Goal: Task Accomplishment & Management: Use online tool/utility

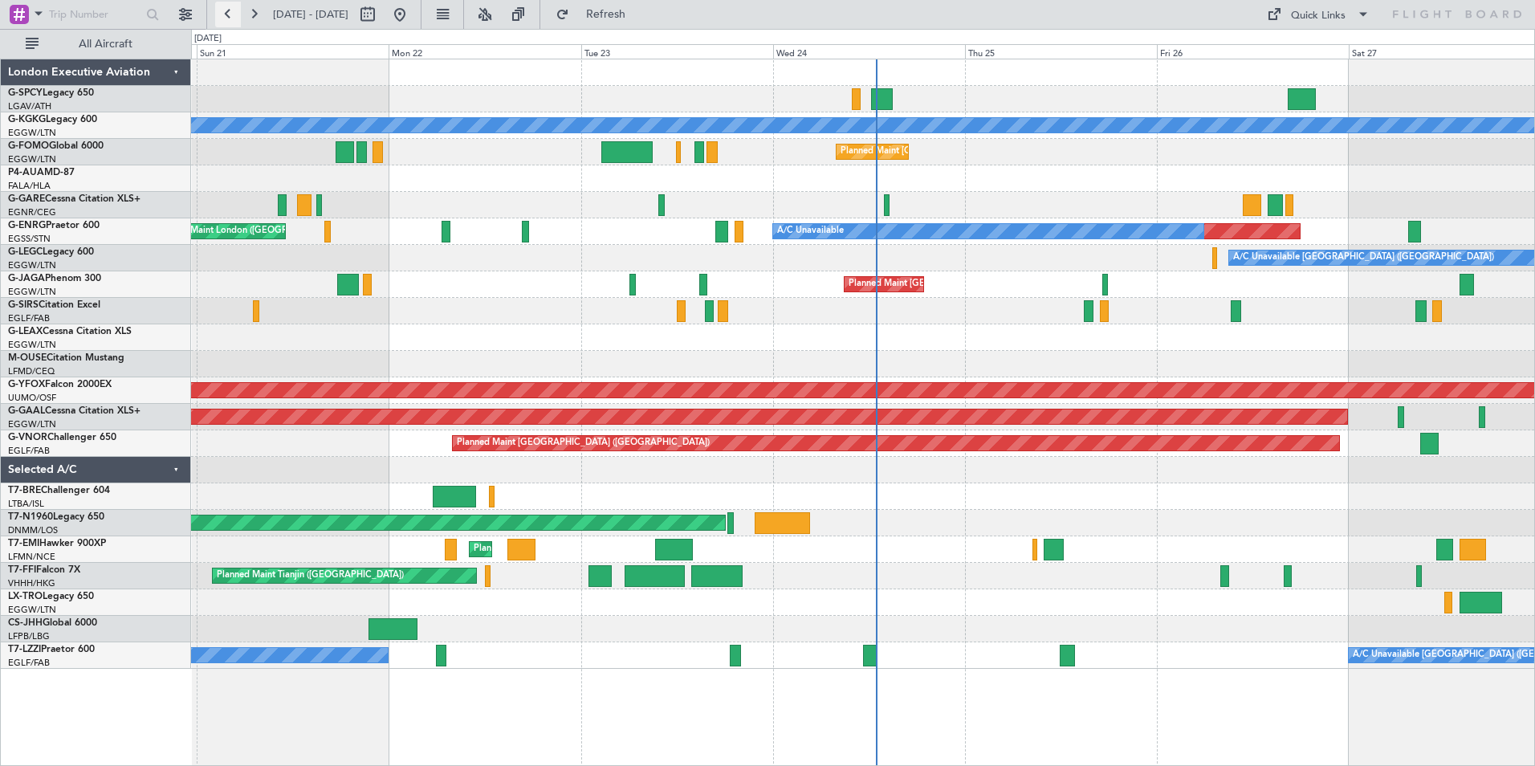
click at [225, 11] on button at bounding box center [228, 15] width 26 height 26
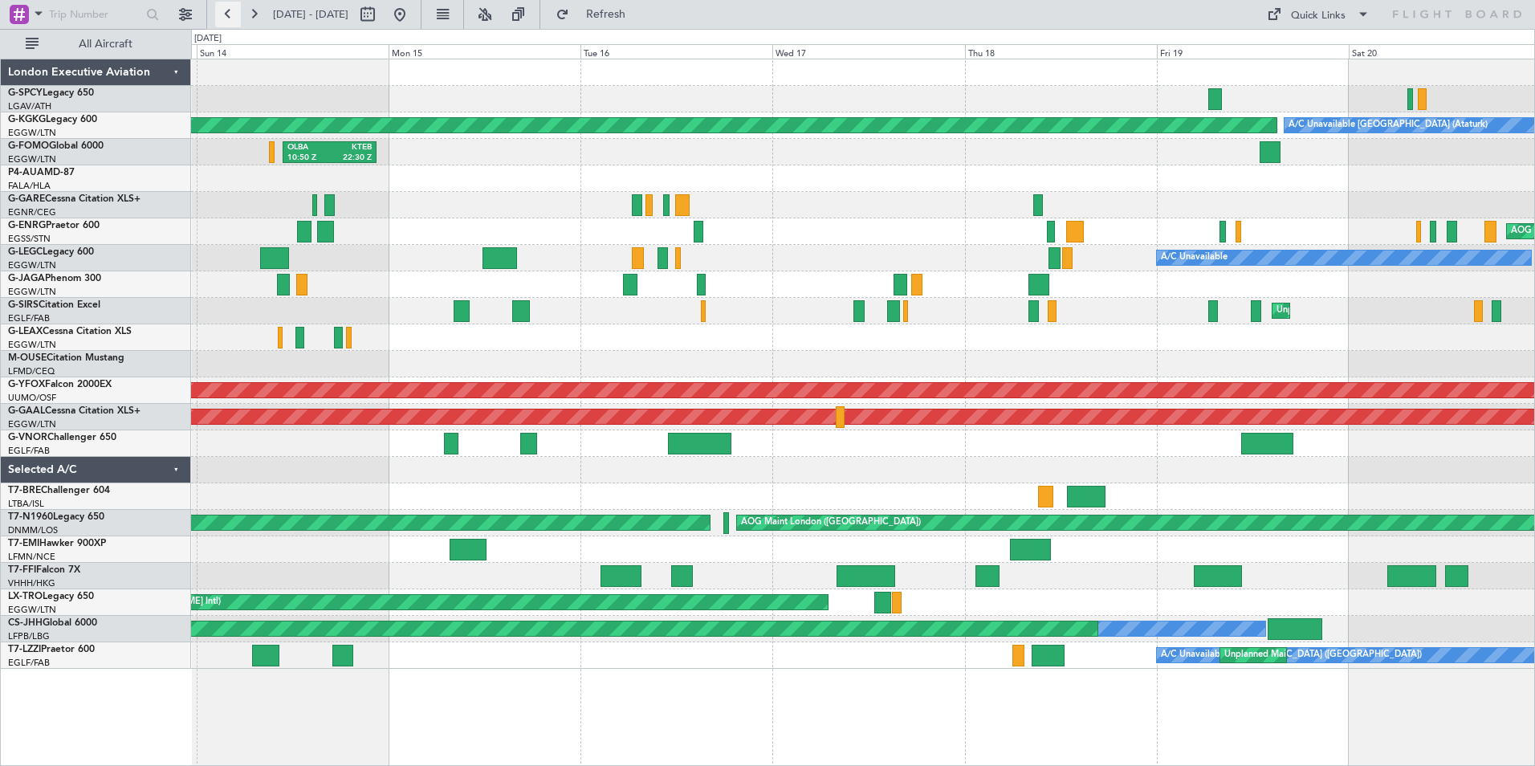
click at [225, 11] on button at bounding box center [228, 15] width 26 height 26
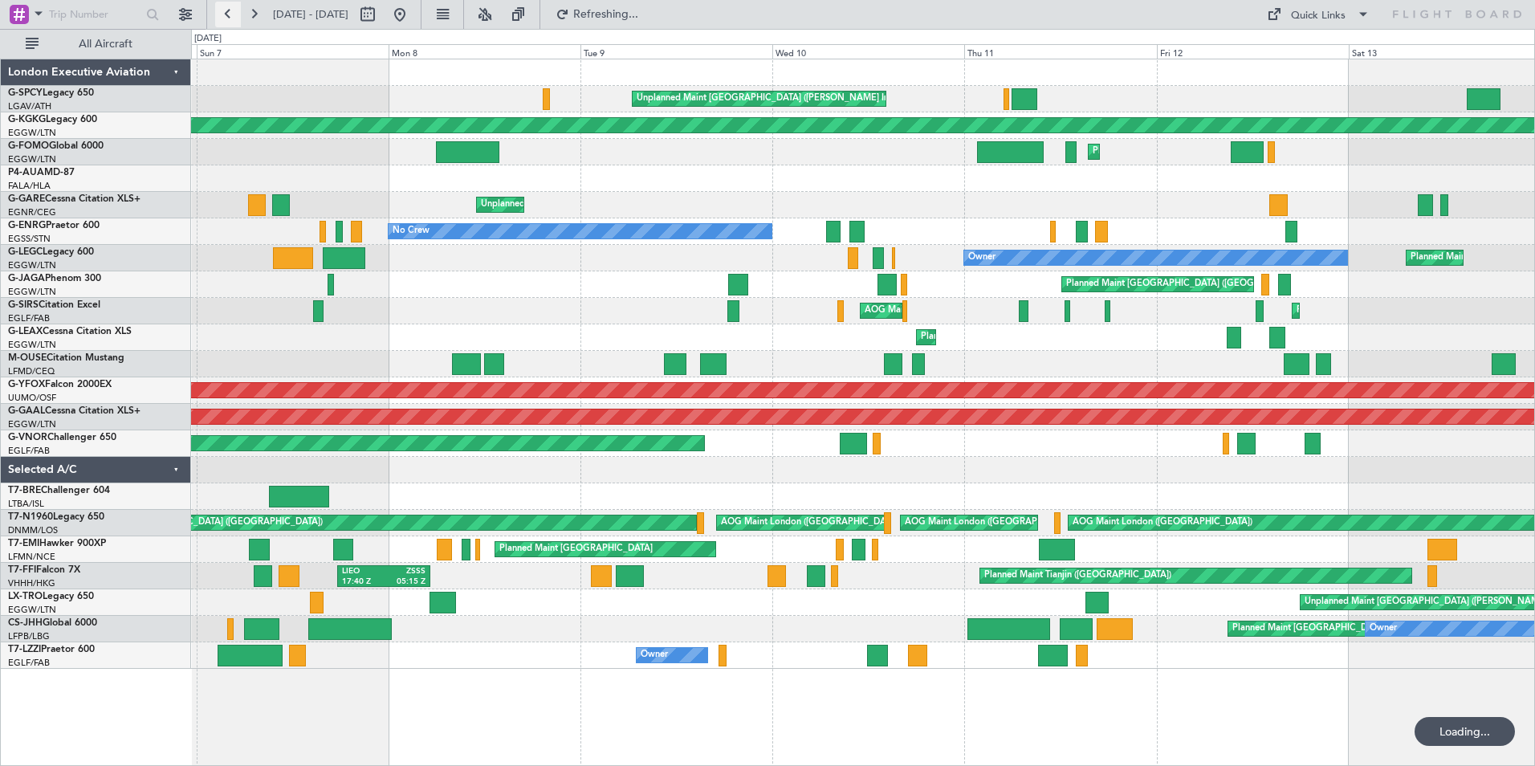
click at [225, 11] on button at bounding box center [228, 15] width 26 height 26
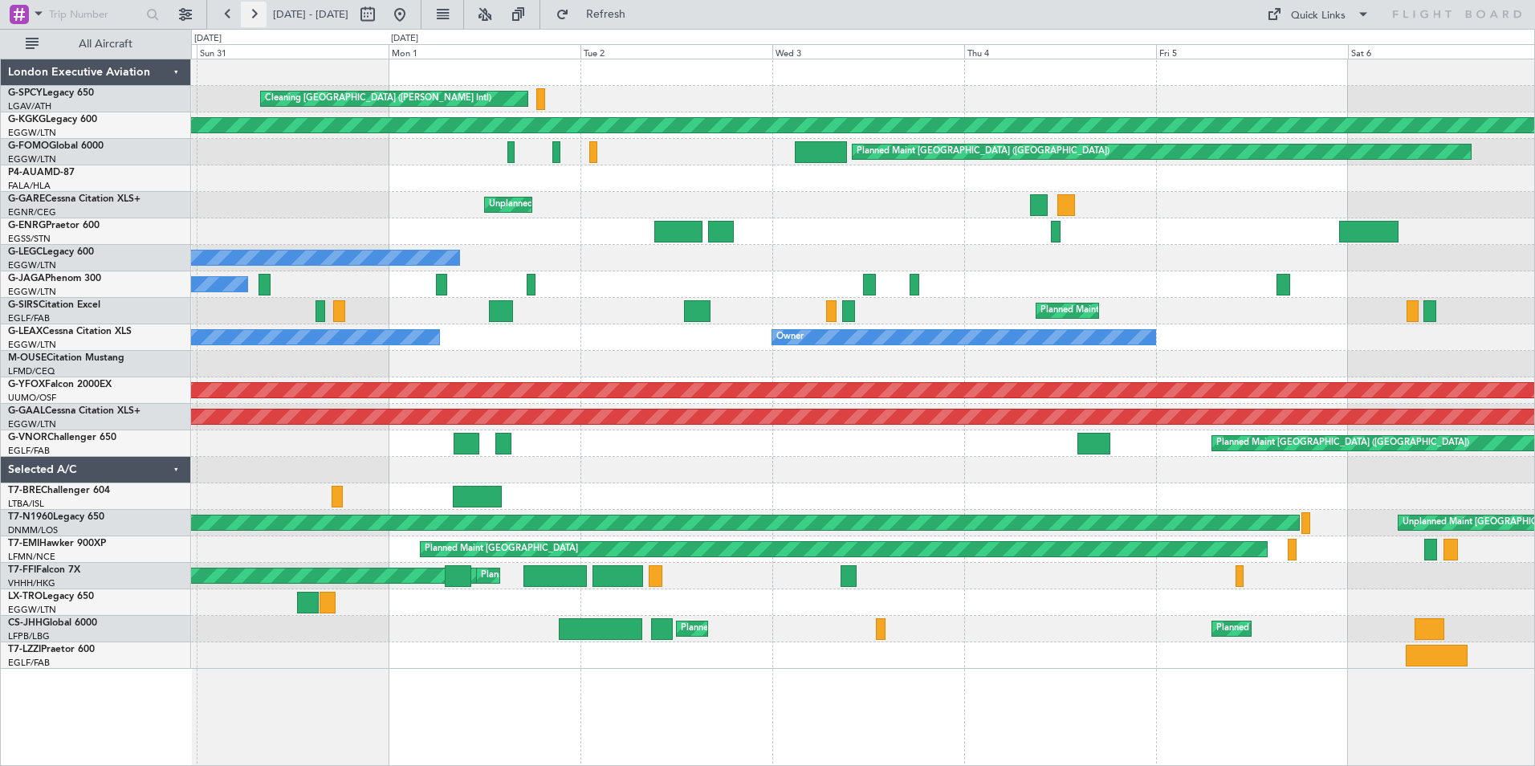
click at [250, 13] on button at bounding box center [254, 15] width 26 height 26
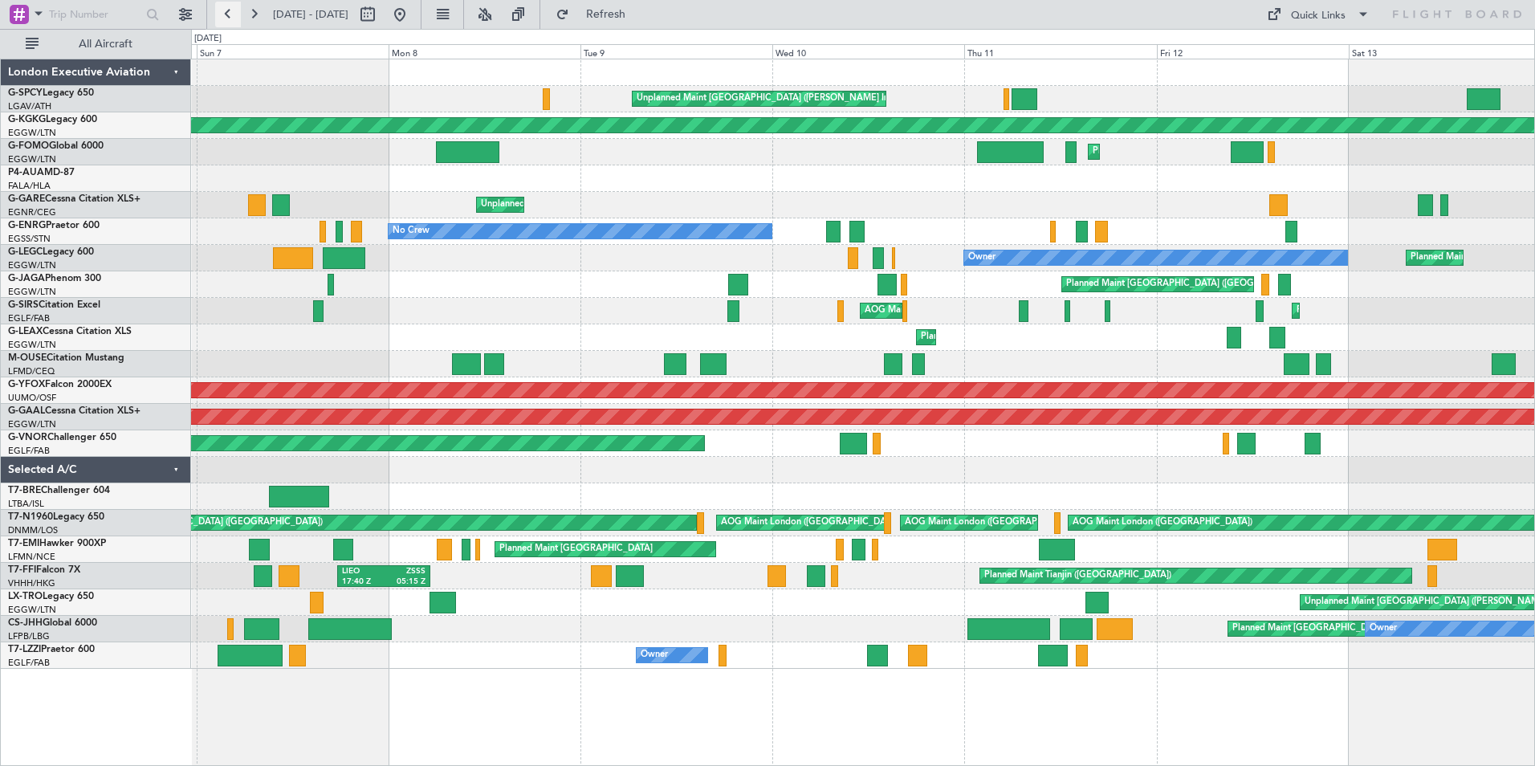
click at [227, 10] on button at bounding box center [228, 15] width 26 height 26
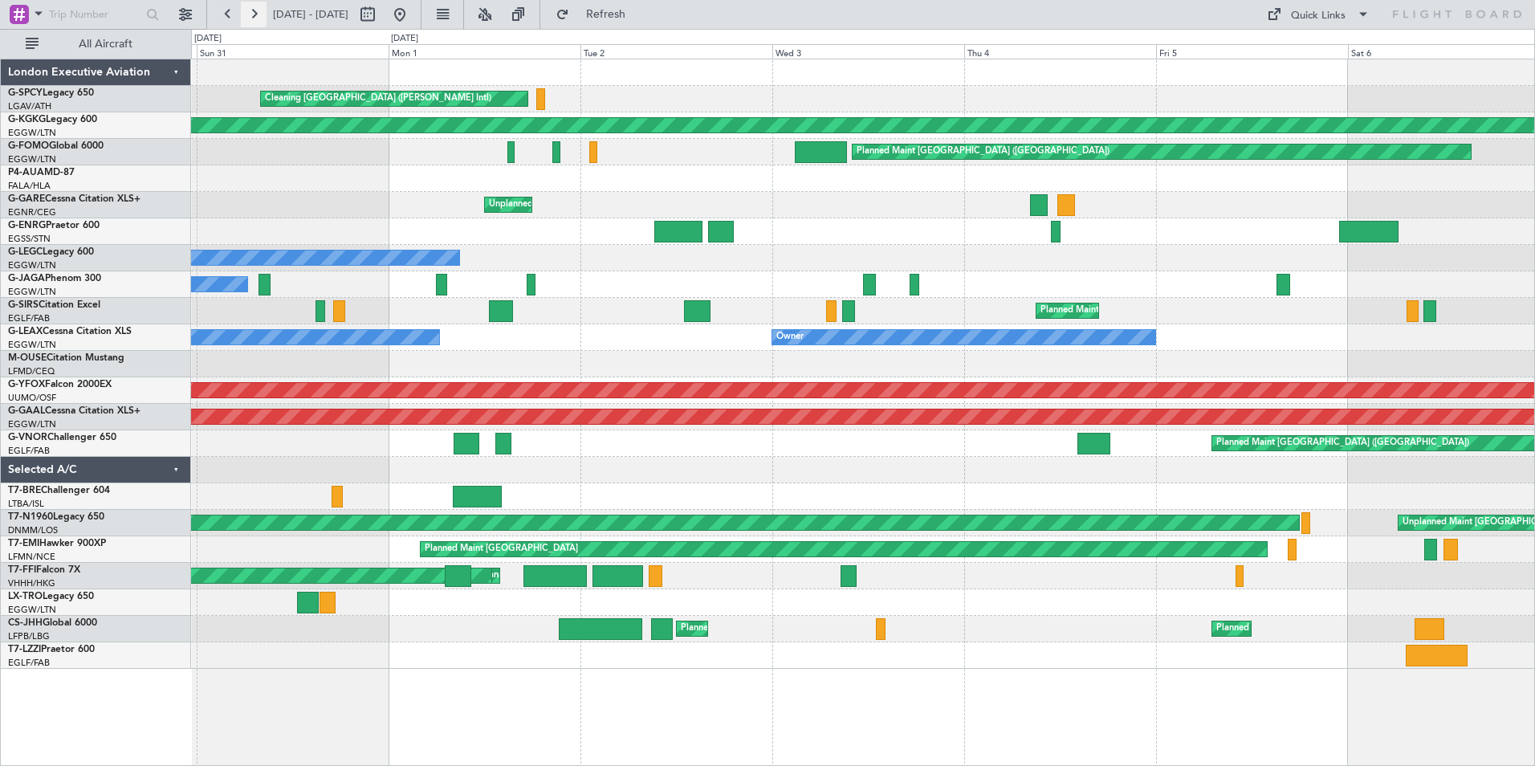
click at [249, 15] on button at bounding box center [254, 15] width 26 height 26
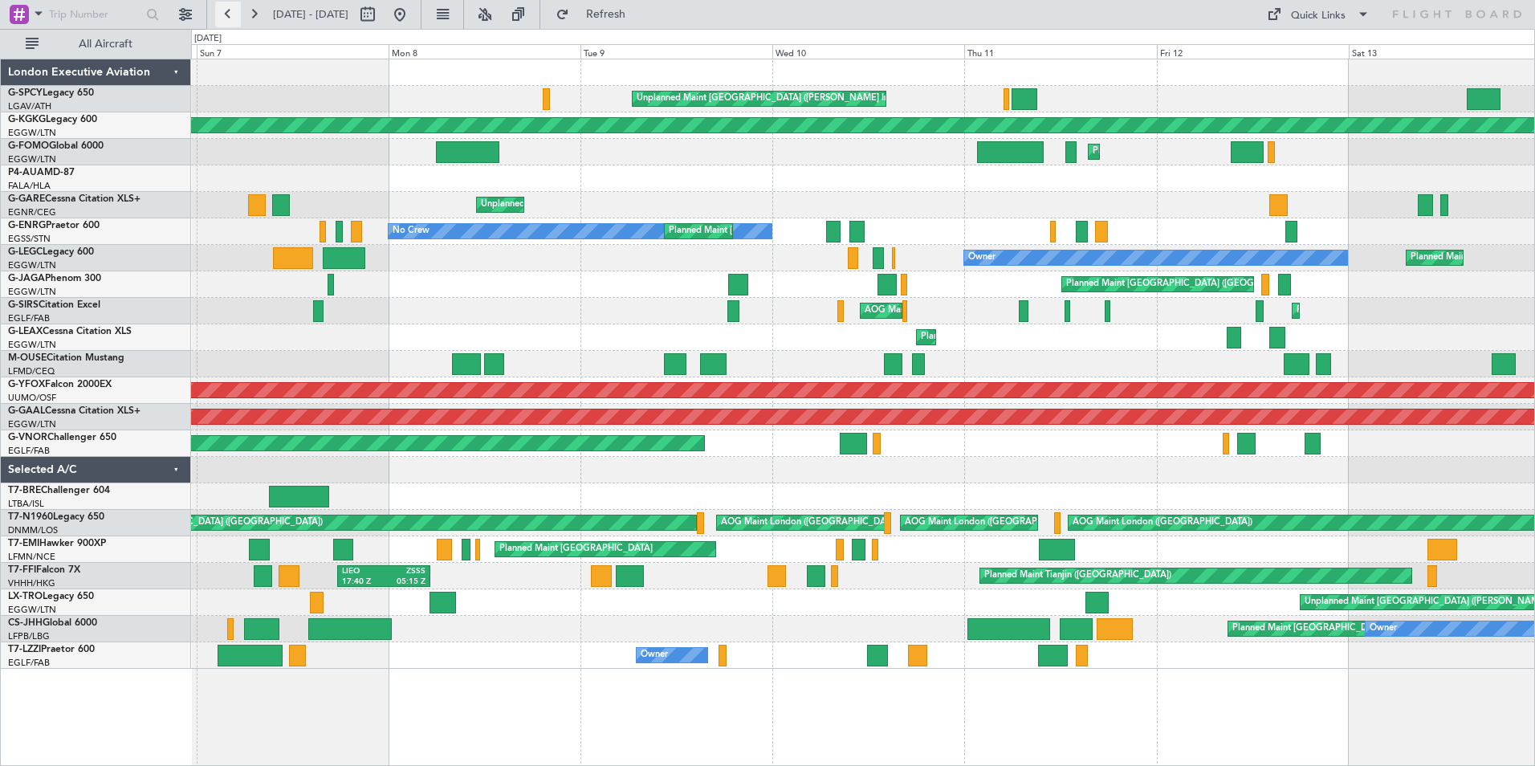
click at [229, 14] on button at bounding box center [228, 15] width 26 height 26
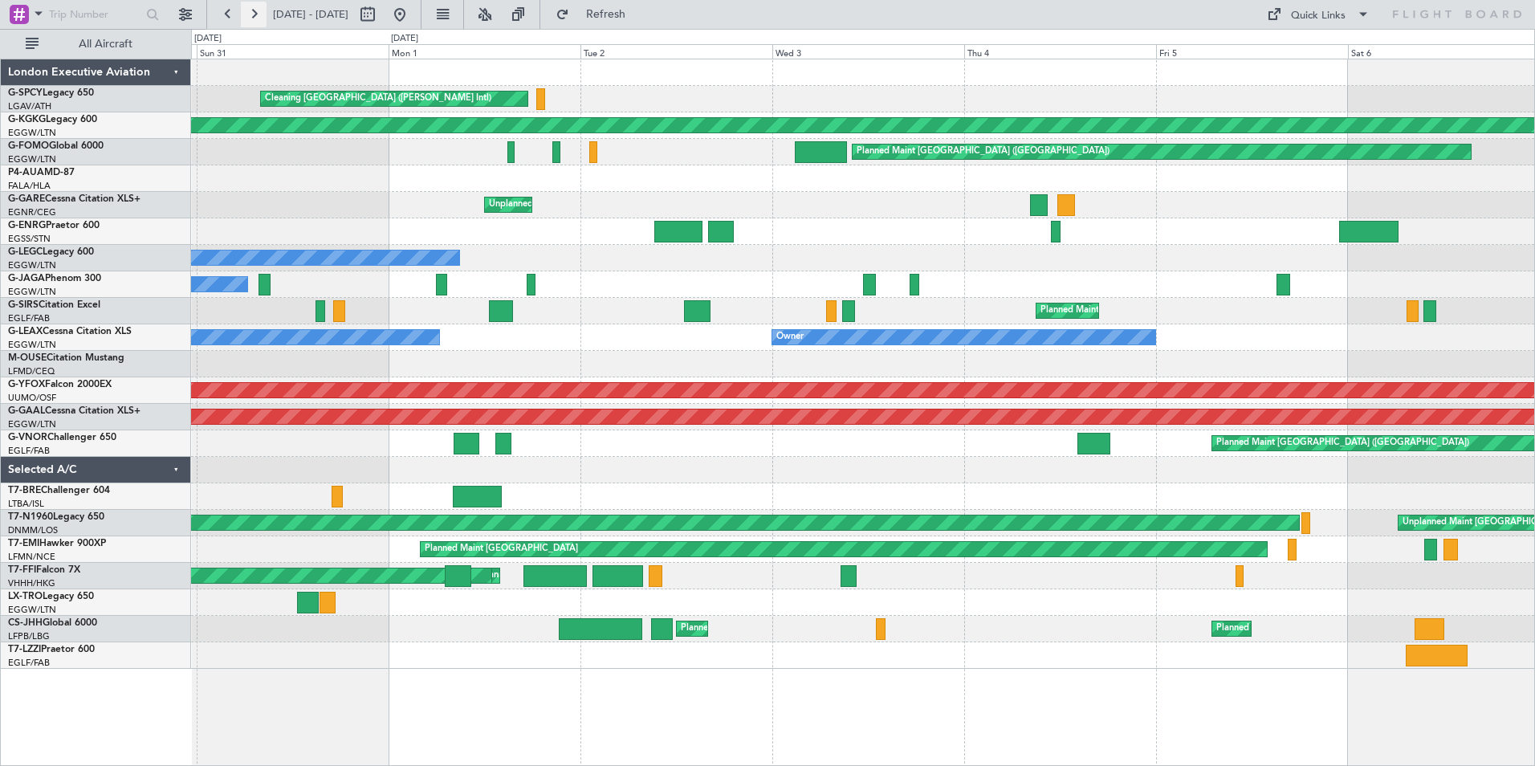
click at [242, 13] on button at bounding box center [254, 15] width 26 height 26
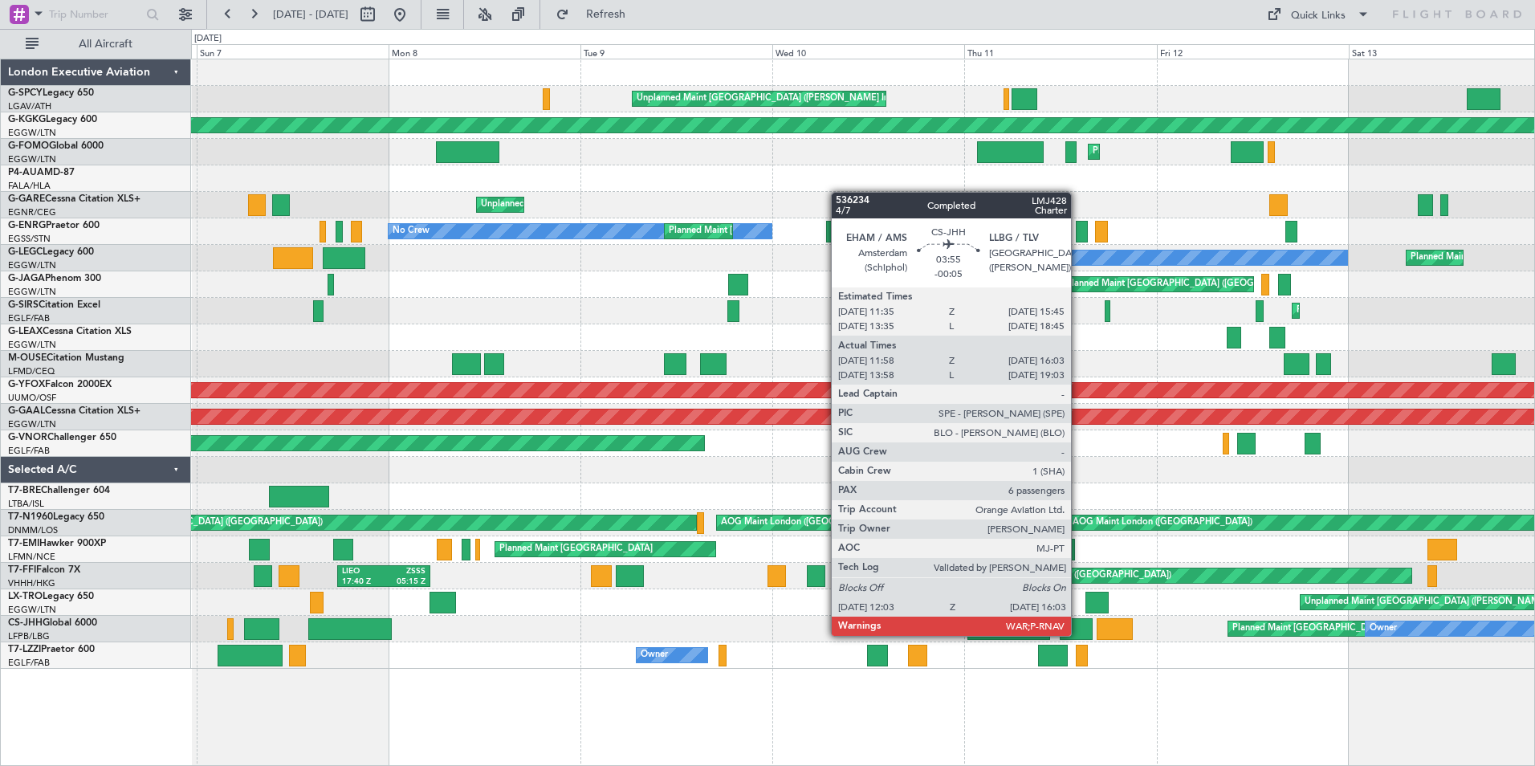
click at [1078, 634] on div at bounding box center [1076, 629] width 32 height 22
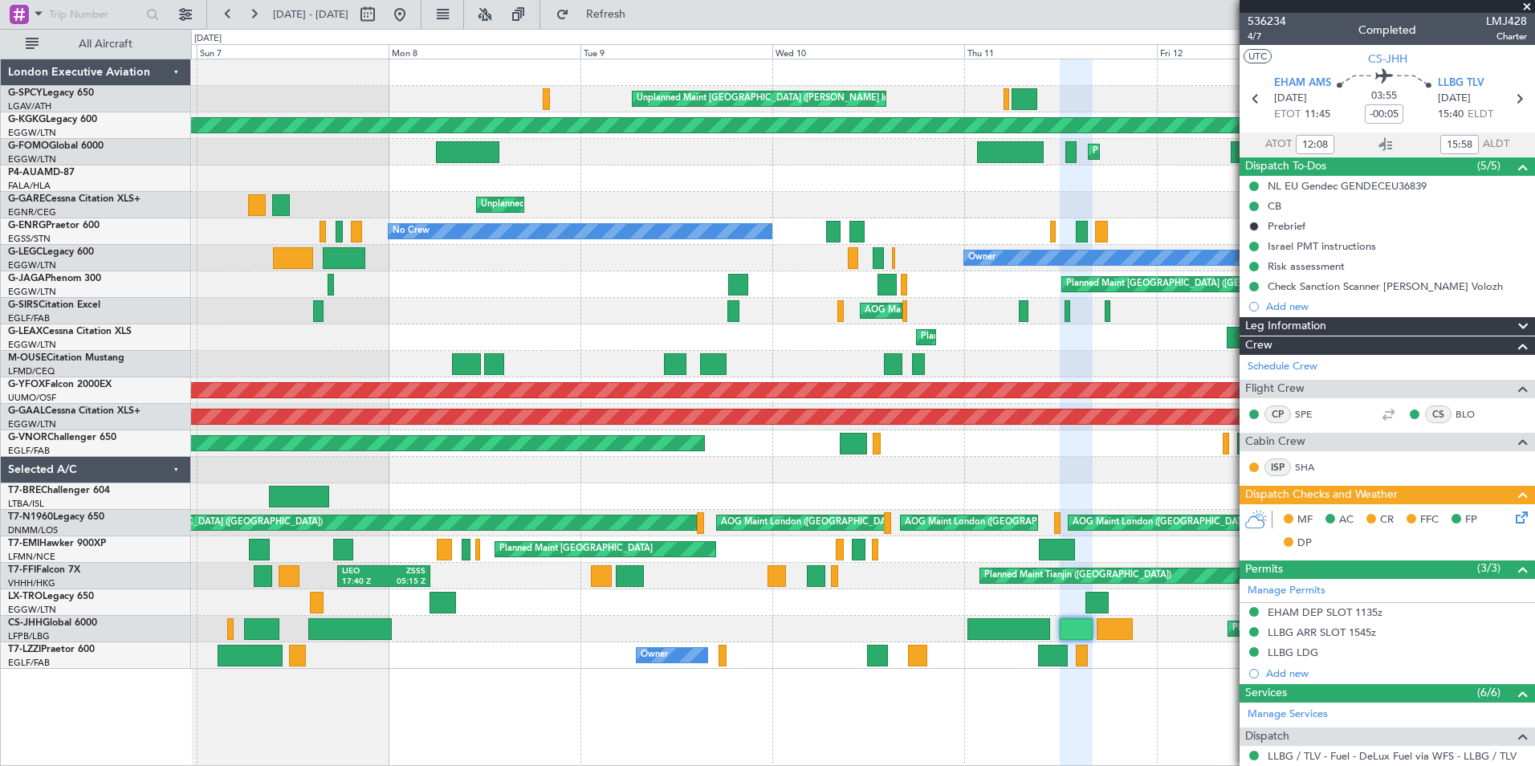
click at [1531, 9] on span at bounding box center [1527, 7] width 16 height 14
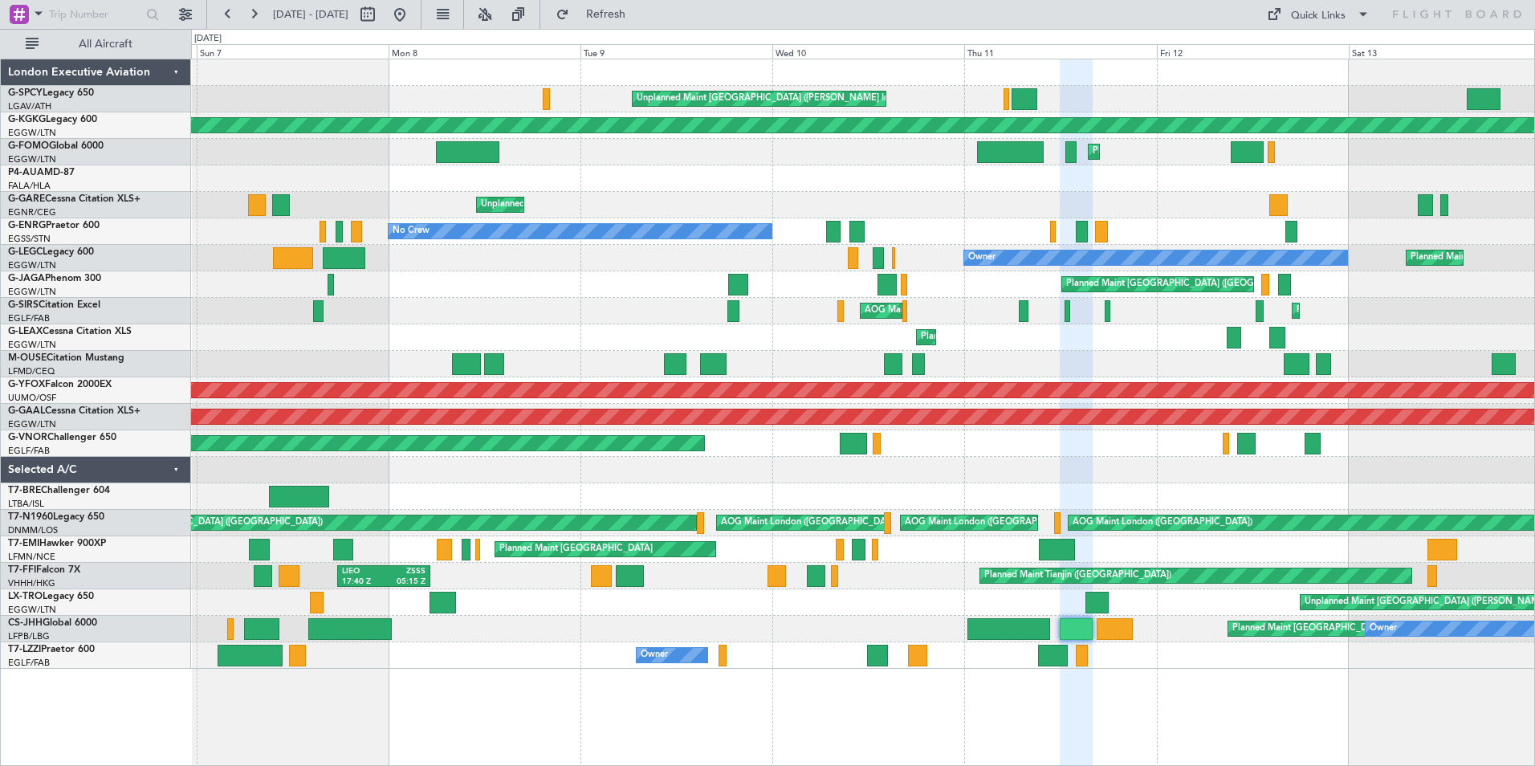
type input "0"
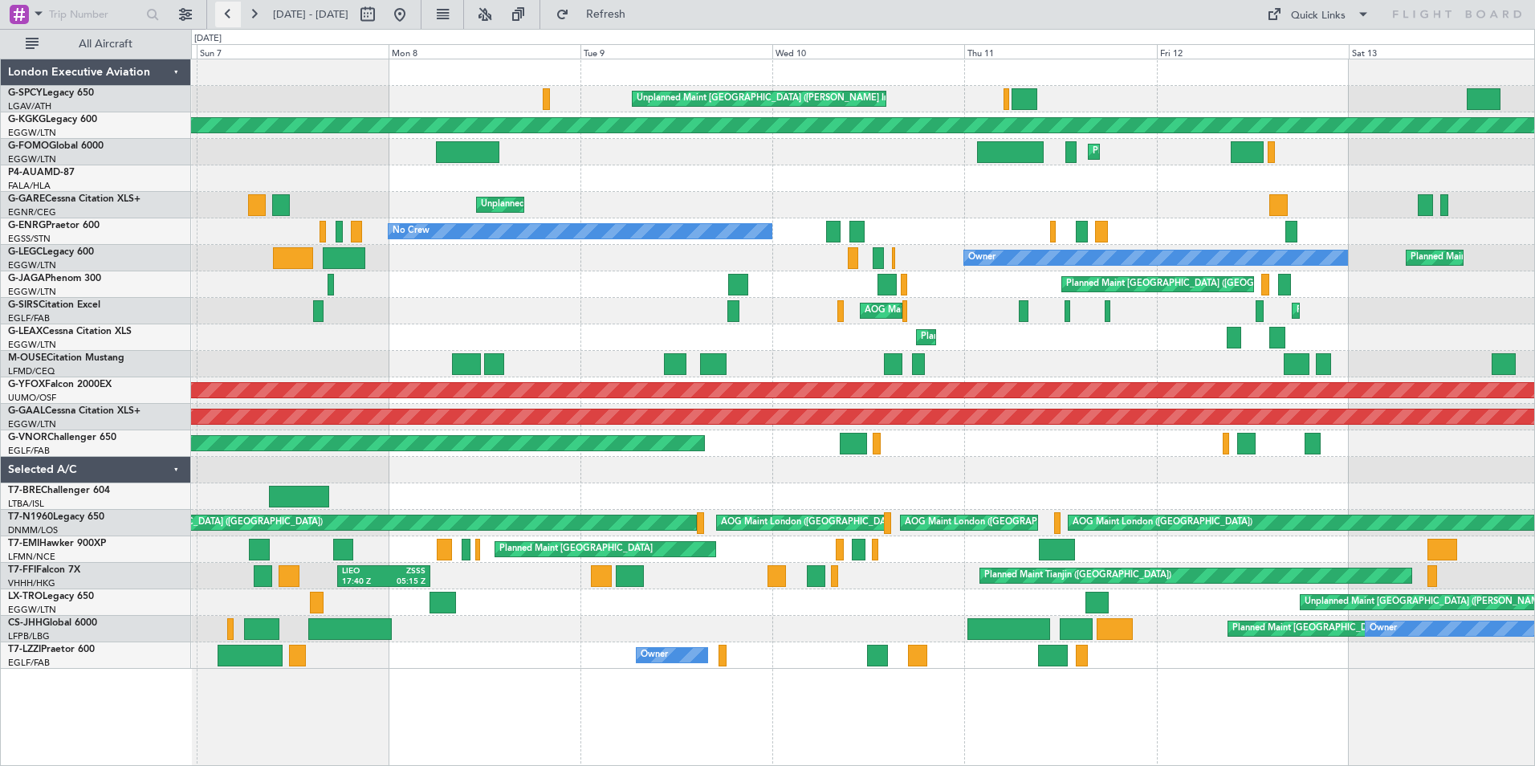
click at [226, 9] on button at bounding box center [228, 15] width 26 height 26
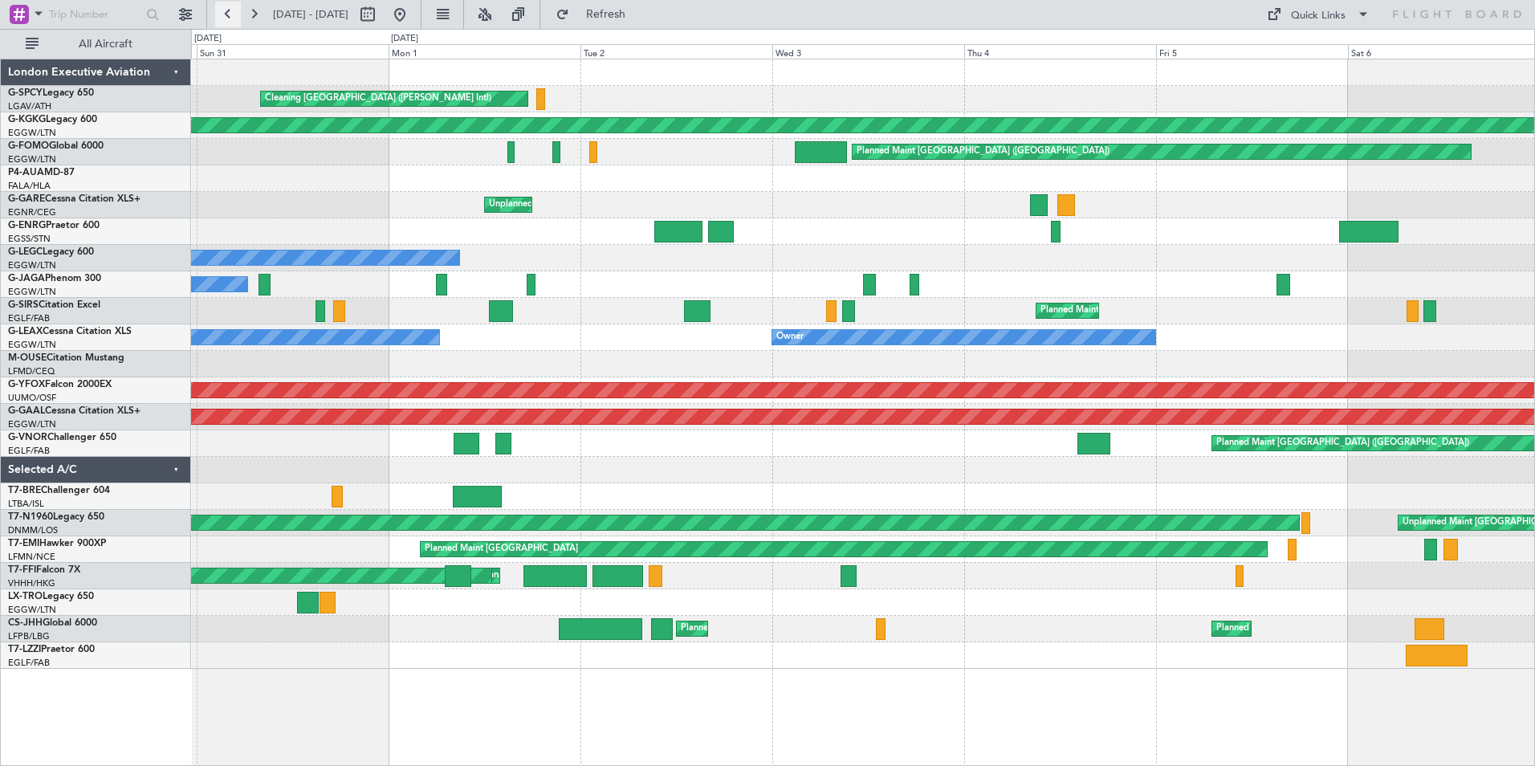
click at [226, 9] on button at bounding box center [228, 15] width 26 height 26
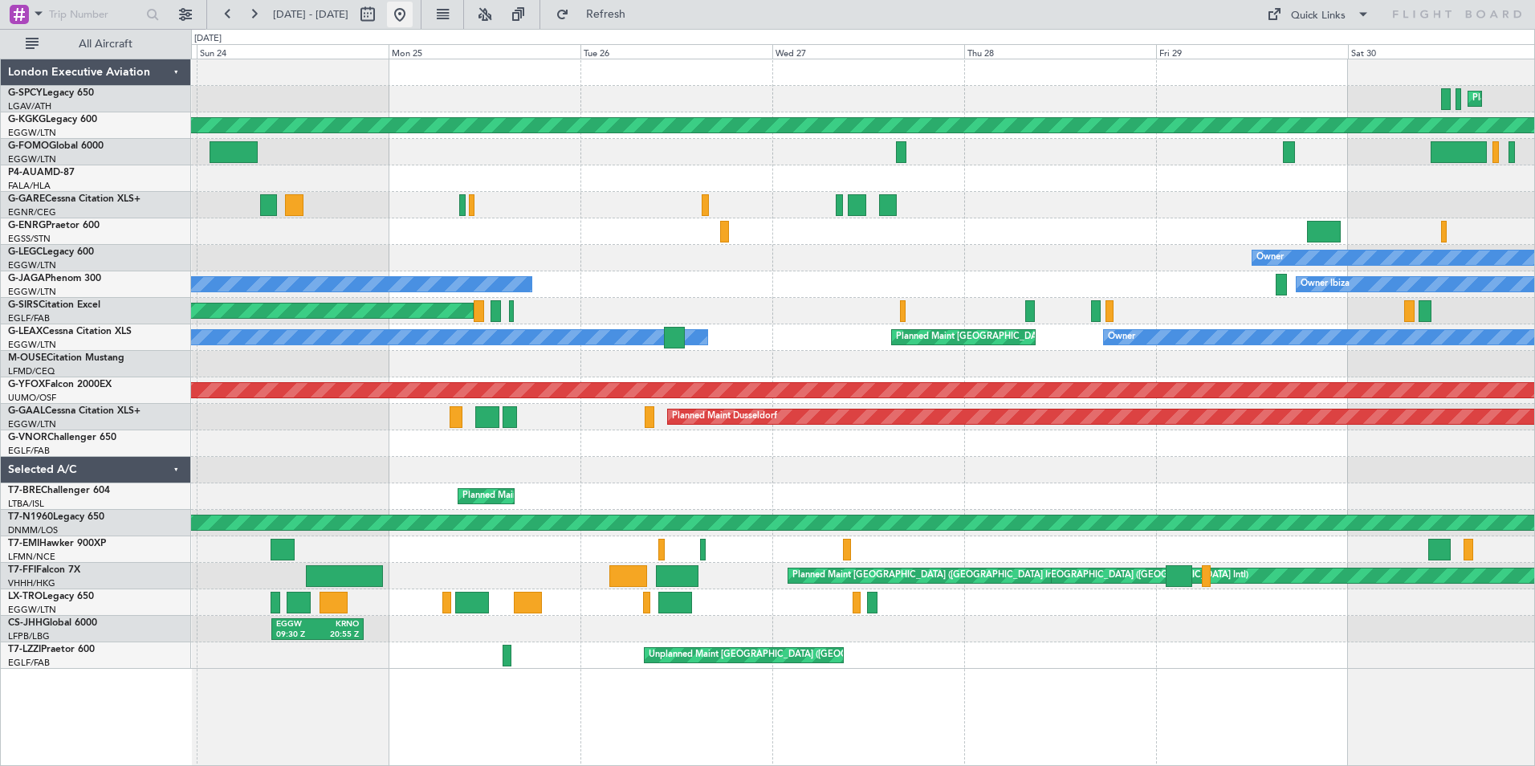
click at [413, 10] on button at bounding box center [400, 15] width 26 height 26
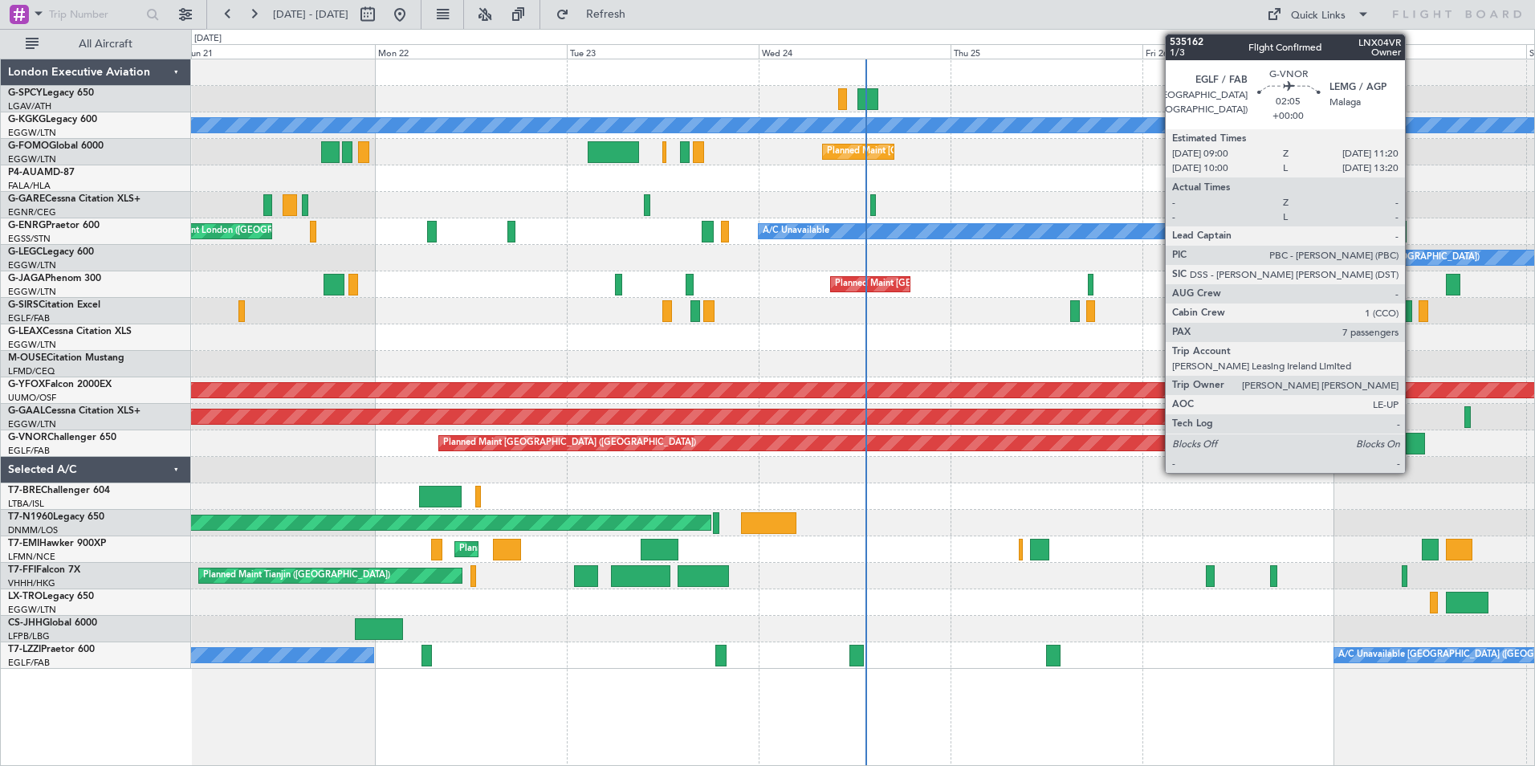
click at [1412, 447] on div at bounding box center [1414, 444] width 19 height 22
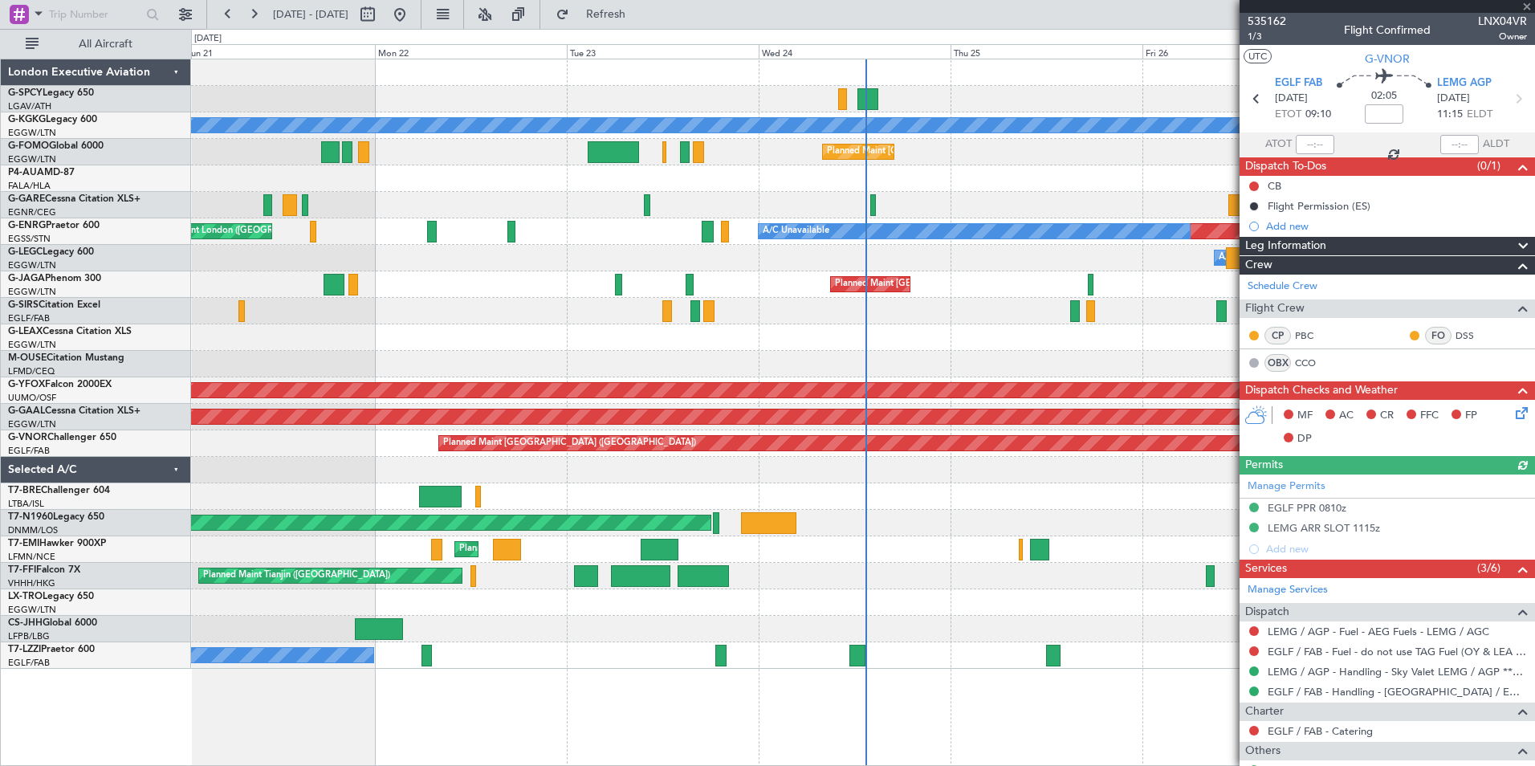
click at [1527, 7] on div at bounding box center [1386, 6] width 295 height 13
click at [1524, 7] on span at bounding box center [1527, 7] width 16 height 14
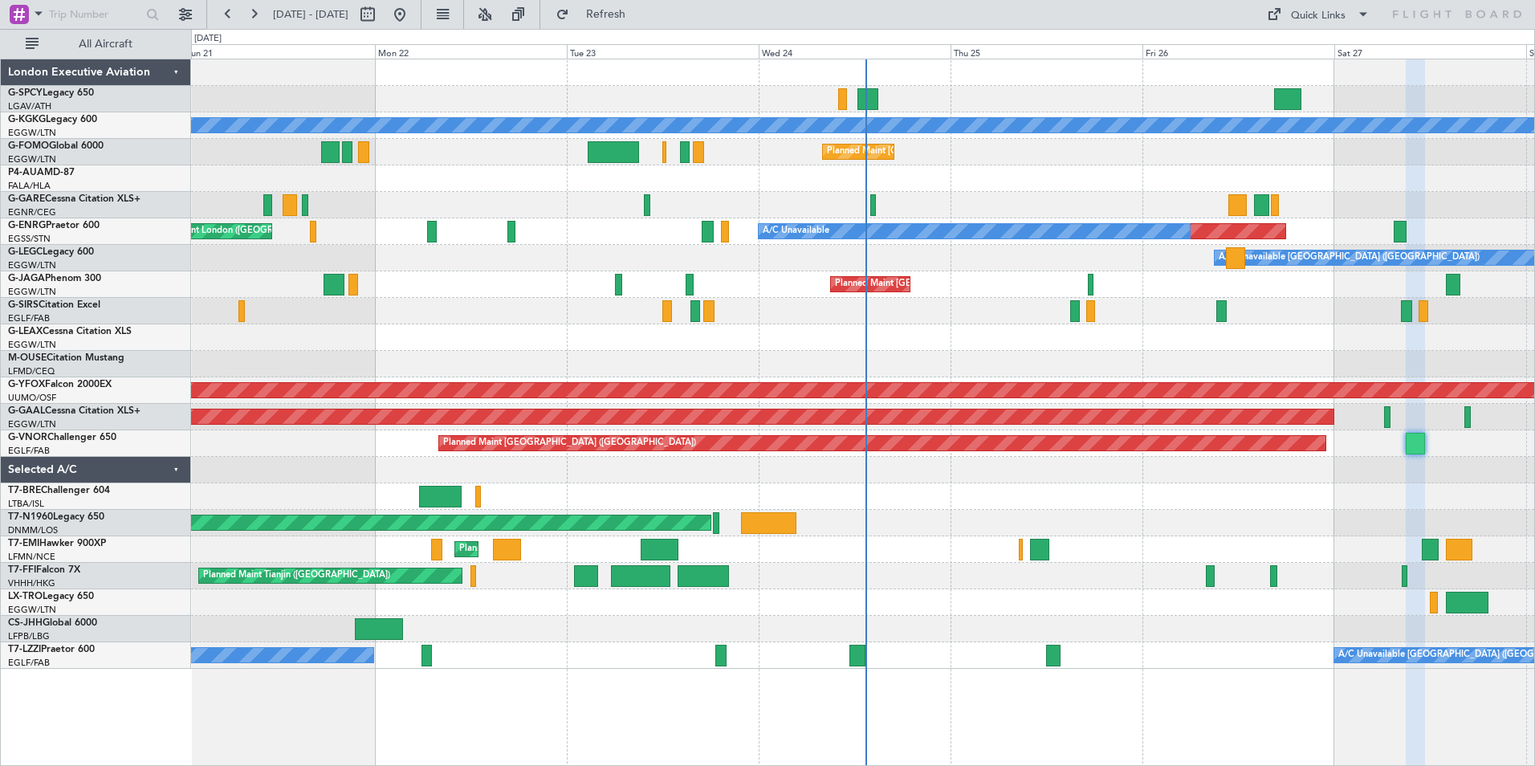
type input "0"
click at [222, 6] on button at bounding box center [228, 15] width 26 height 26
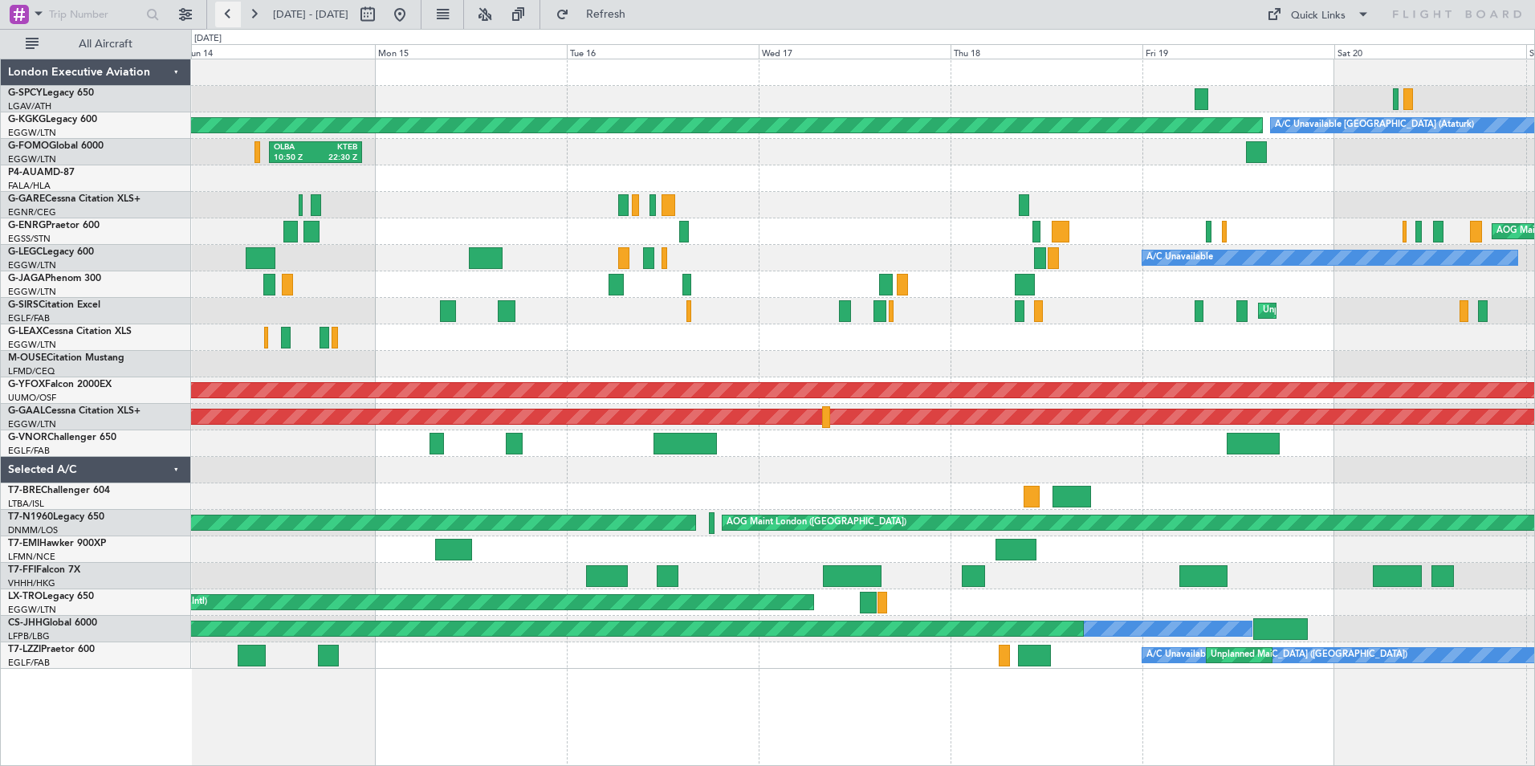
click at [226, 14] on button at bounding box center [228, 15] width 26 height 26
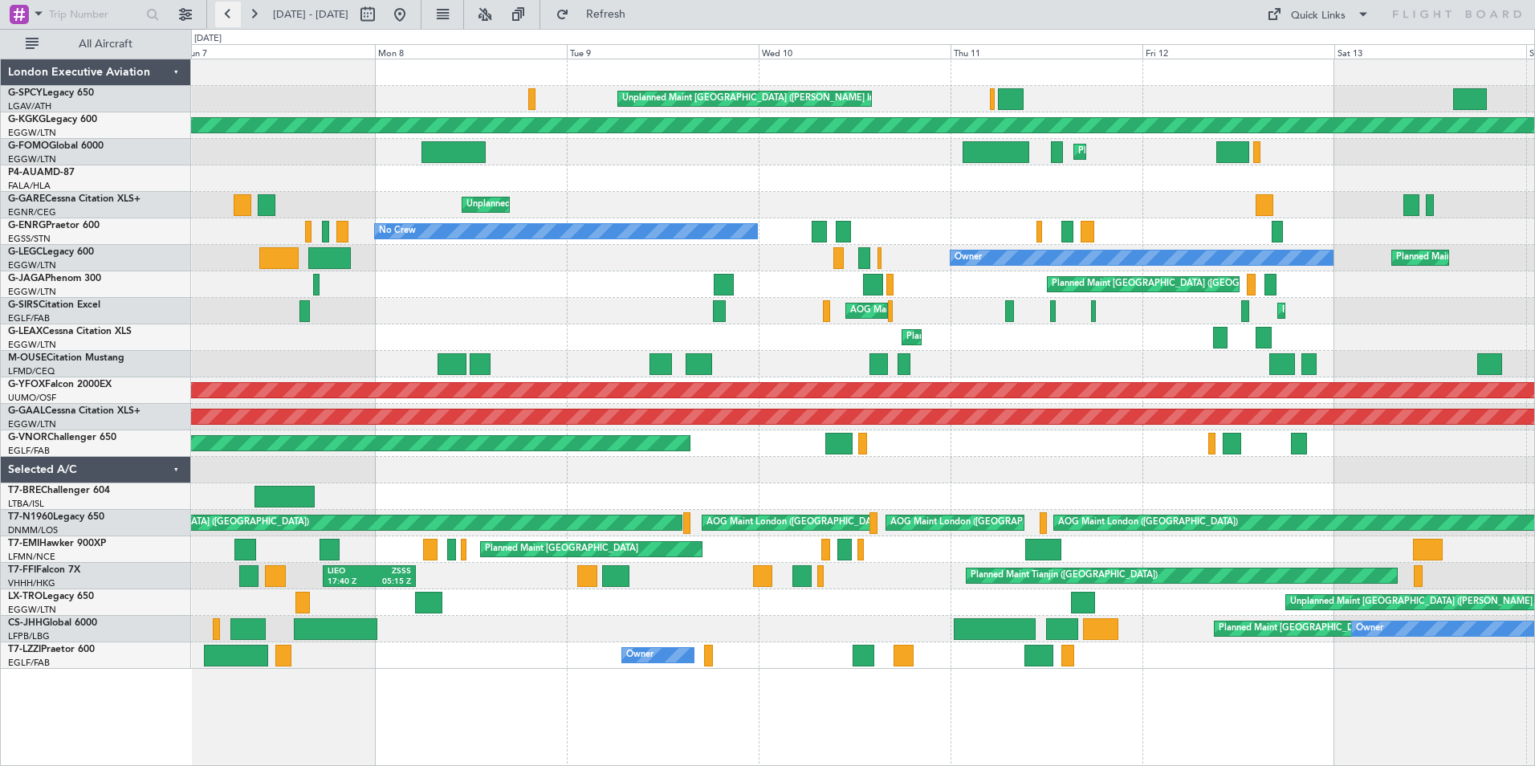
click at [232, 14] on button at bounding box center [228, 15] width 26 height 26
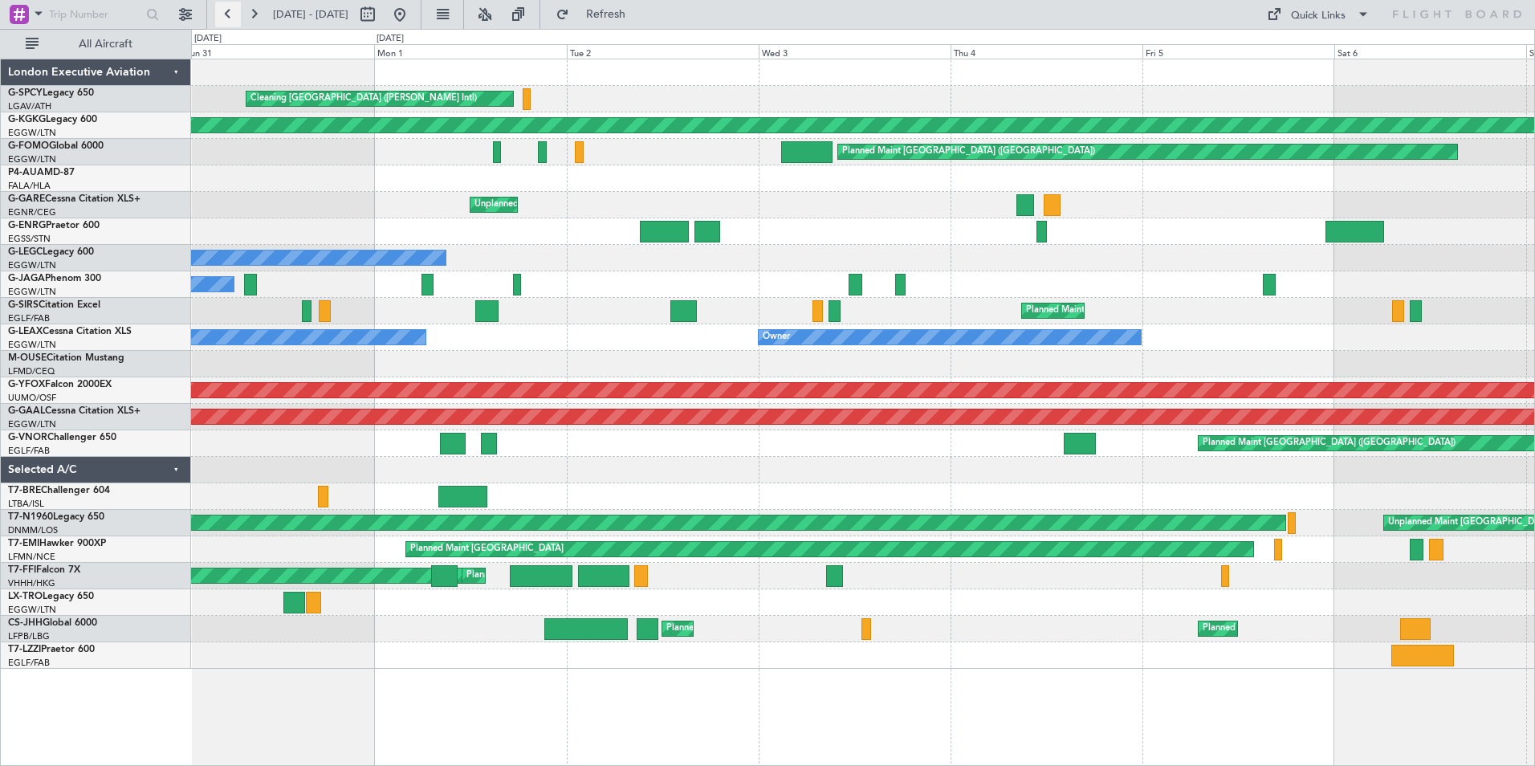
click at [229, 18] on button at bounding box center [228, 15] width 26 height 26
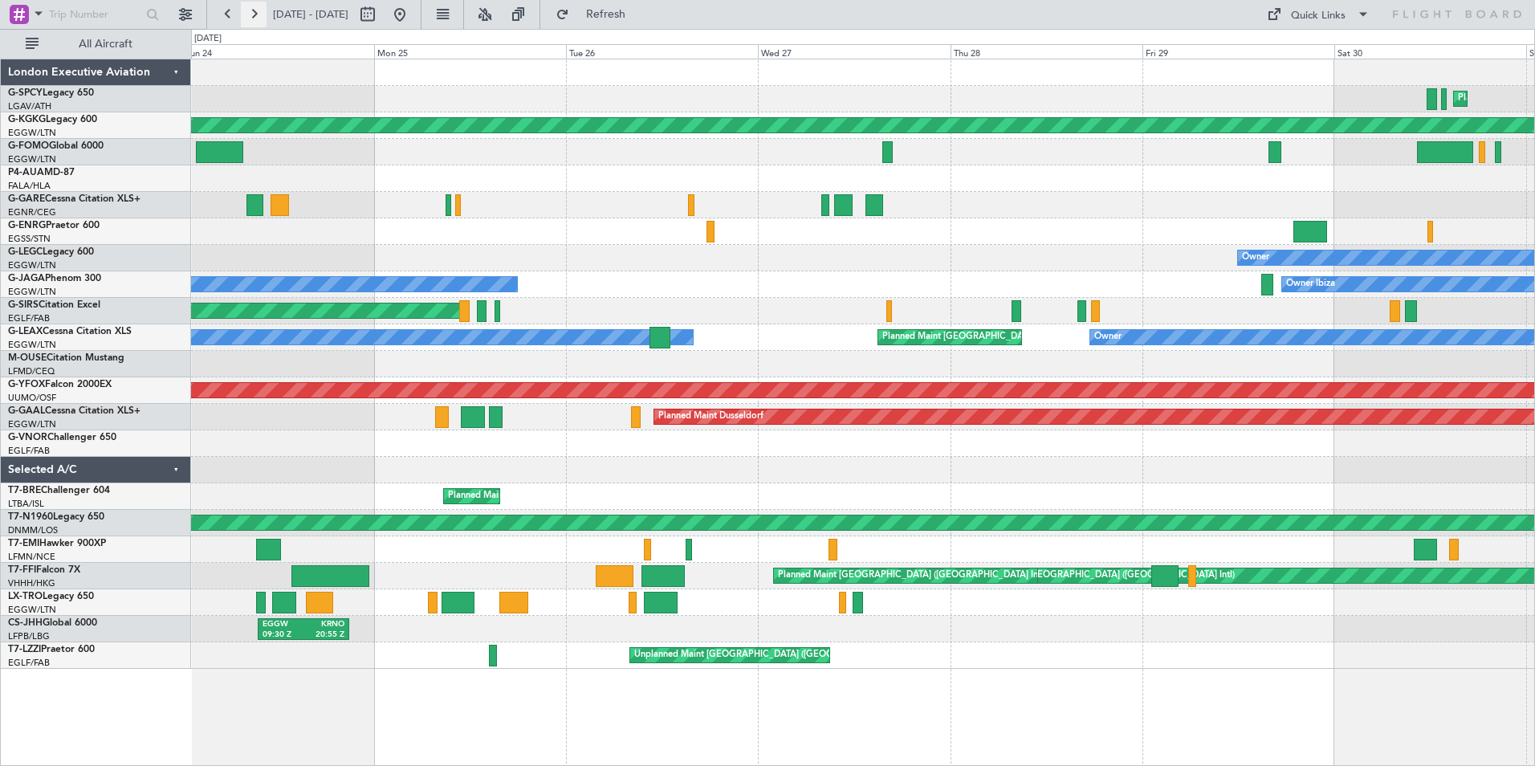
click at [259, 14] on button at bounding box center [254, 15] width 26 height 26
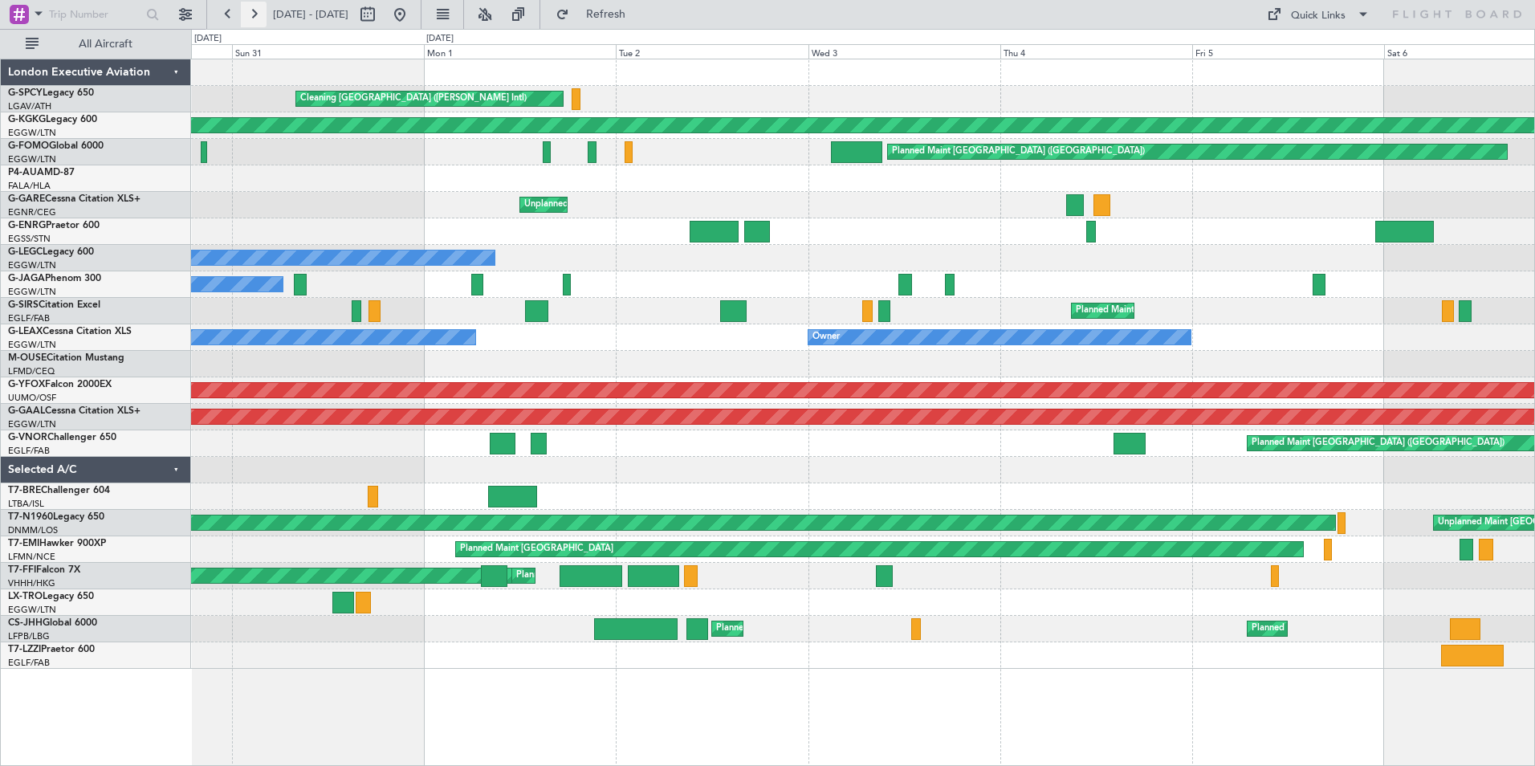
click at [259, 14] on button at bounding box center [254, 15] width 26 height 26
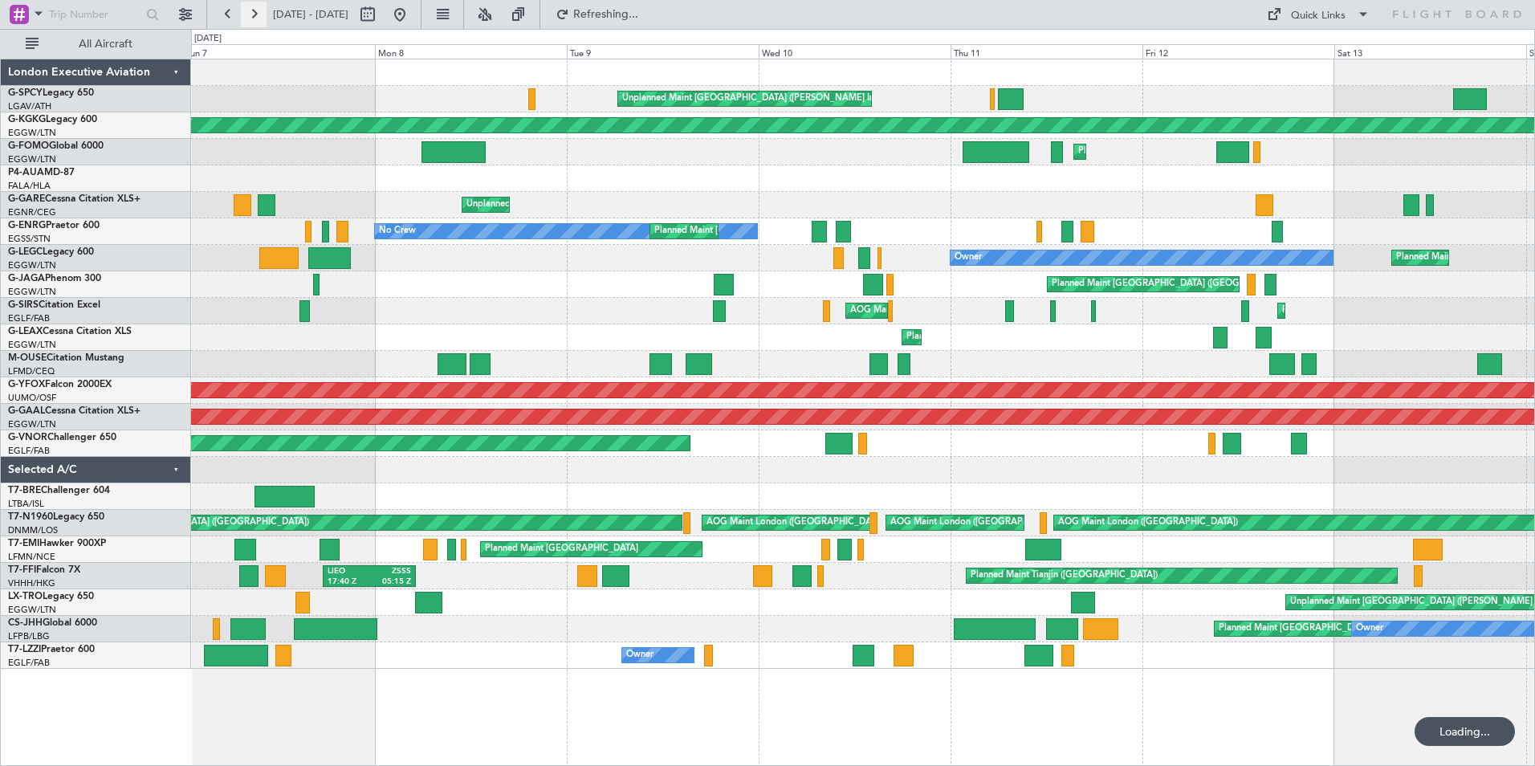
click at [259, 14] on button at bounding box center [254, 15] width 26 height 26
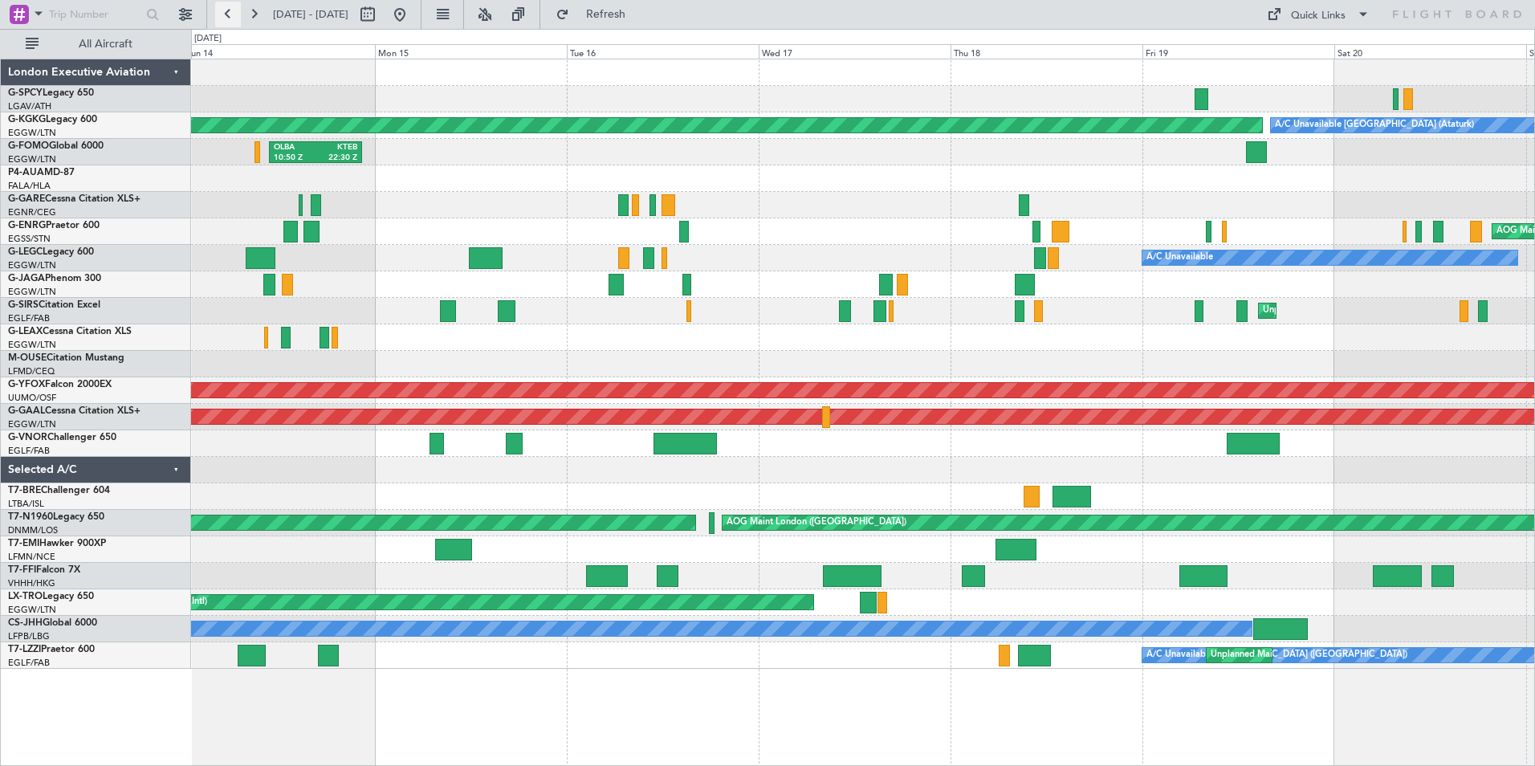
click at [225, 18] on button at bounding box center [228, 15] width 26 height 26
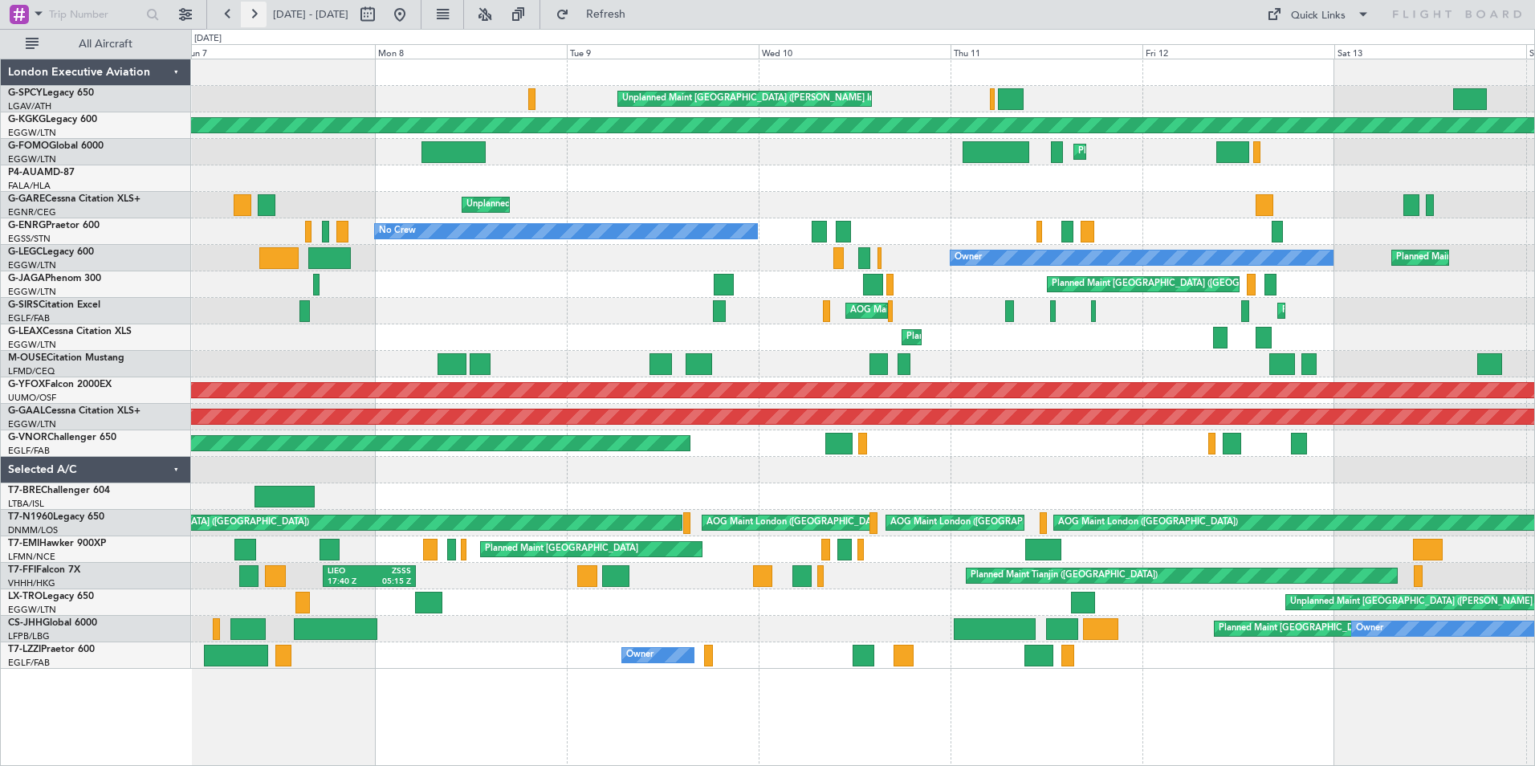
click at [255, 13] on button at bounding box center [254, 15] width 26 height 26
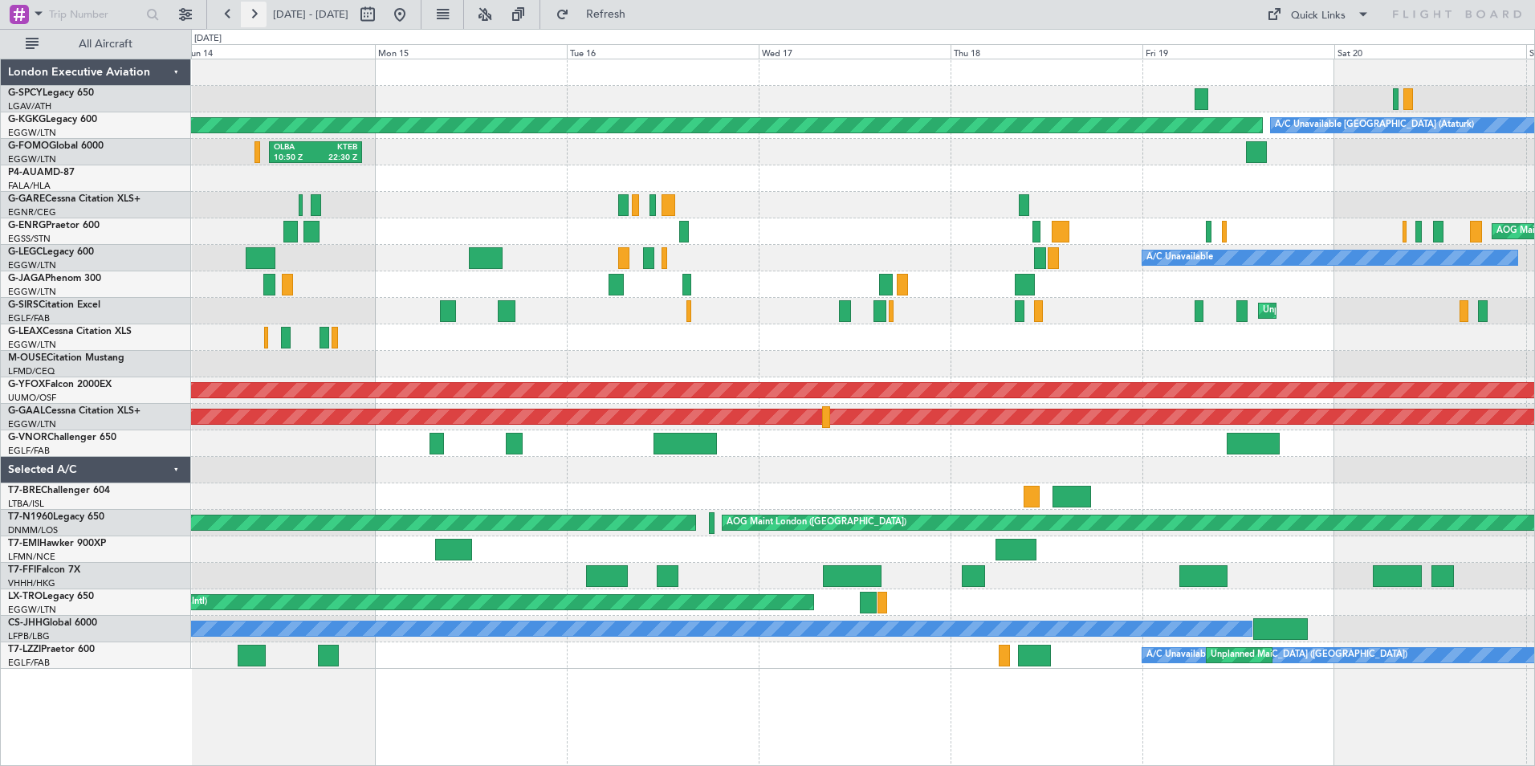
click at [251, 4] on button at bounding box center [254, 15] width 26 height 26
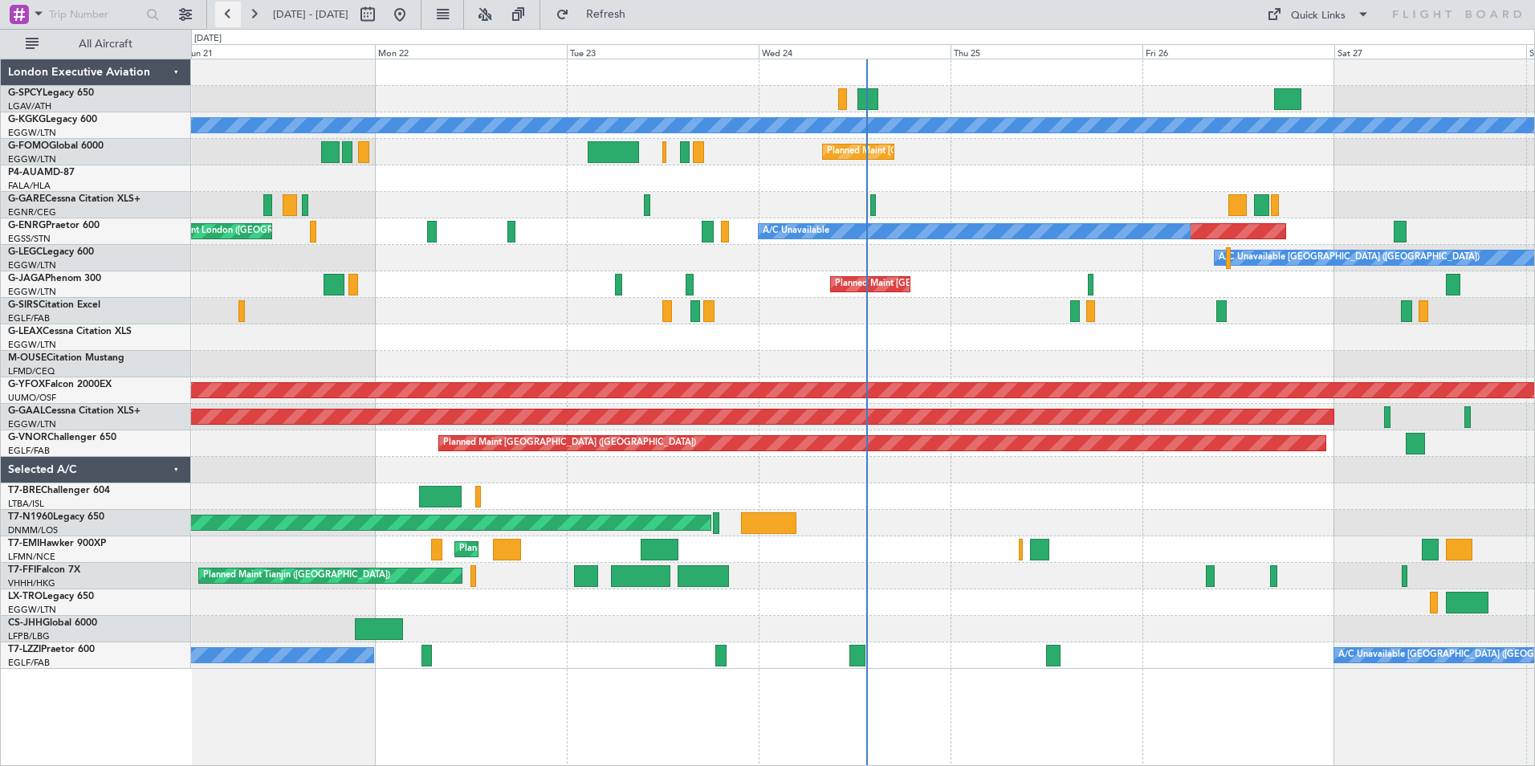
click at [223, 22] on button at bounding box center [228, 15] width 26 height 26
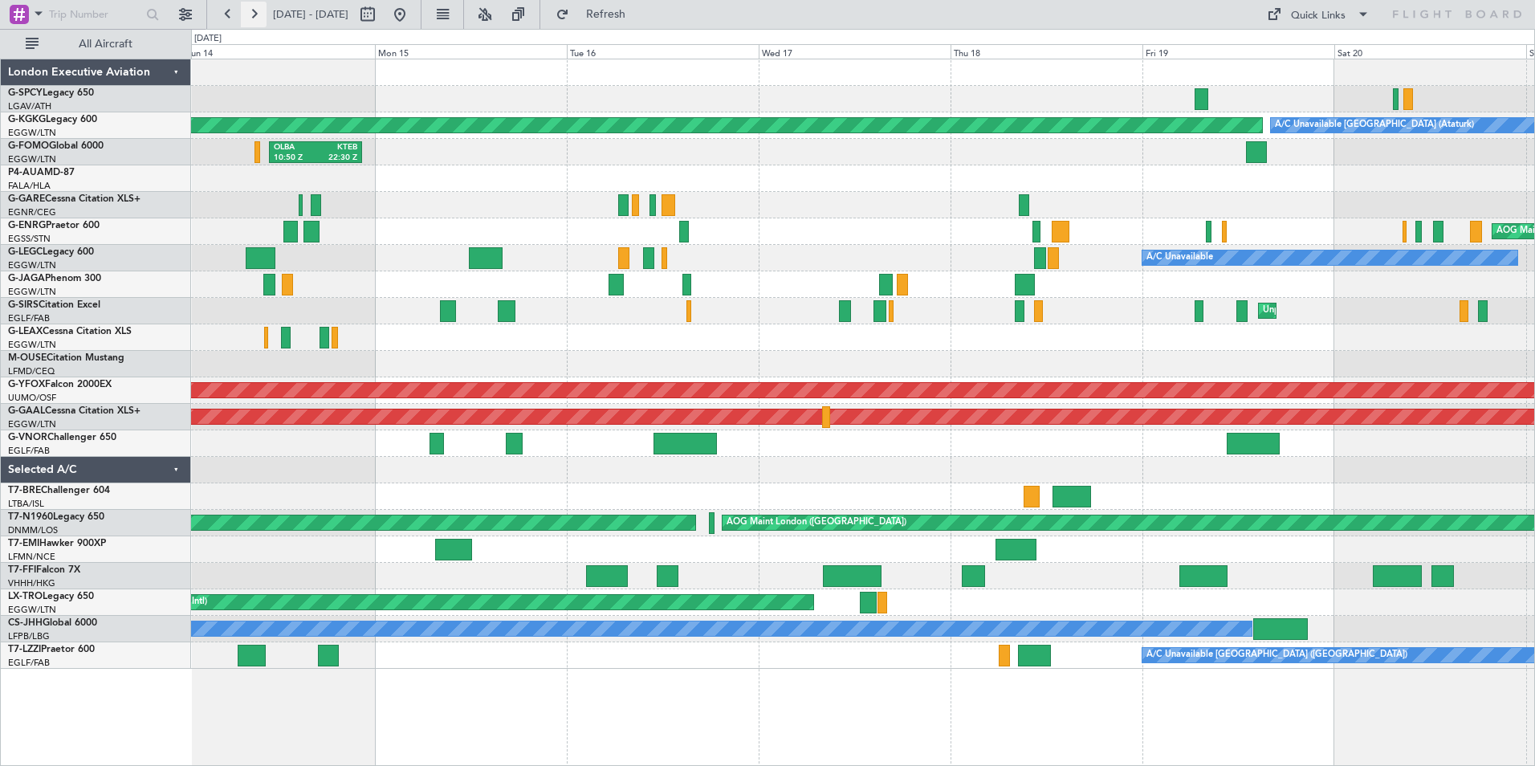
click at [260, 9] on button at bounding box center [254, 15] width 26 height 26
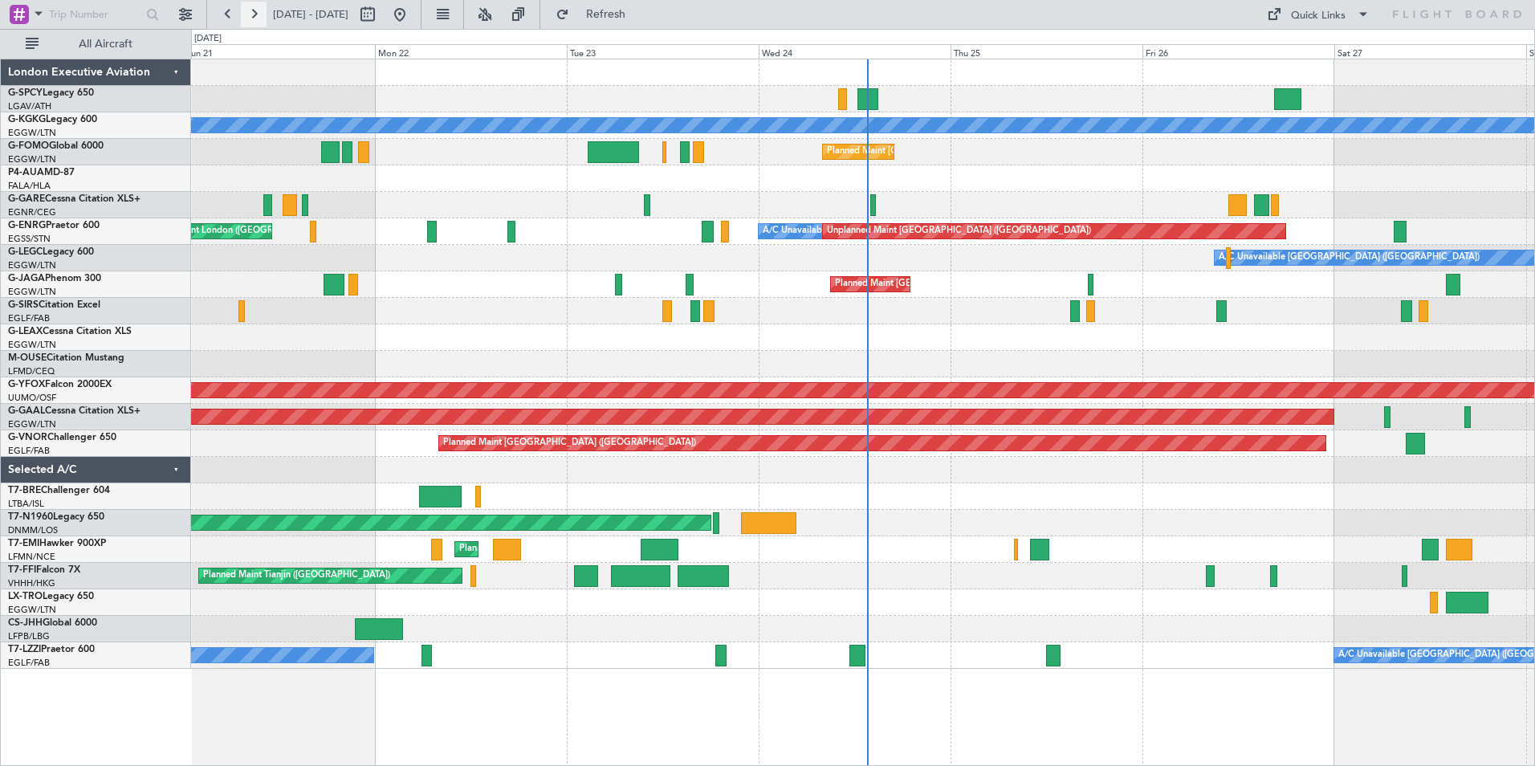
click at [260, 9] on button at bounding box center [254, 15] width 26 height 26
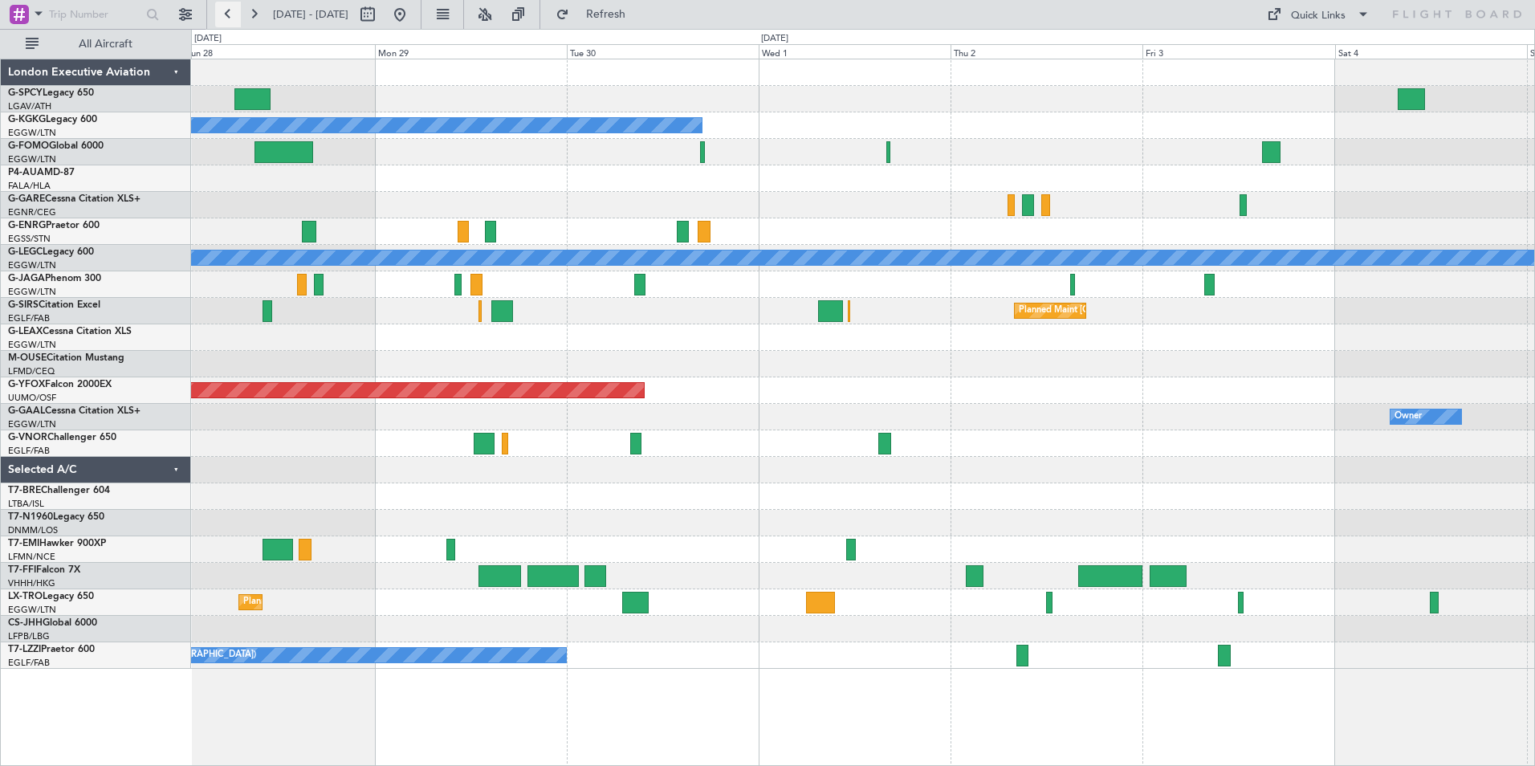
click at [235, 14] on button at bounding box center [228, 15] width 26 height 26
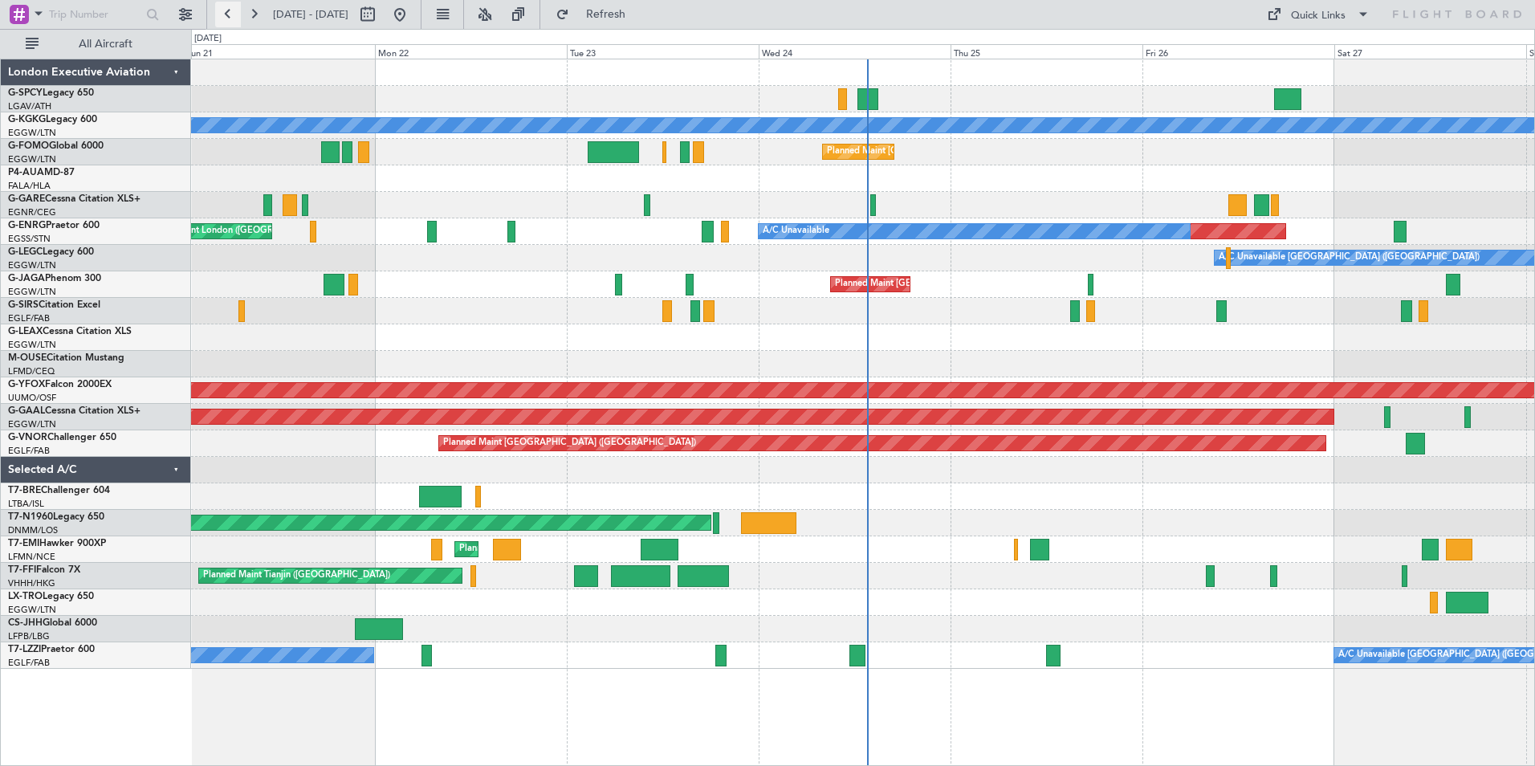
click at [233, 14] on button at bounding box center [228, 15] width 26 height 26
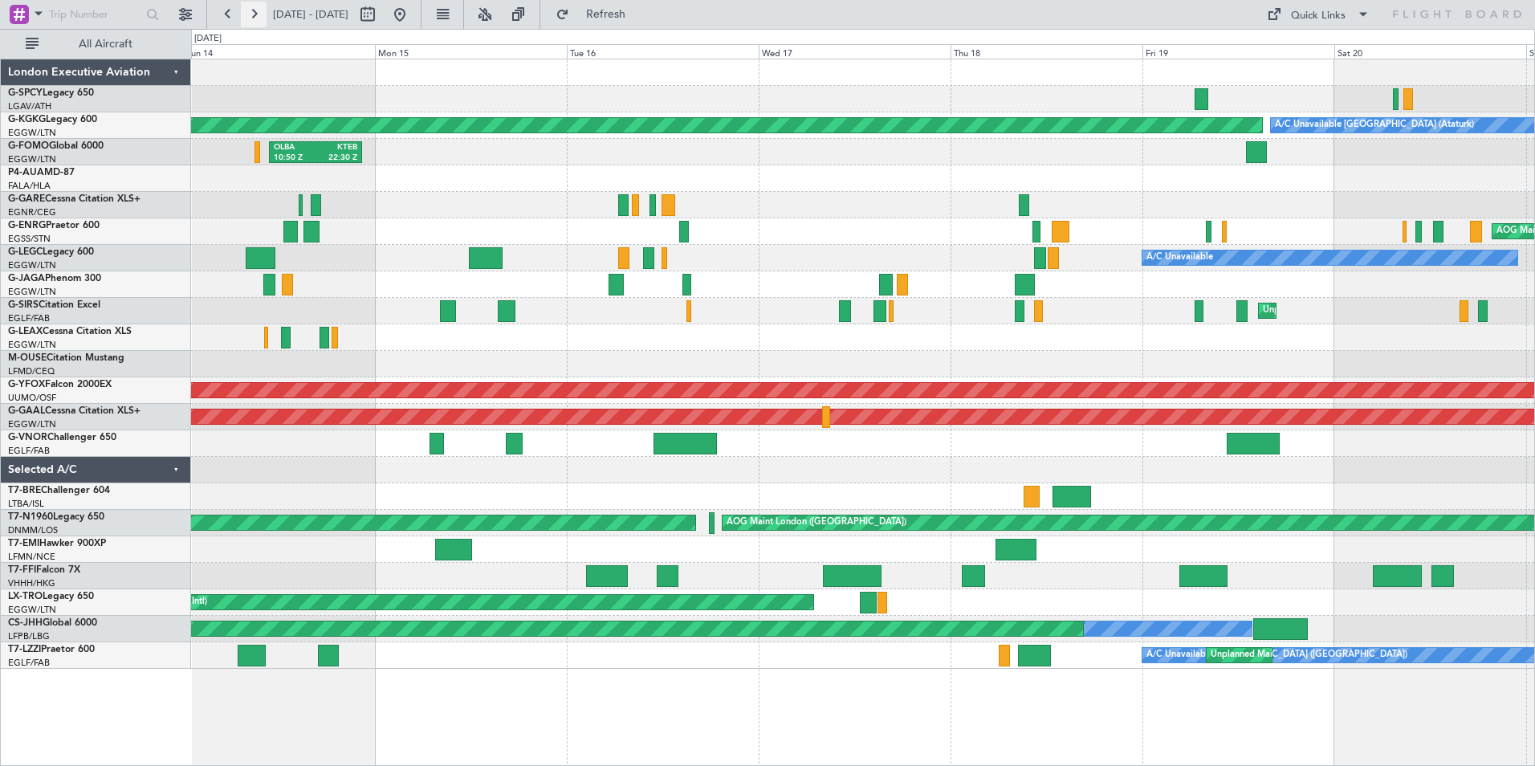
click at [255, 14] on button at bounding box center [254, 15] width 26 height 26
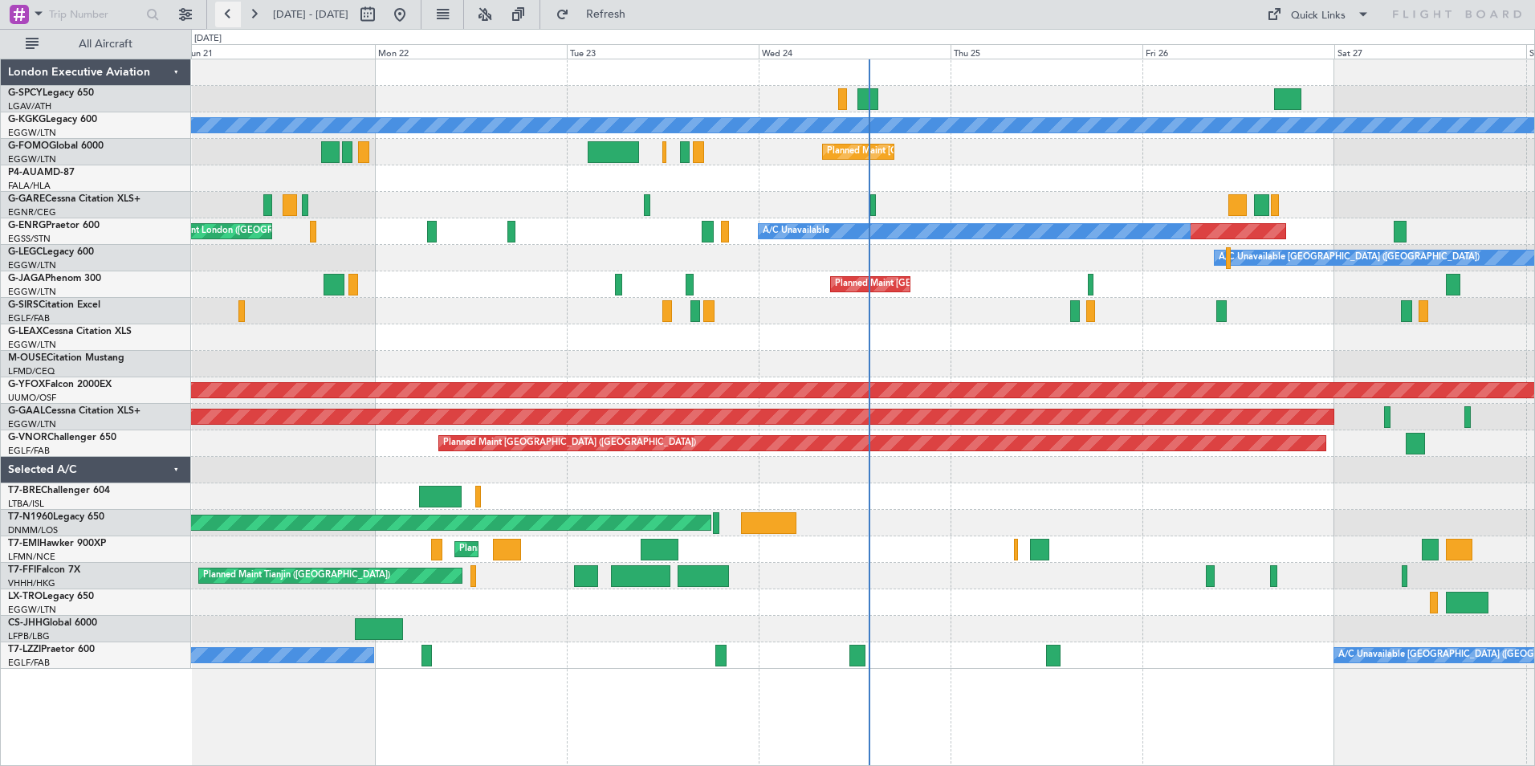
click at [227, 17] on button at bounding box center [228, 15] width 26 height 26
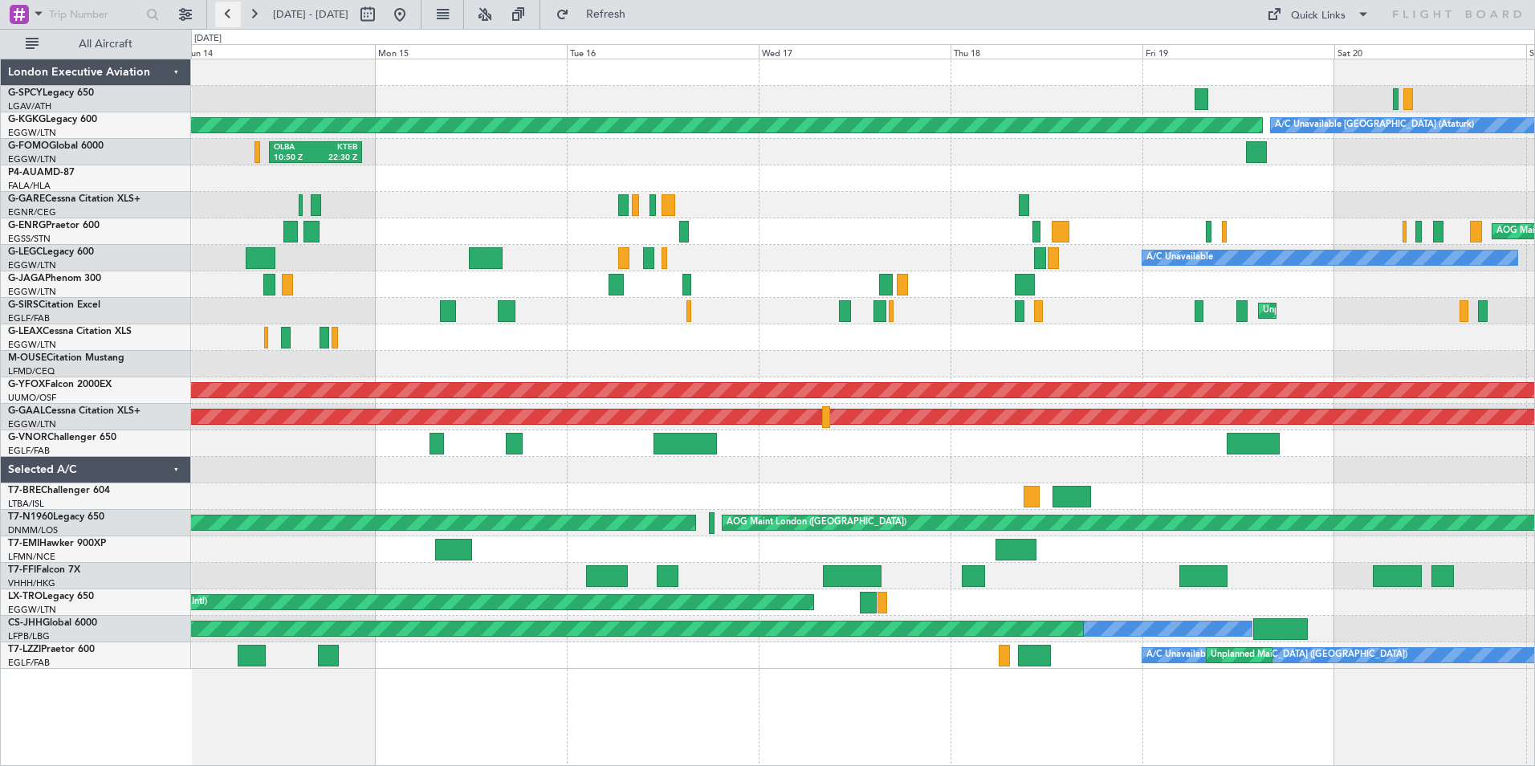
click at [230, 16] on button at bounding box center [228, 15] width 26 height 26
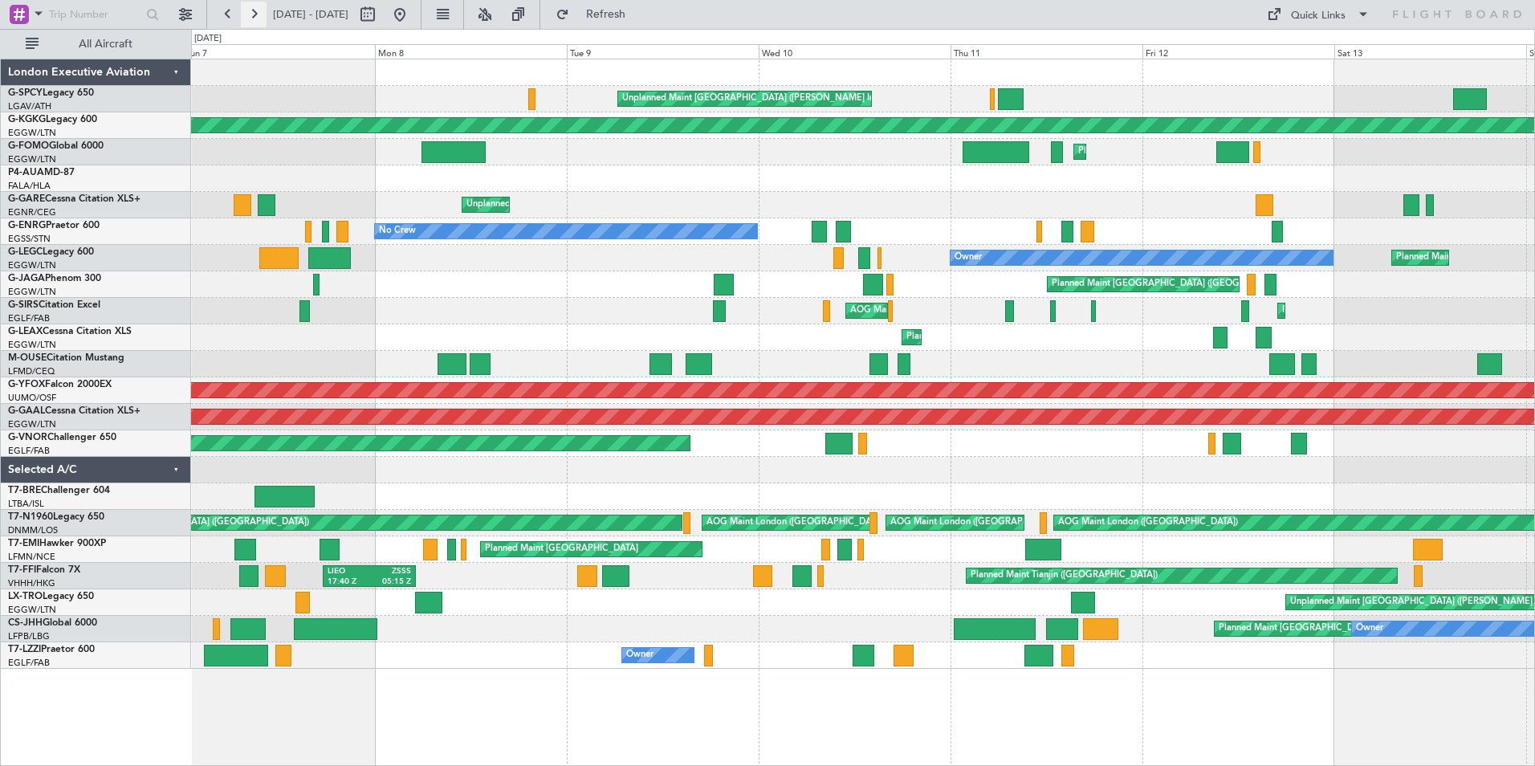
click at [255, 11] on button at bounding box center [254, 15] width 26 height 26
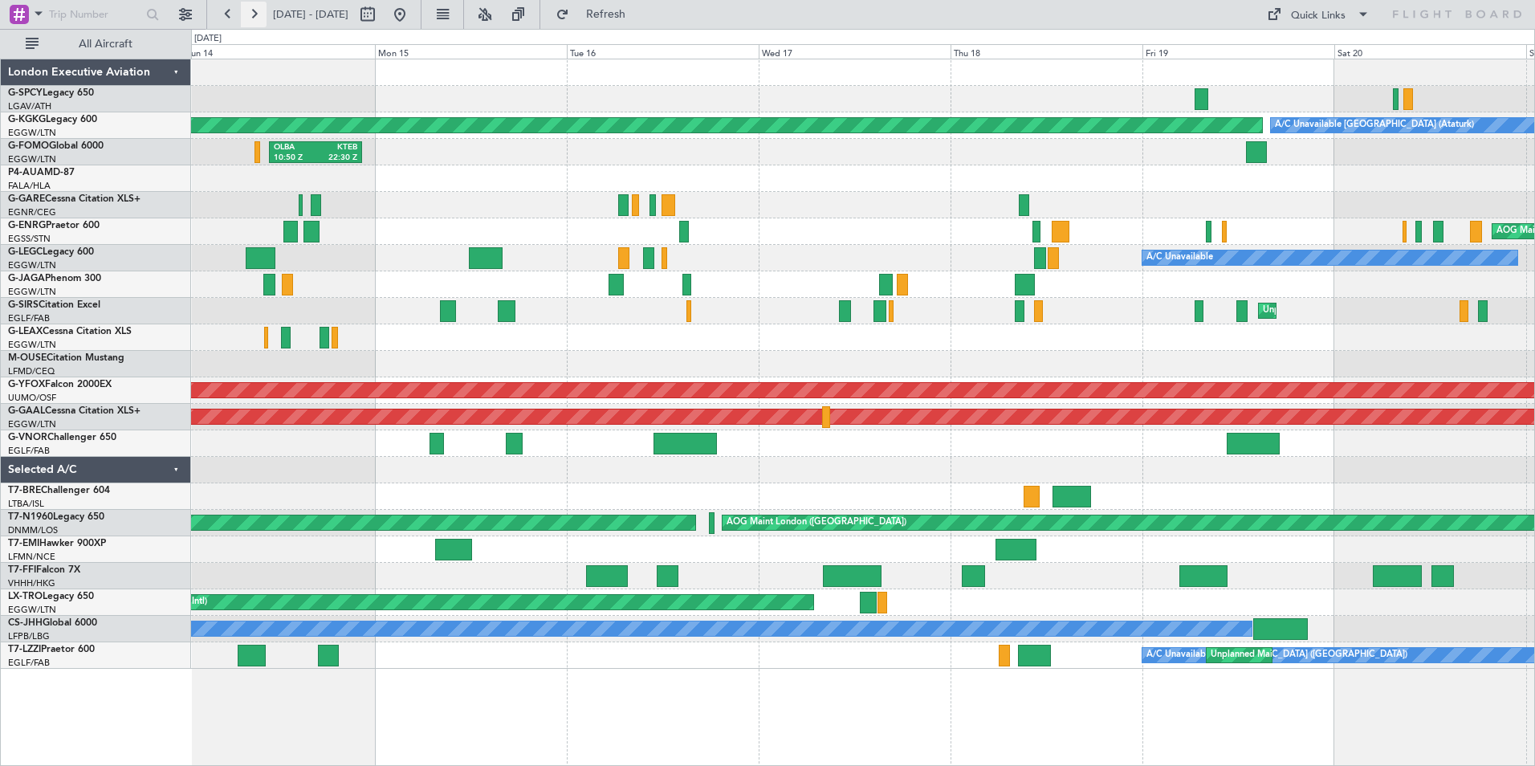
click at [258, 14] on button at bounding box center [254, 15] width 26 height 26
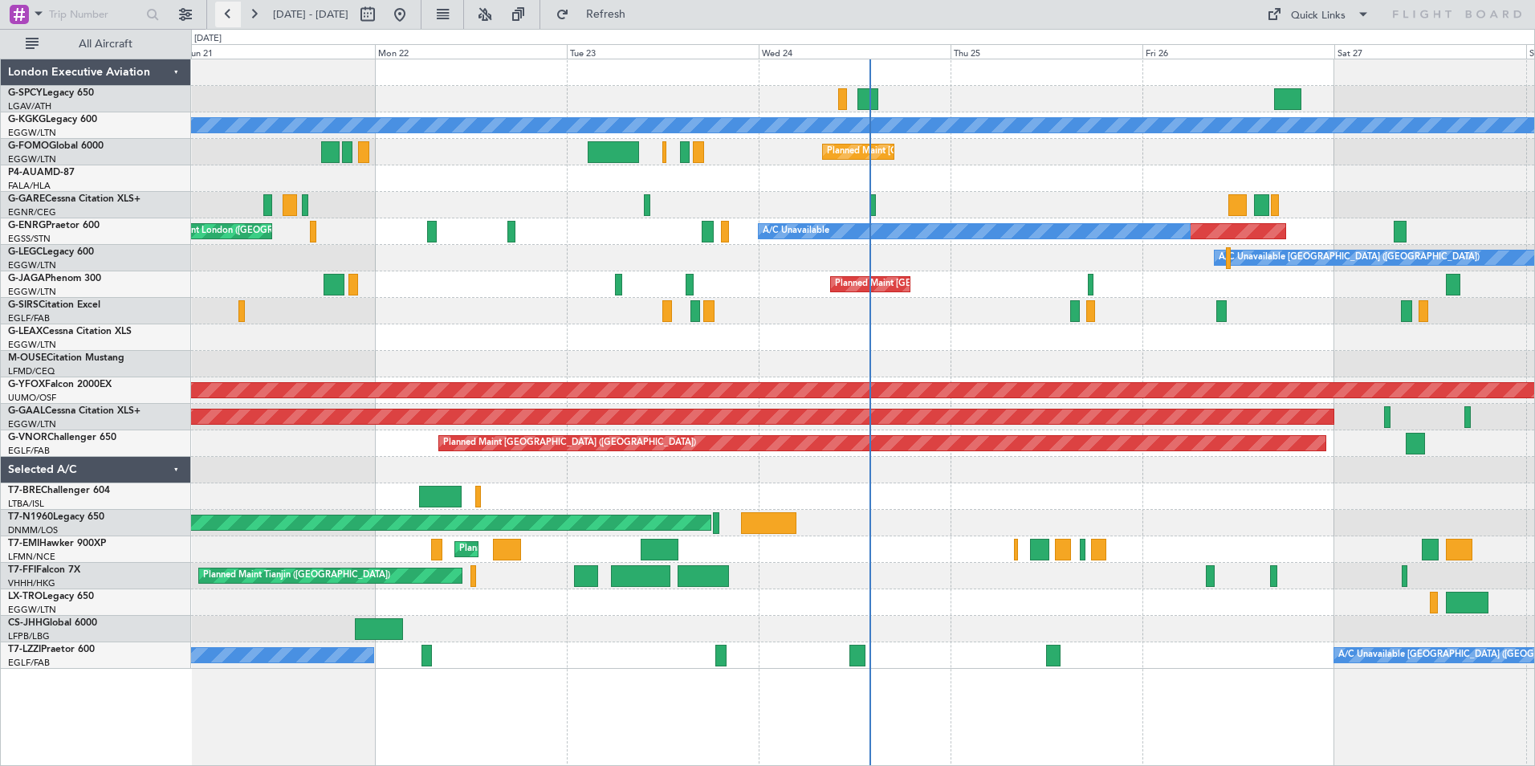
click at [224, 15] on button at bounding box center [228, 15] width 26 height 26
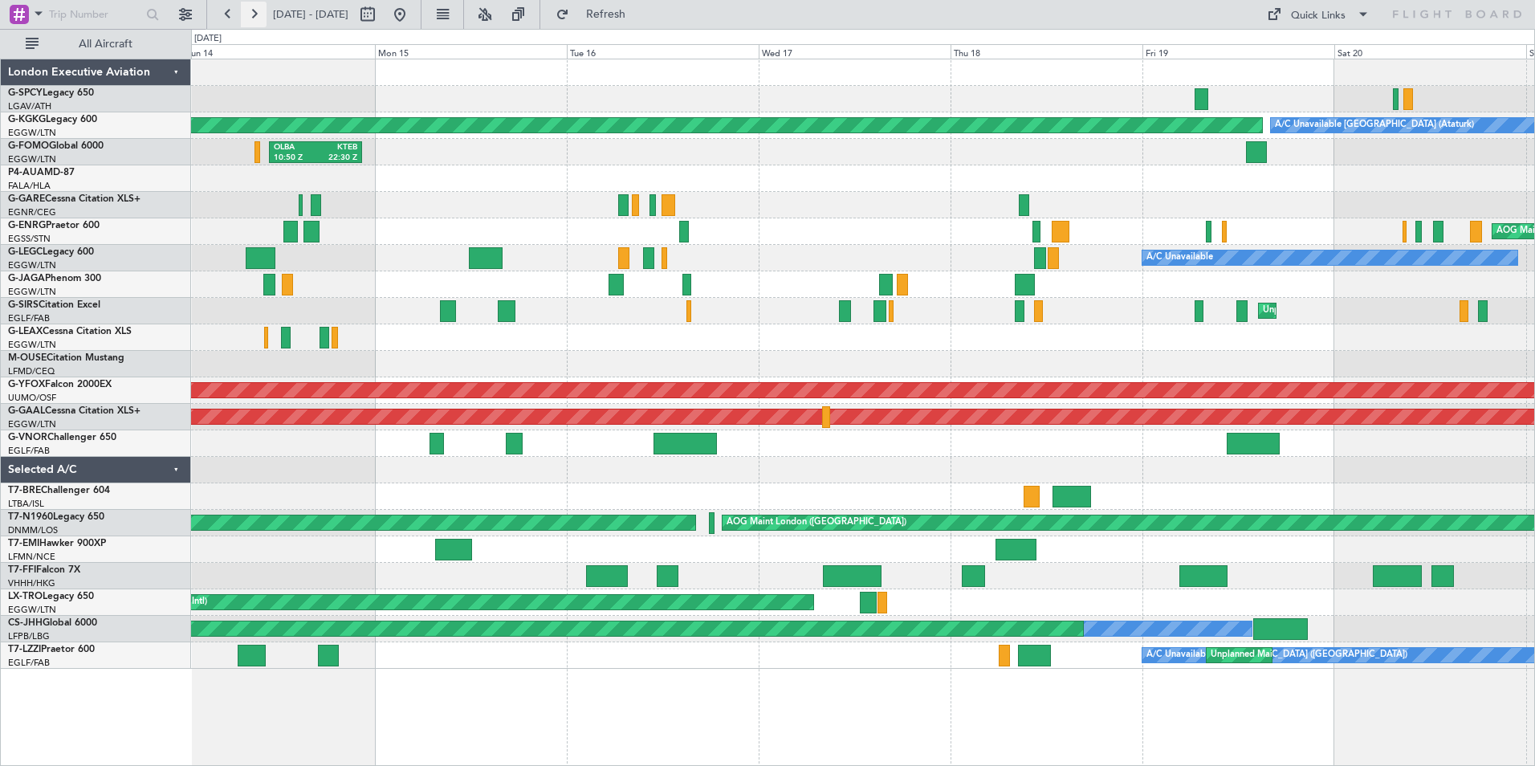
click at [254, 18] on button at bounding box center [254, 15] width 26 height 26
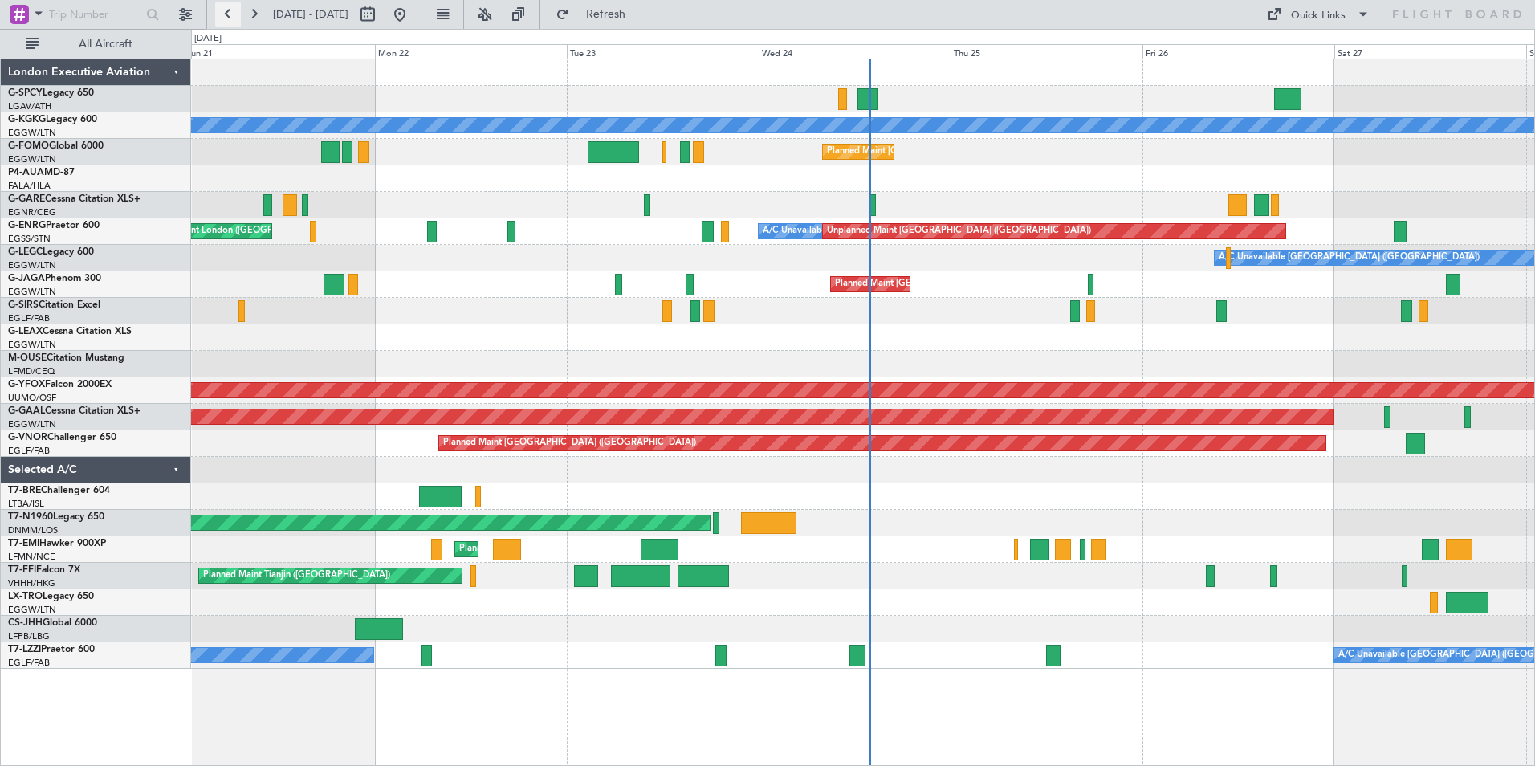
click at [223, 17] on button at bounding box center [228, 15] width 26 height 26
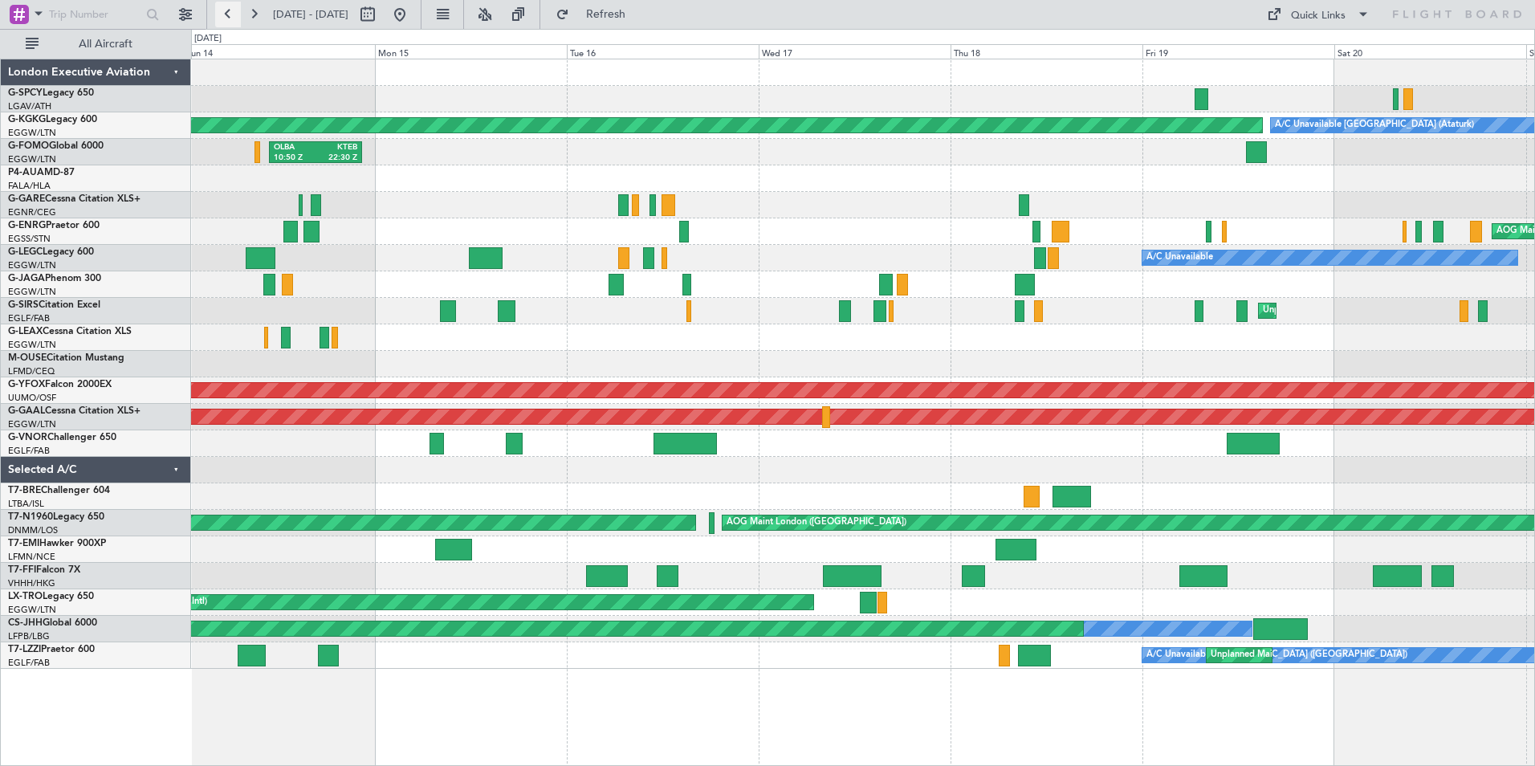
click at [224, 16] on button at bounding box center [228, 15] width 26 height 26
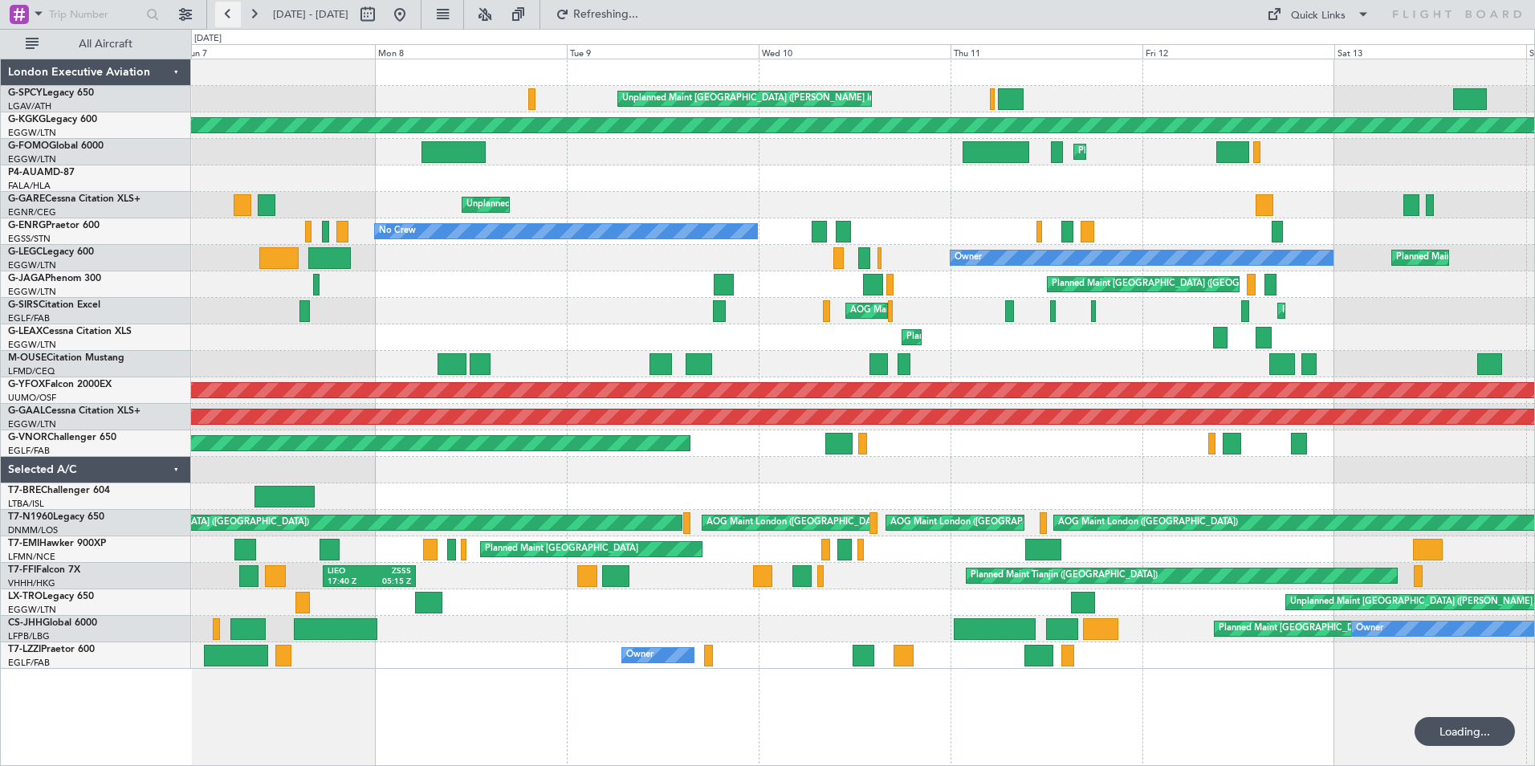
click at [225, 14] on button at bounding box center [228, 15] width 26 height 26
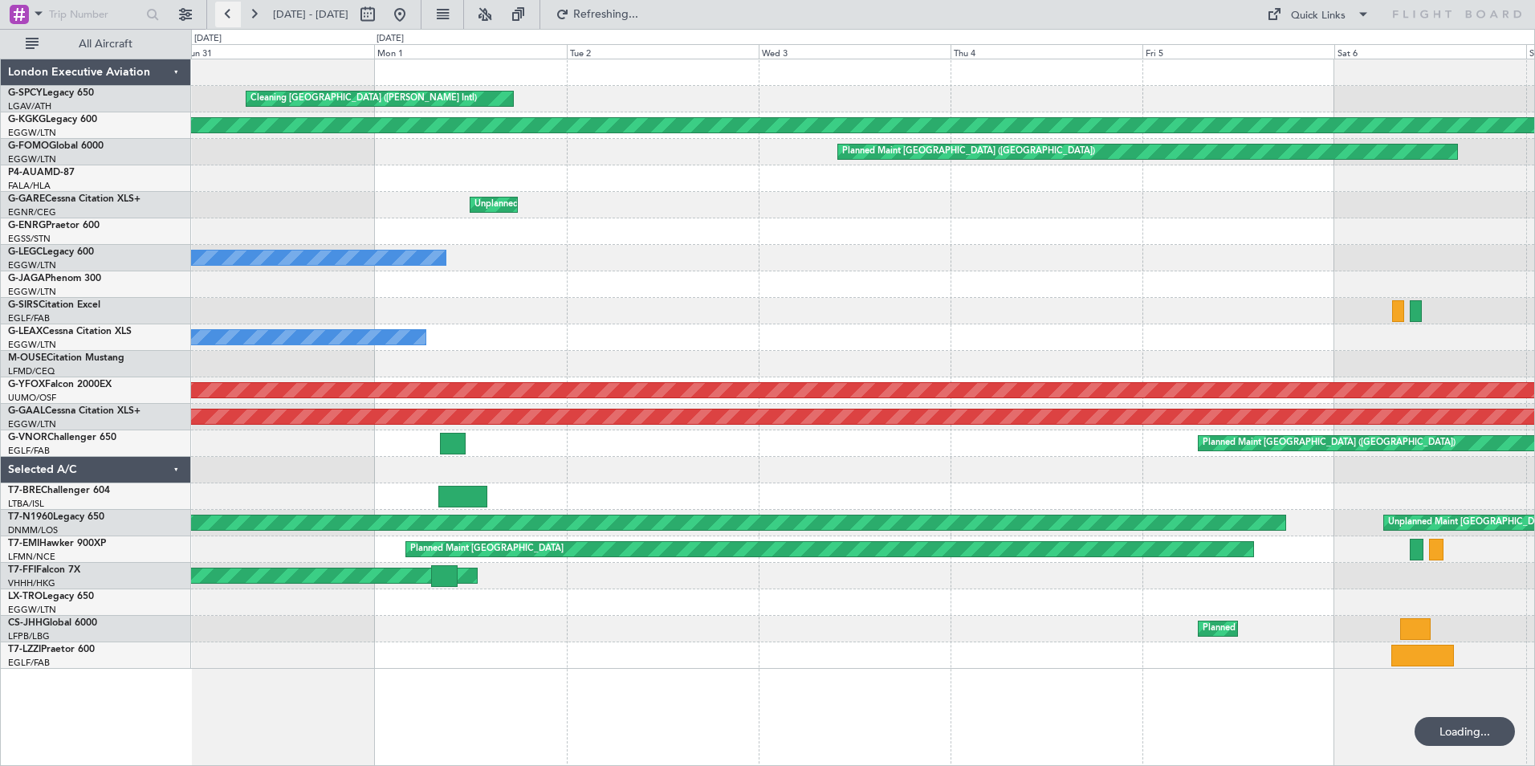
click at [225, 14] on button at bounding box center [228, 15] width 26 height 26
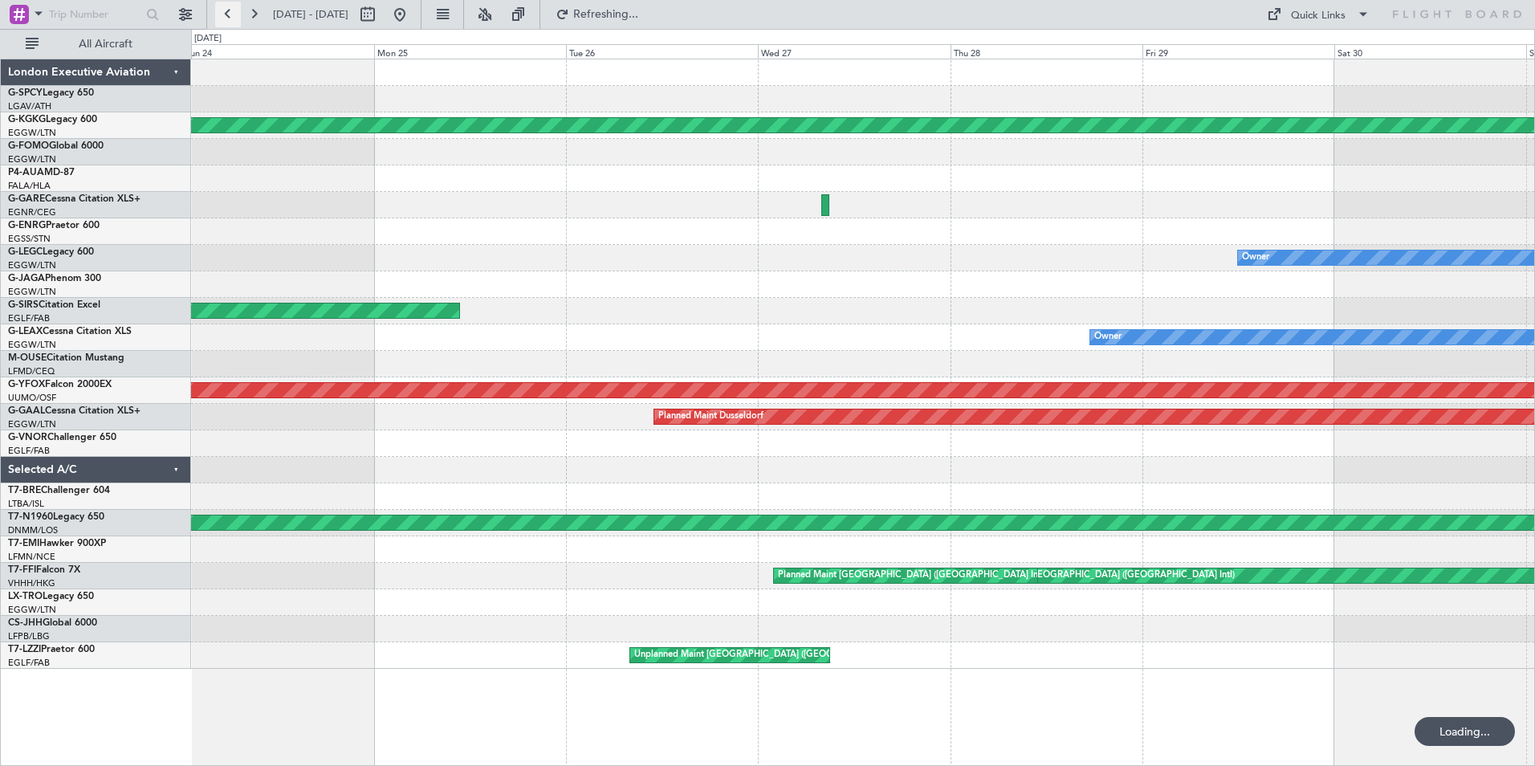
click at [225, 14] on button at bounding box center [228, 15] width 26 height 26
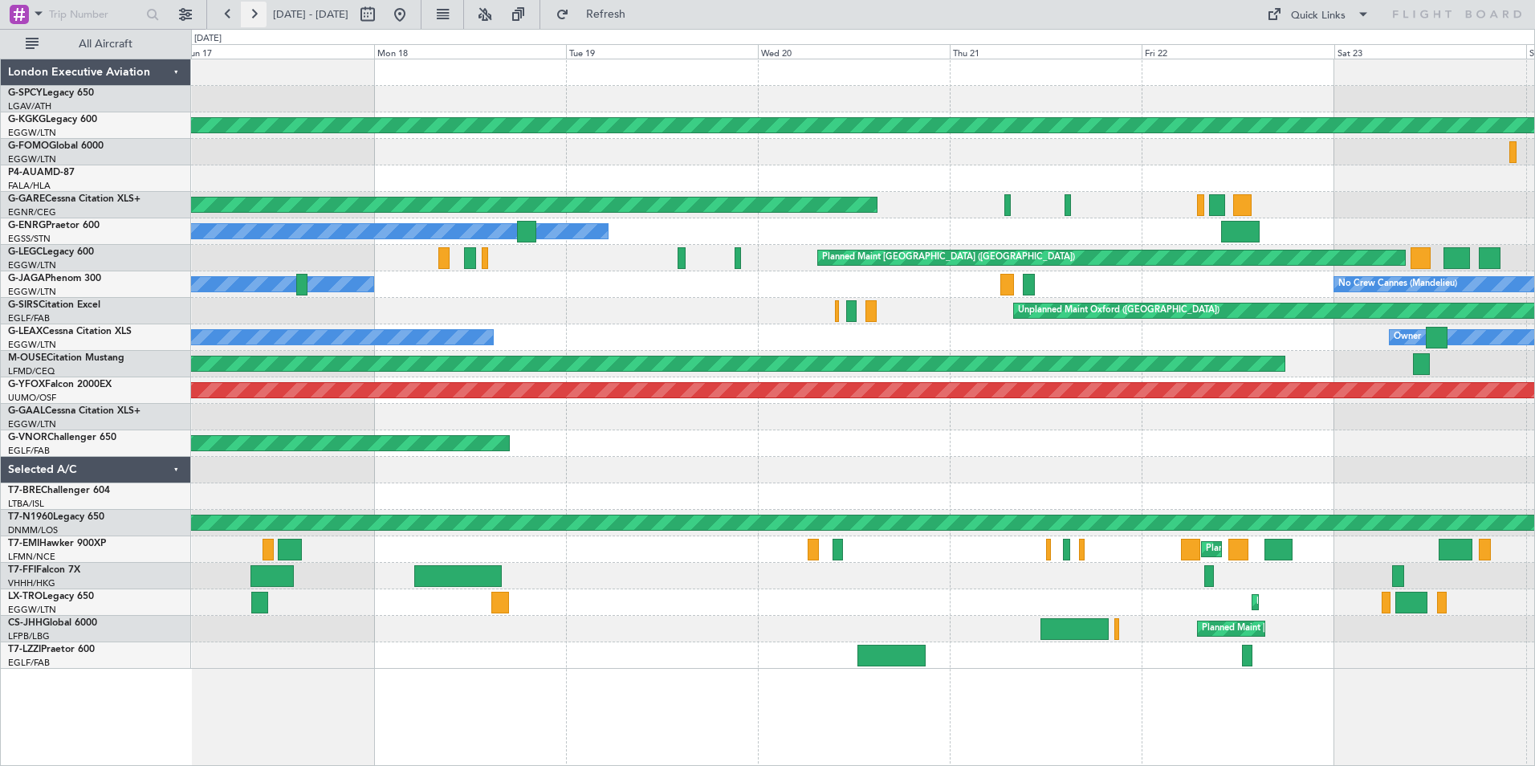
click at [250, 22] on button at bounding box center [254, 15] width 26 height 26
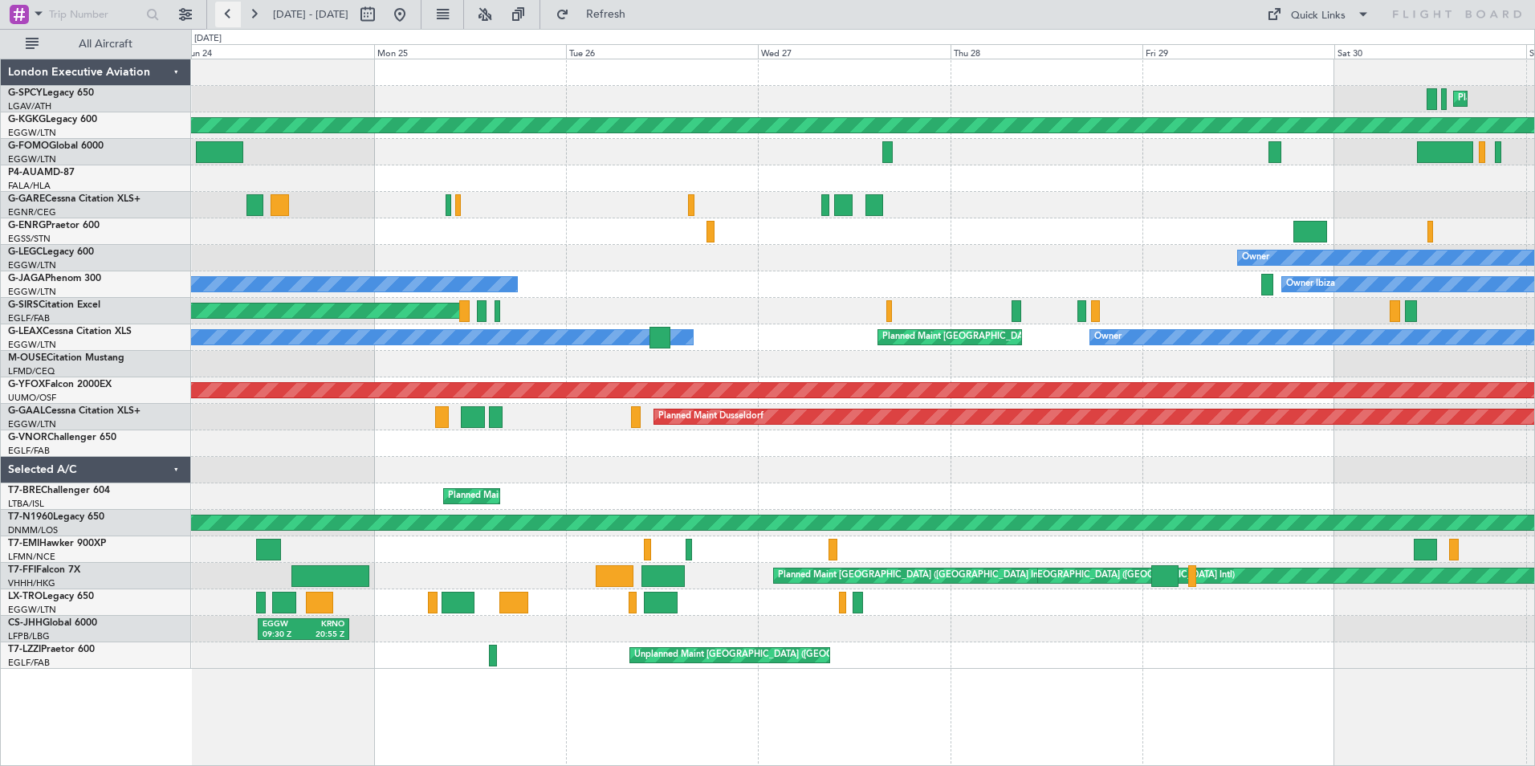
click at [230, 14] on button at bounding box center [228, 15] width 26 height 26
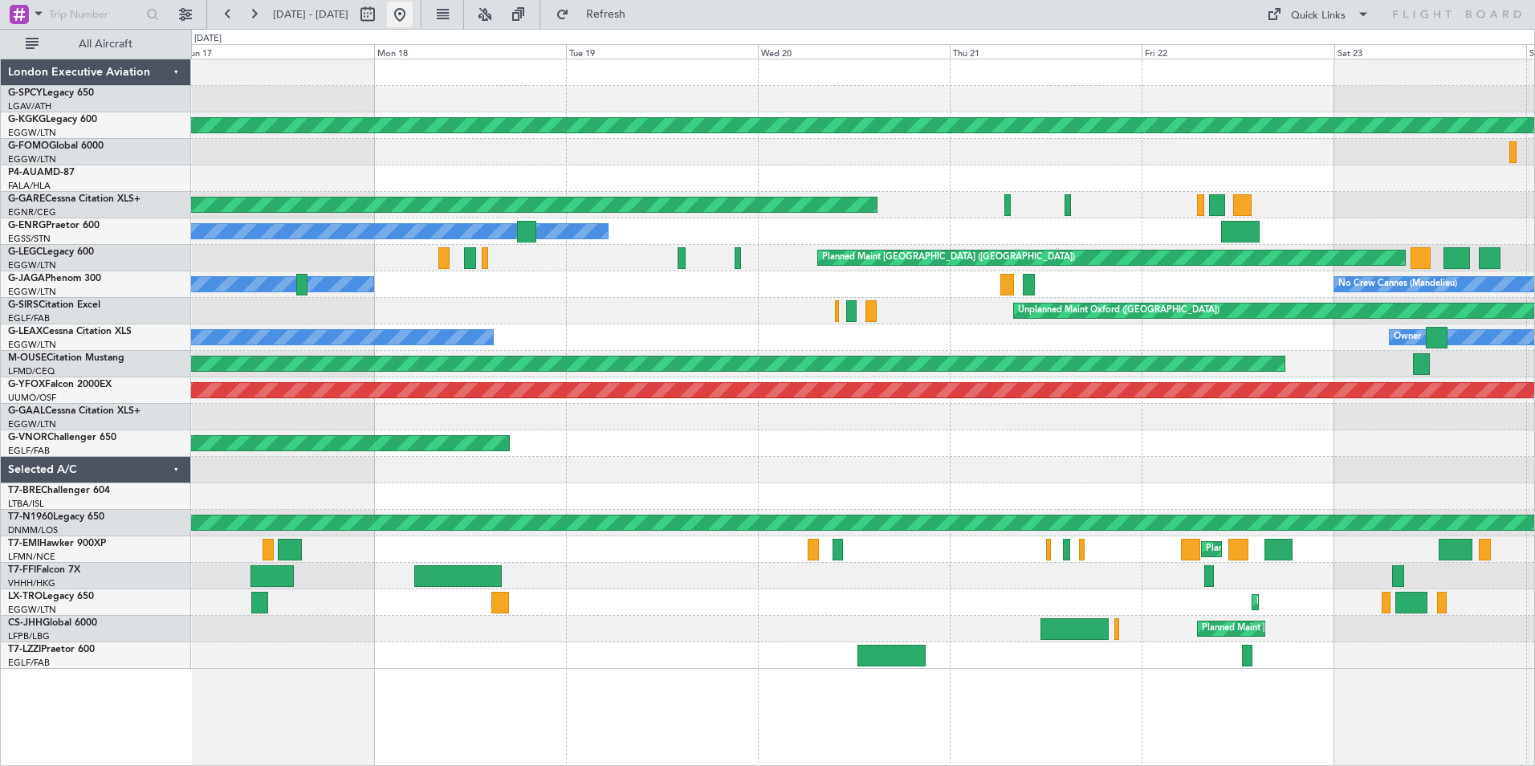
click at [413, 15] on button at bounding box center [400, 15] width 26 height 26
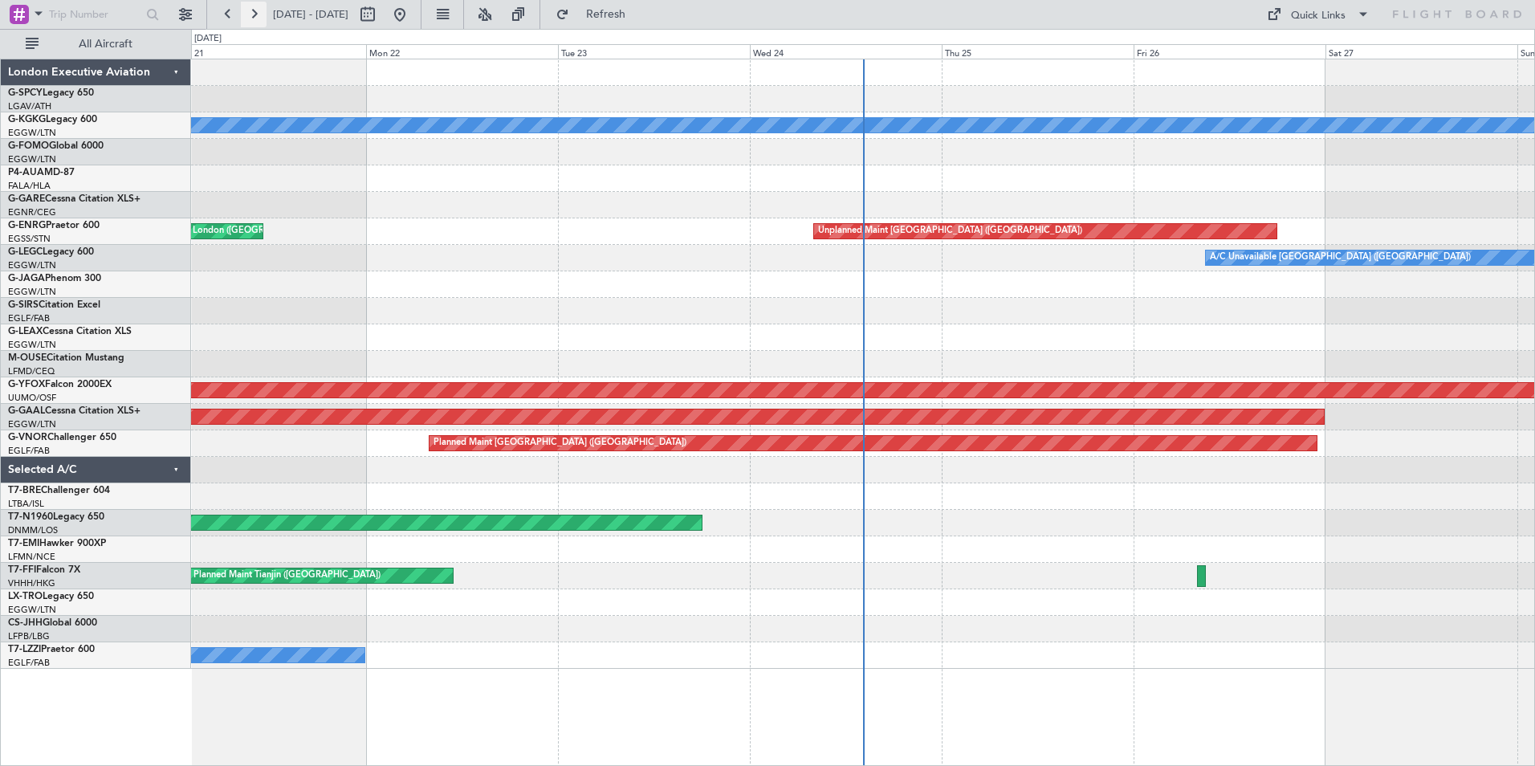
click at [243, 14] on button at bounding box center [254, 15] width 26 height 26
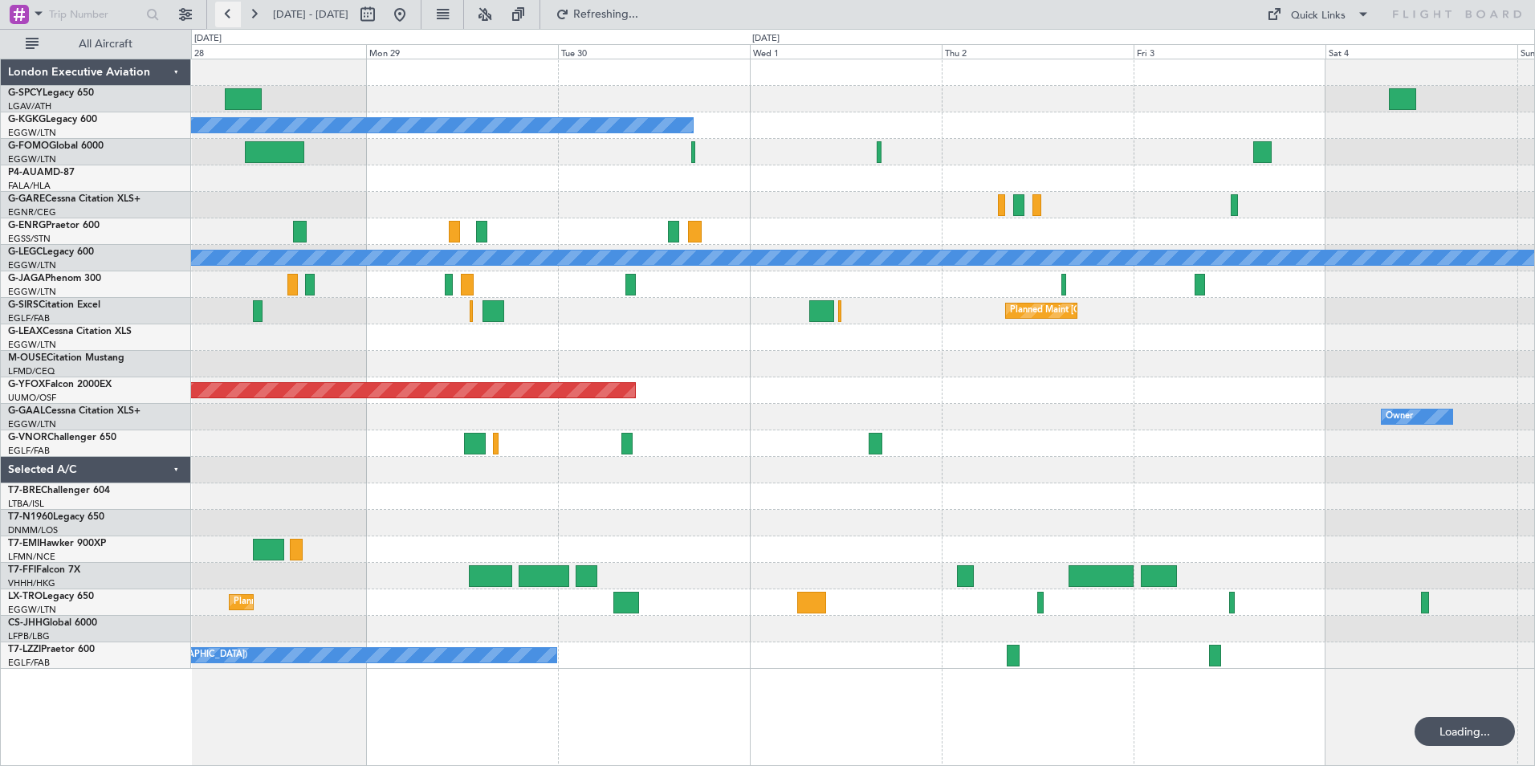
click at [233, 14] on button at bounding box center [228, 15] width 26 height 26
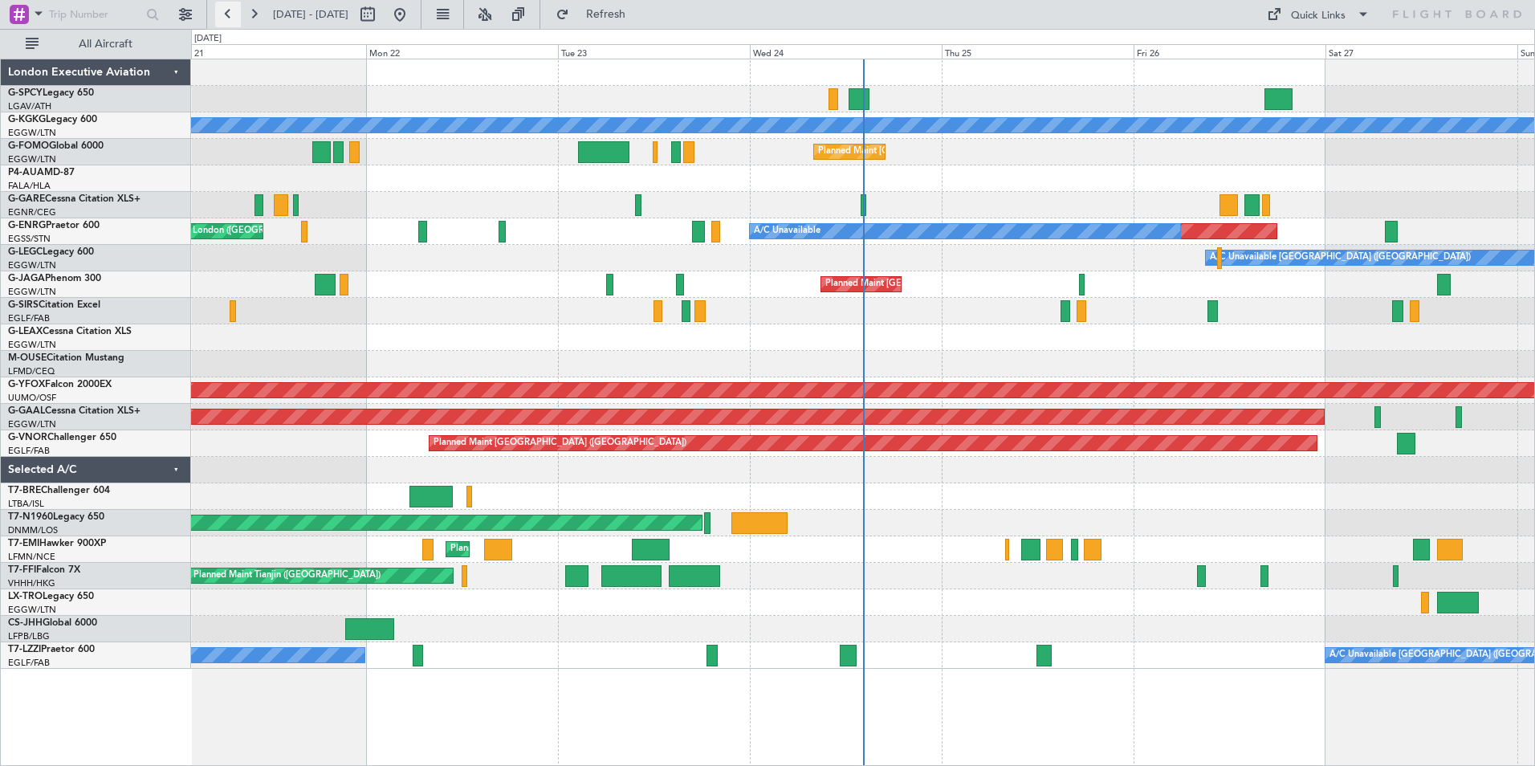
click at [230, 14] on button at bounding box center [228, 15] width 26 height 26
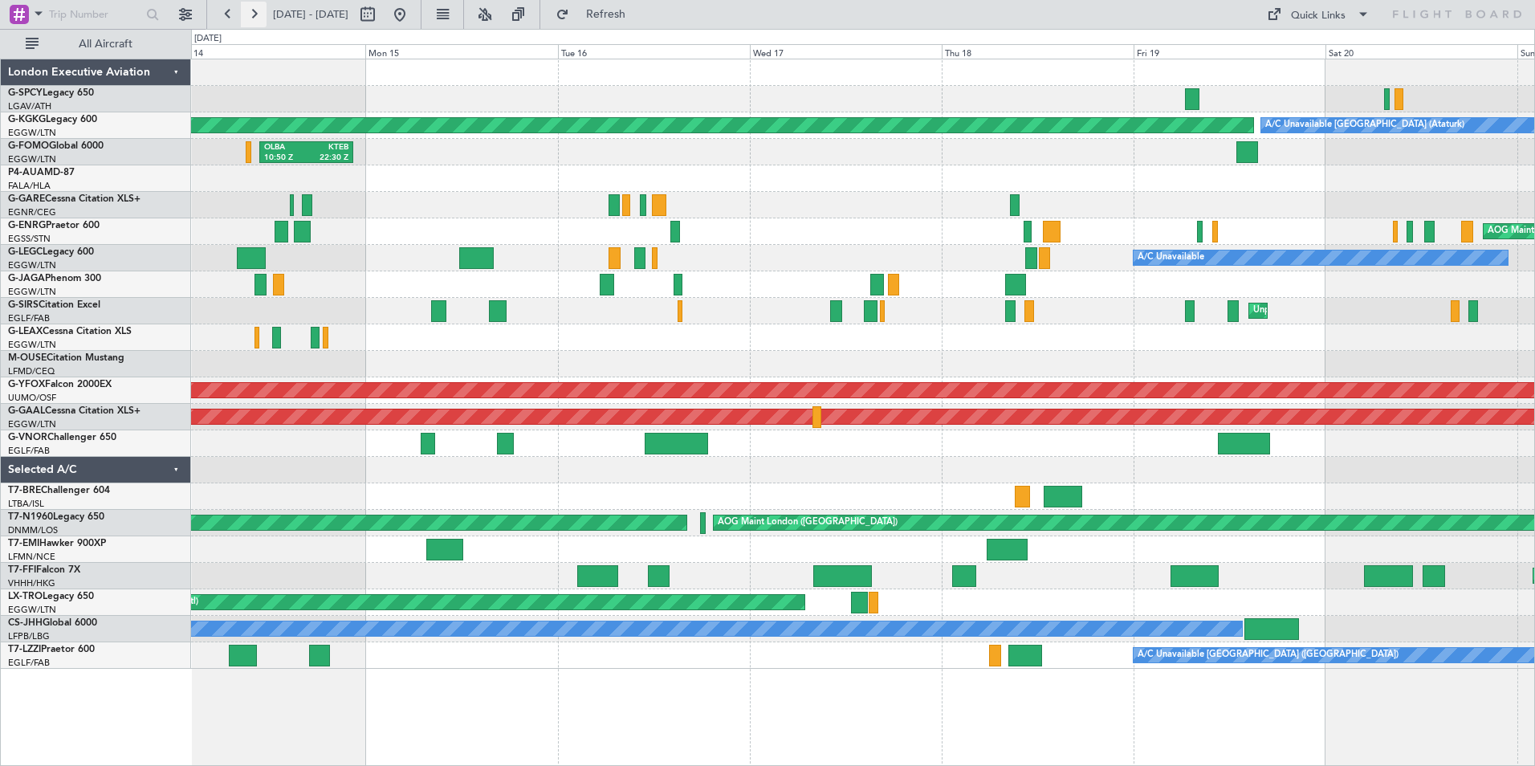
click at [259, 11] on button at bounding box center [254, 15] width 26 height 26
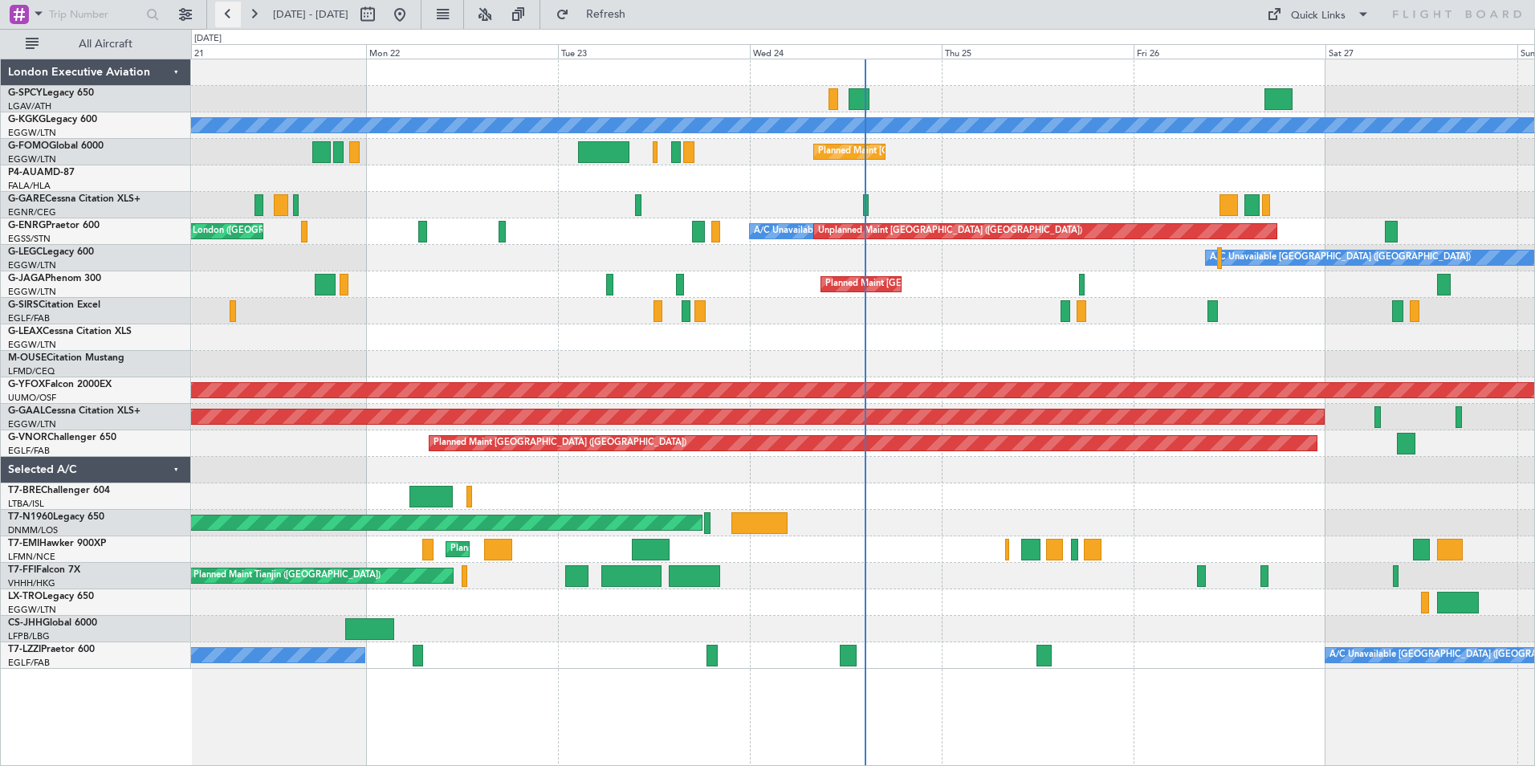
click at [226, 11] on button at bounding box center [228, 15] width 26 height 26
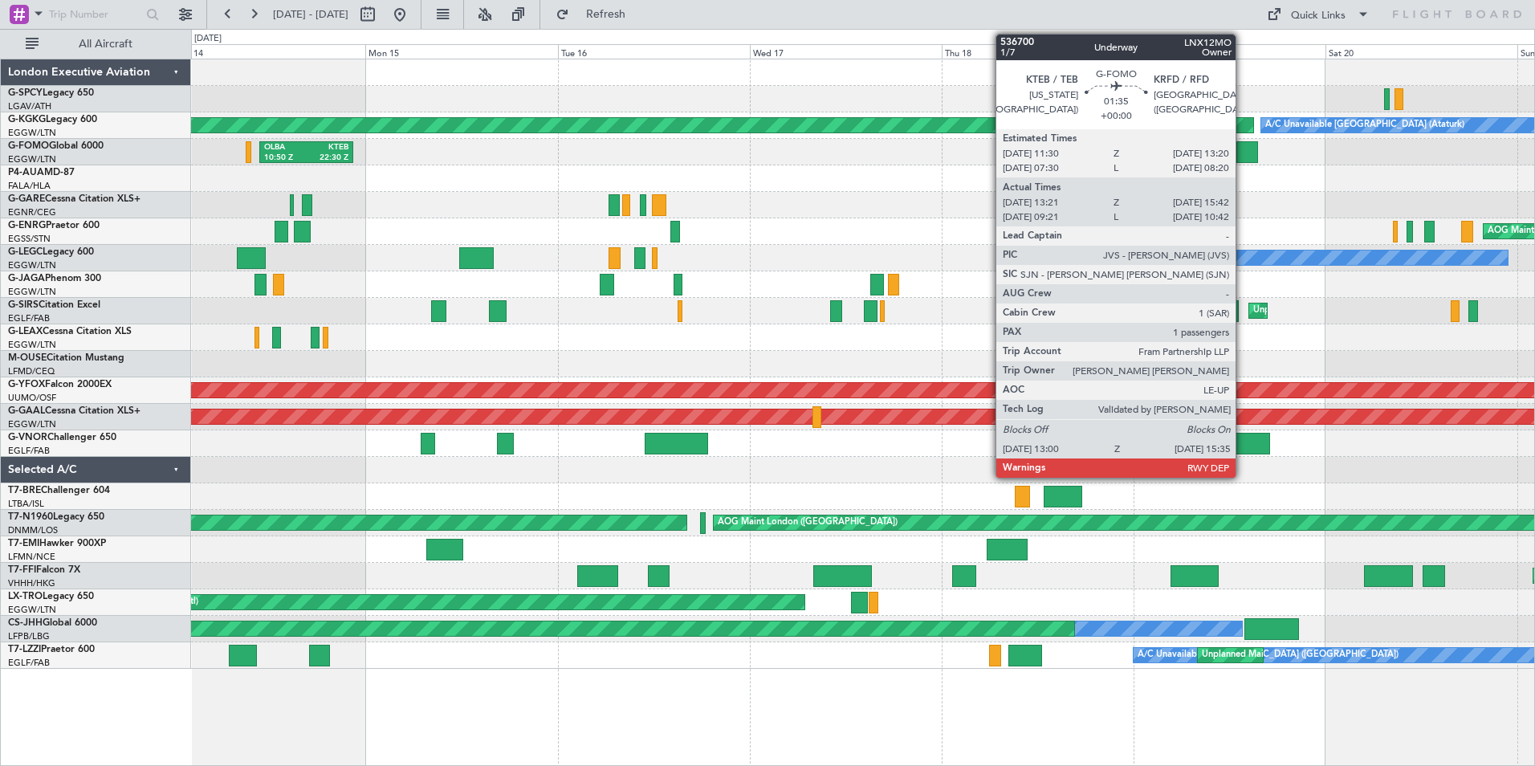
click at [1243, 153] on div at bounding box center [1246, 152] width 21 height 22
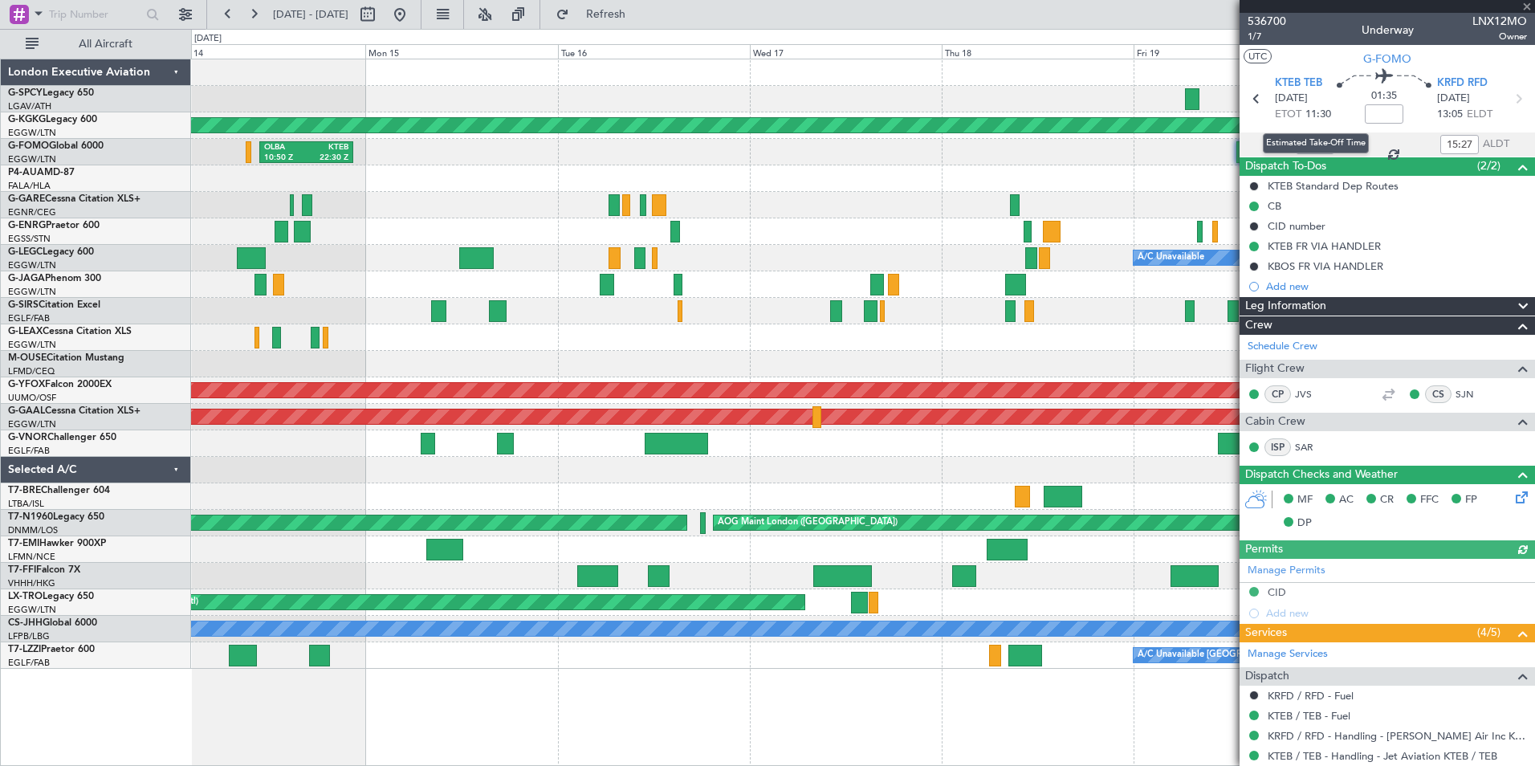
type input "09:21"
type input "10:27"
type input "13:21"
type input "15:27"
click at [1525, 9] on span at bounding box center [1527, 7] width 16 height 14
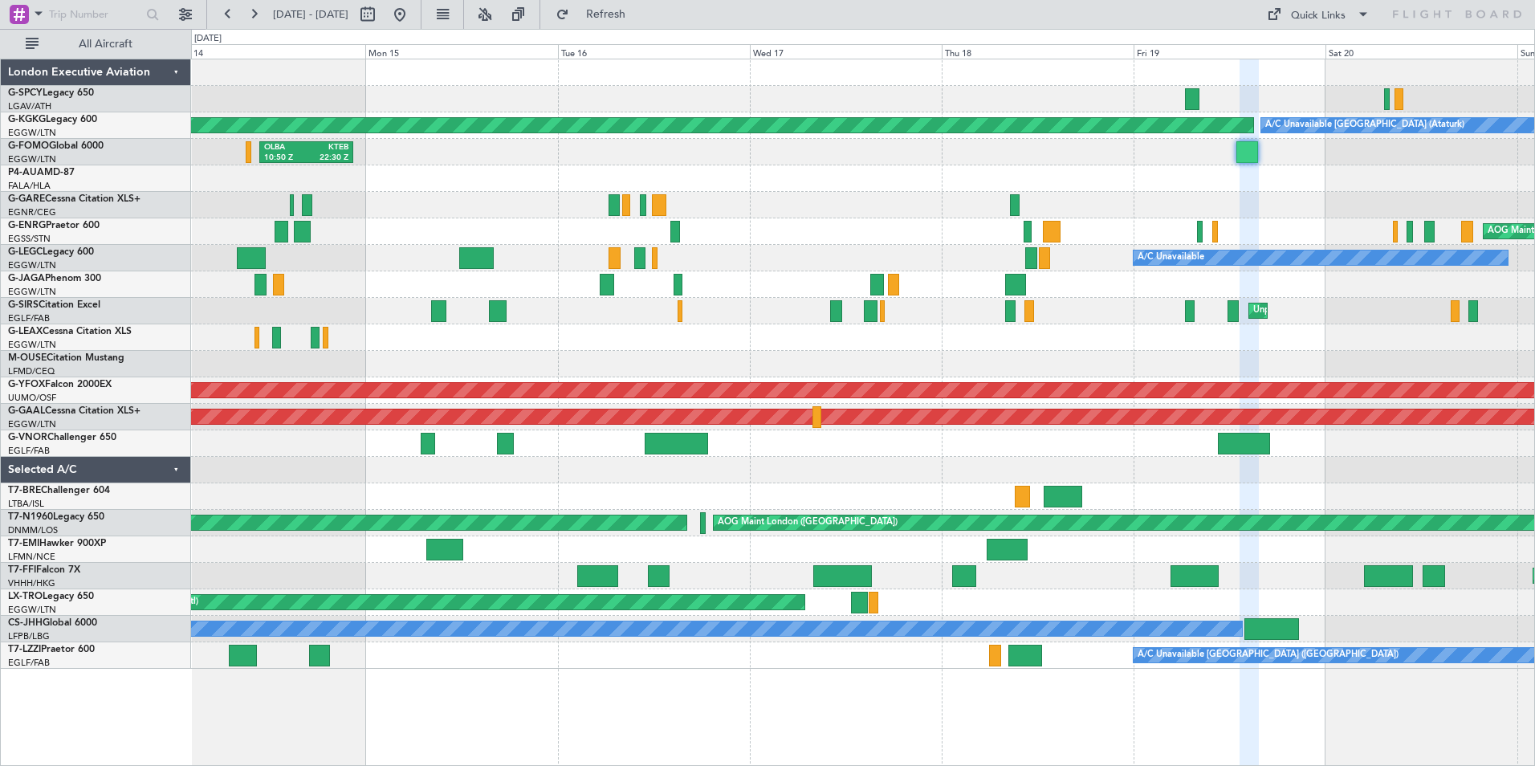
type input "0"
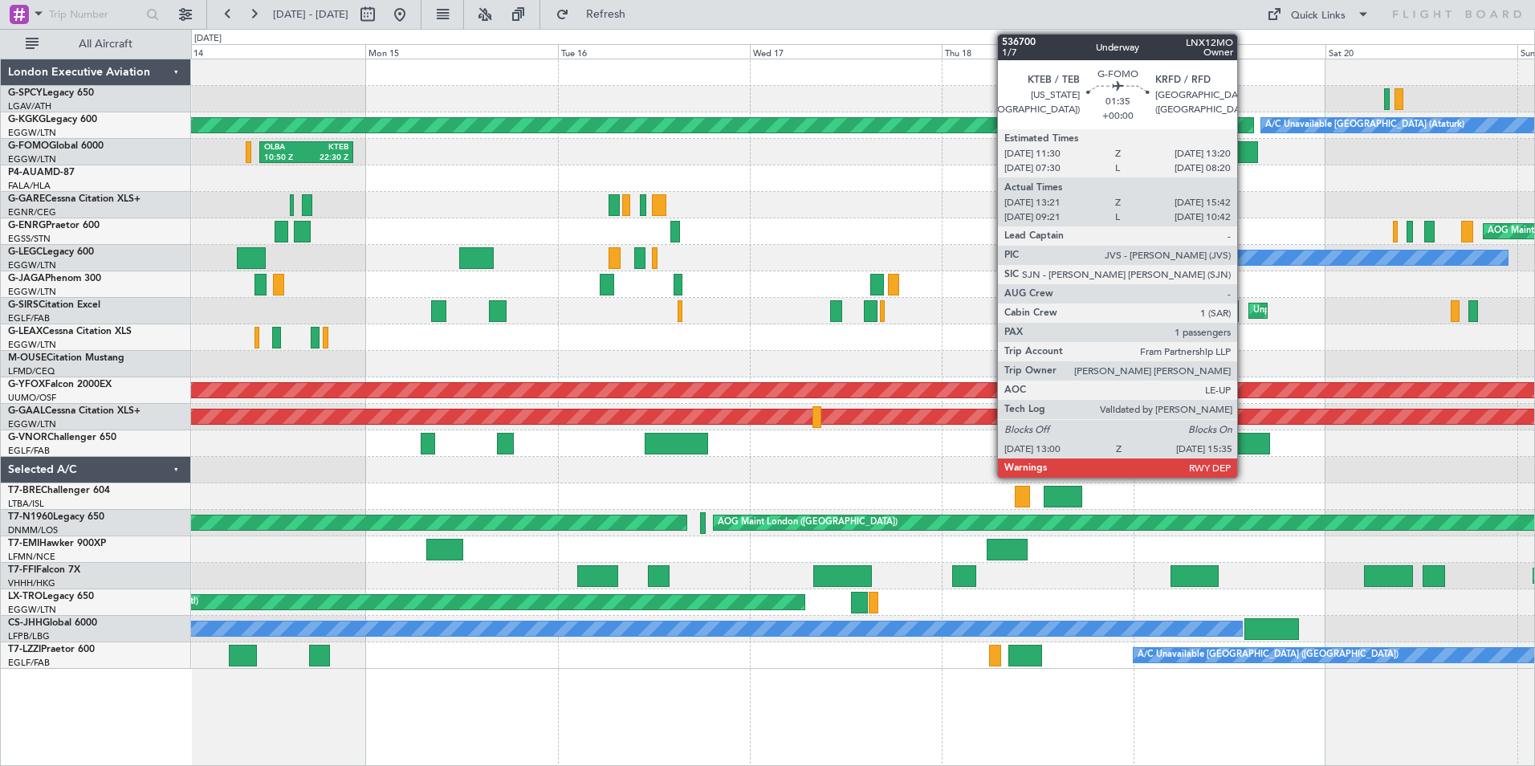
click at [1244, 148] on div at bounding box center [1246, 152] width 21 height 22
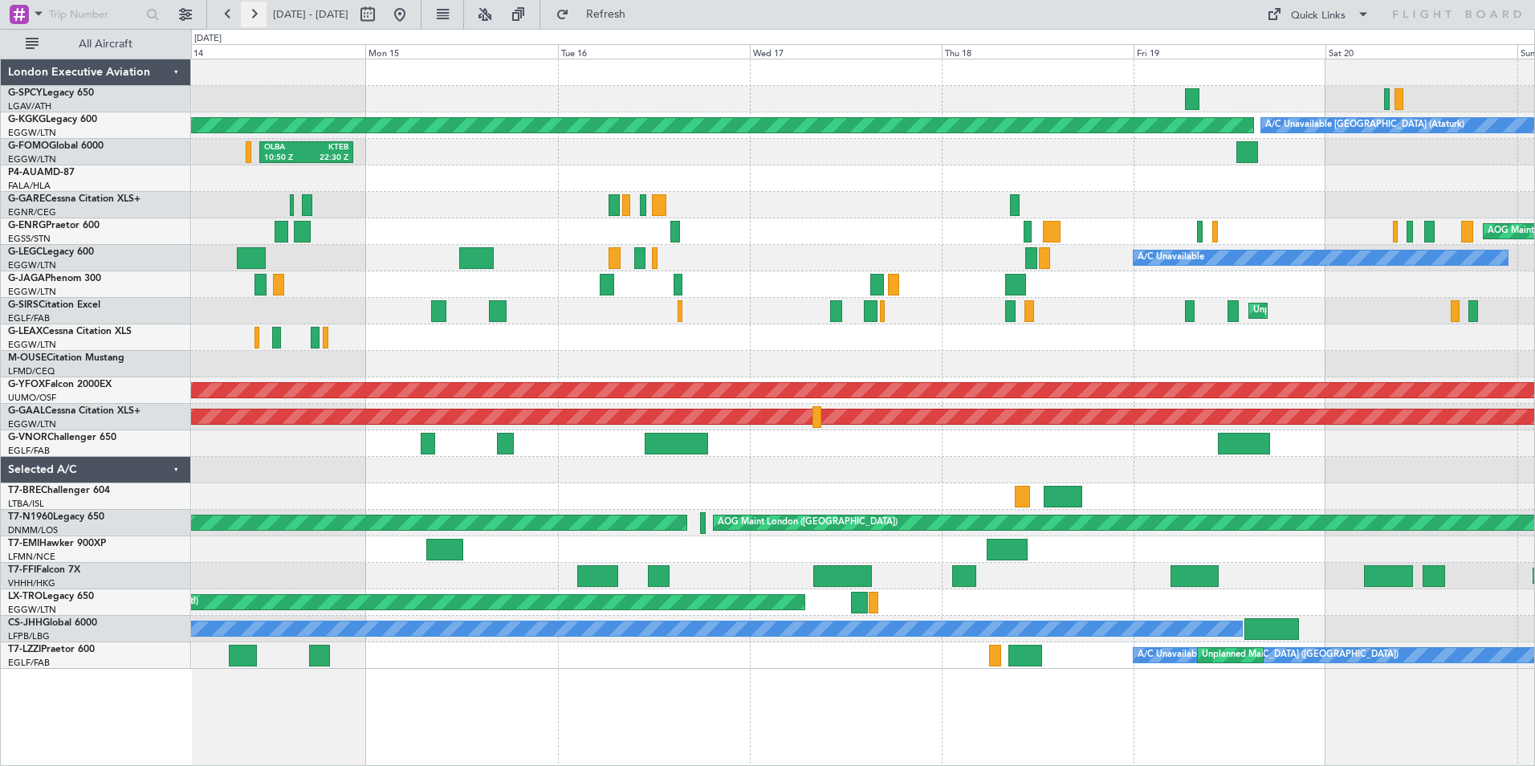
click at [254, 10] on button at bounding box center [254, 15] width 26 height 26
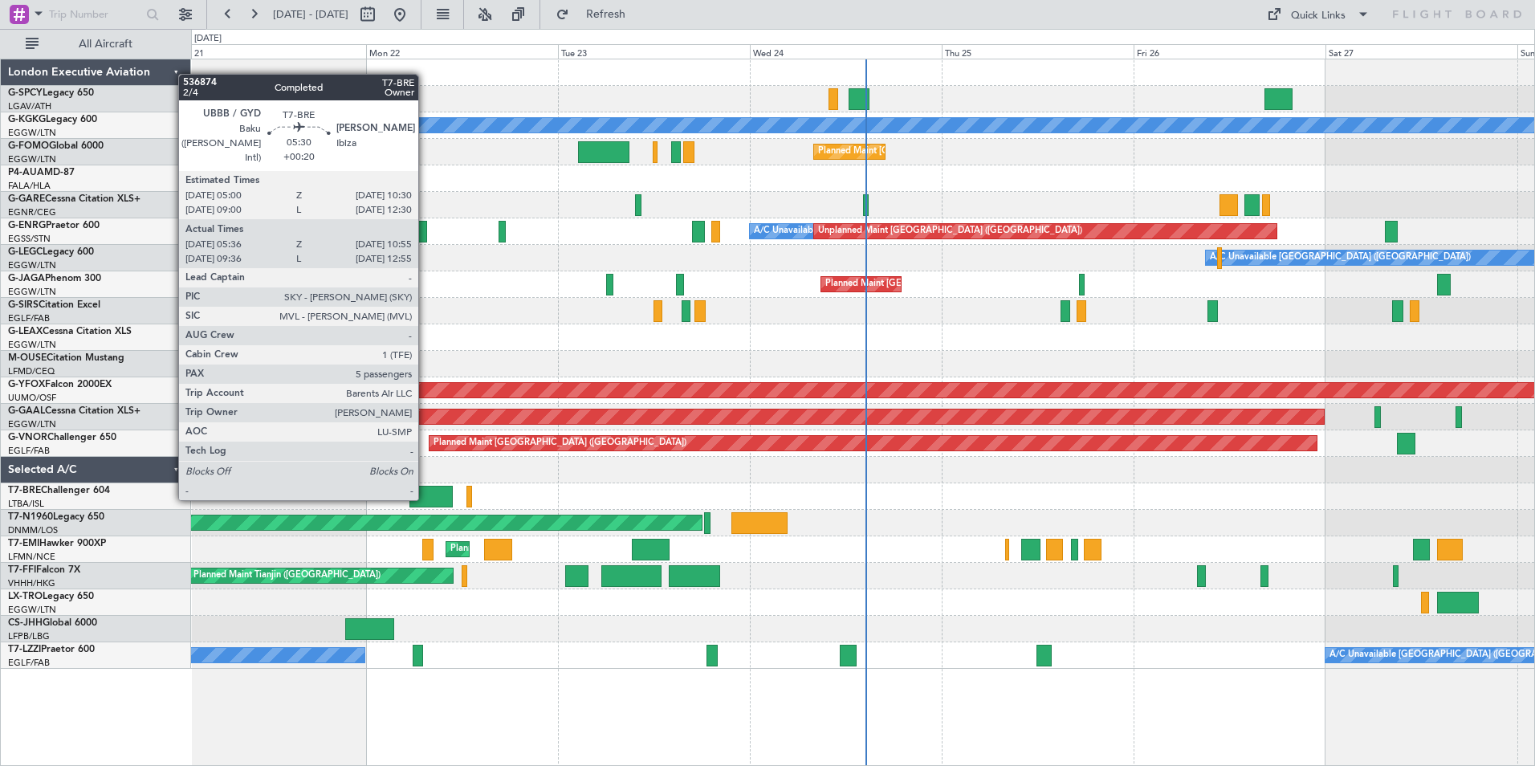
click at [425, 497] on div at bounding box center [430, 497] width 43 height 22
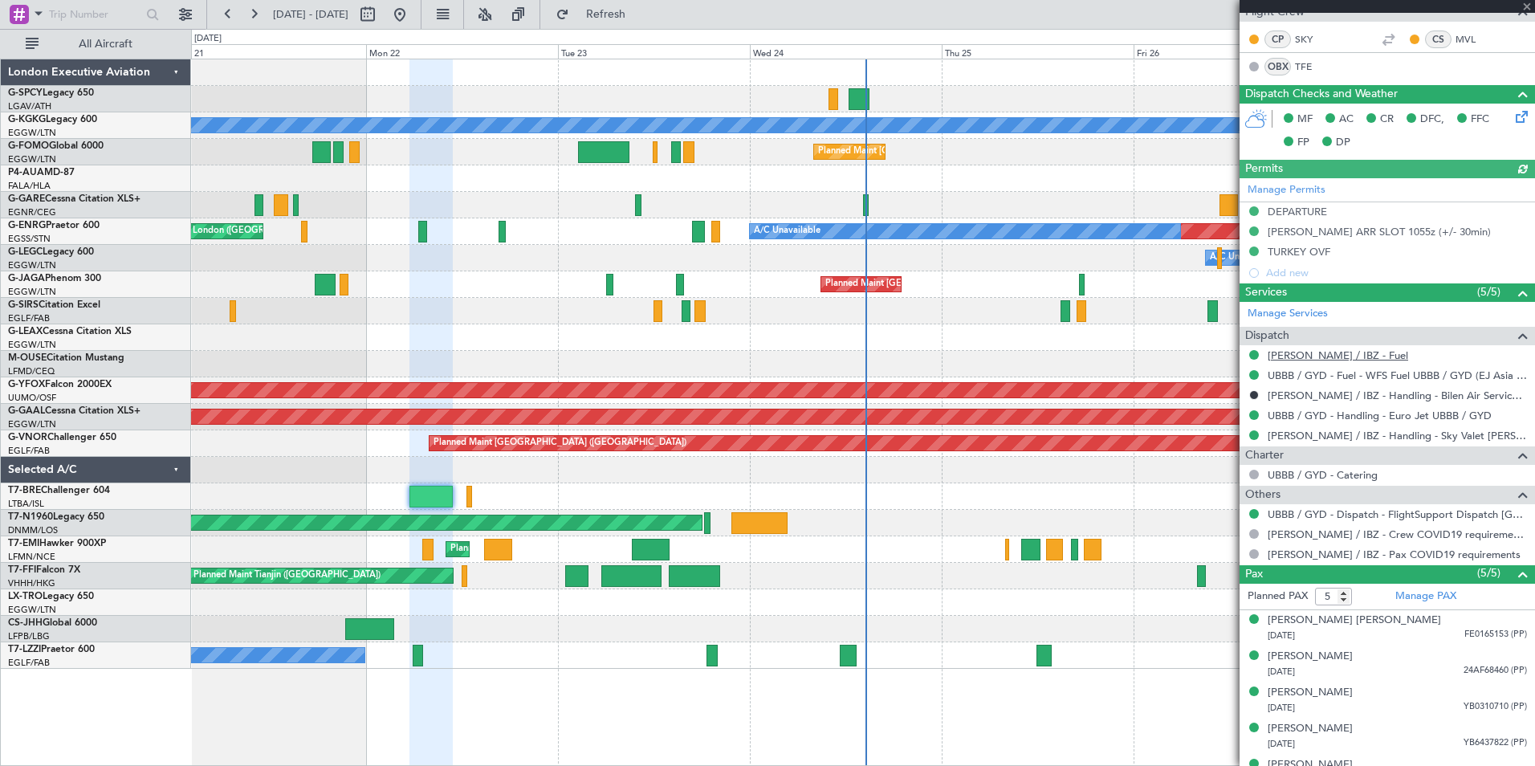
scroll to position [380, 0]
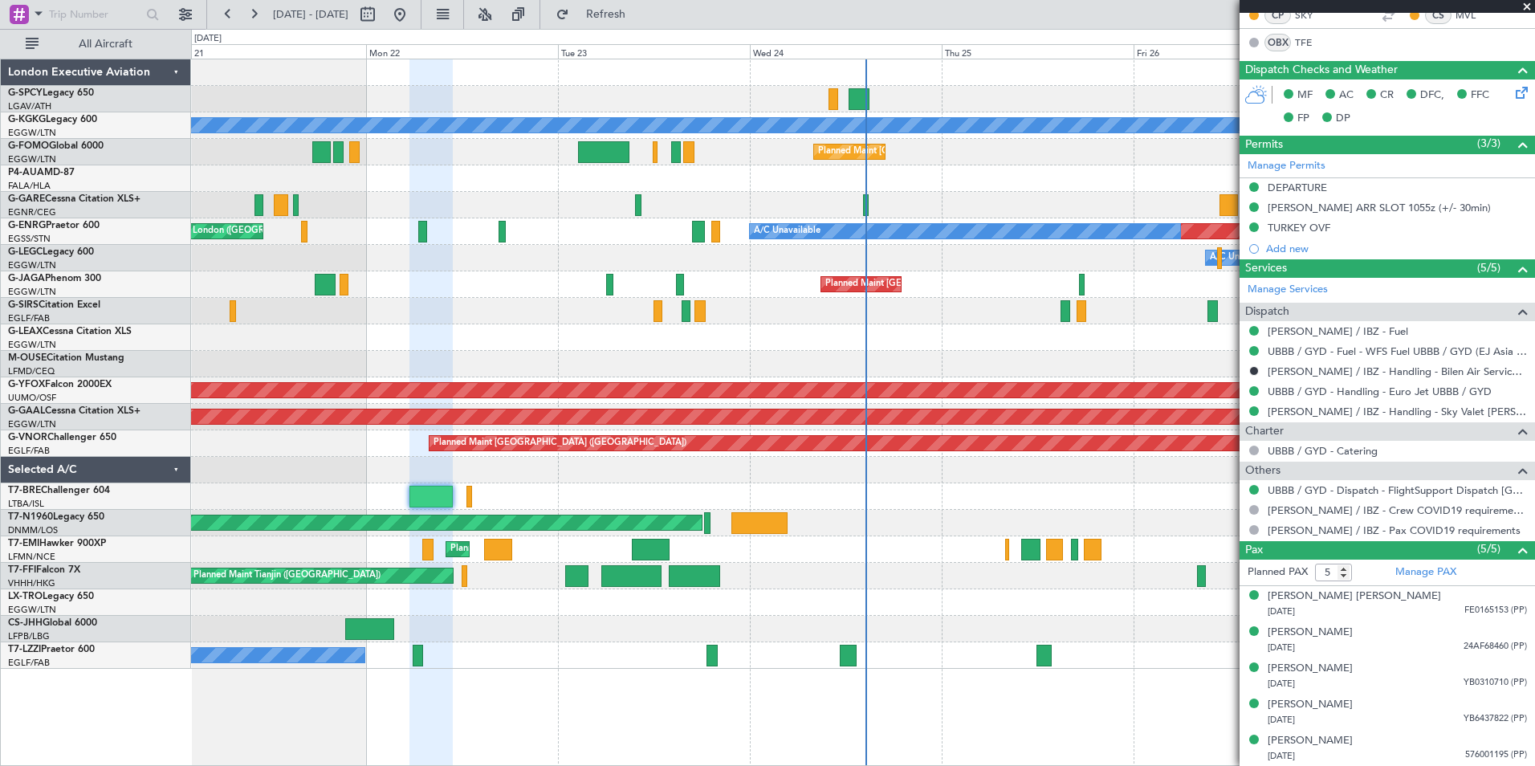
click at [1523, 3] on span at bounding box center [1527, 7] width 16 height 14
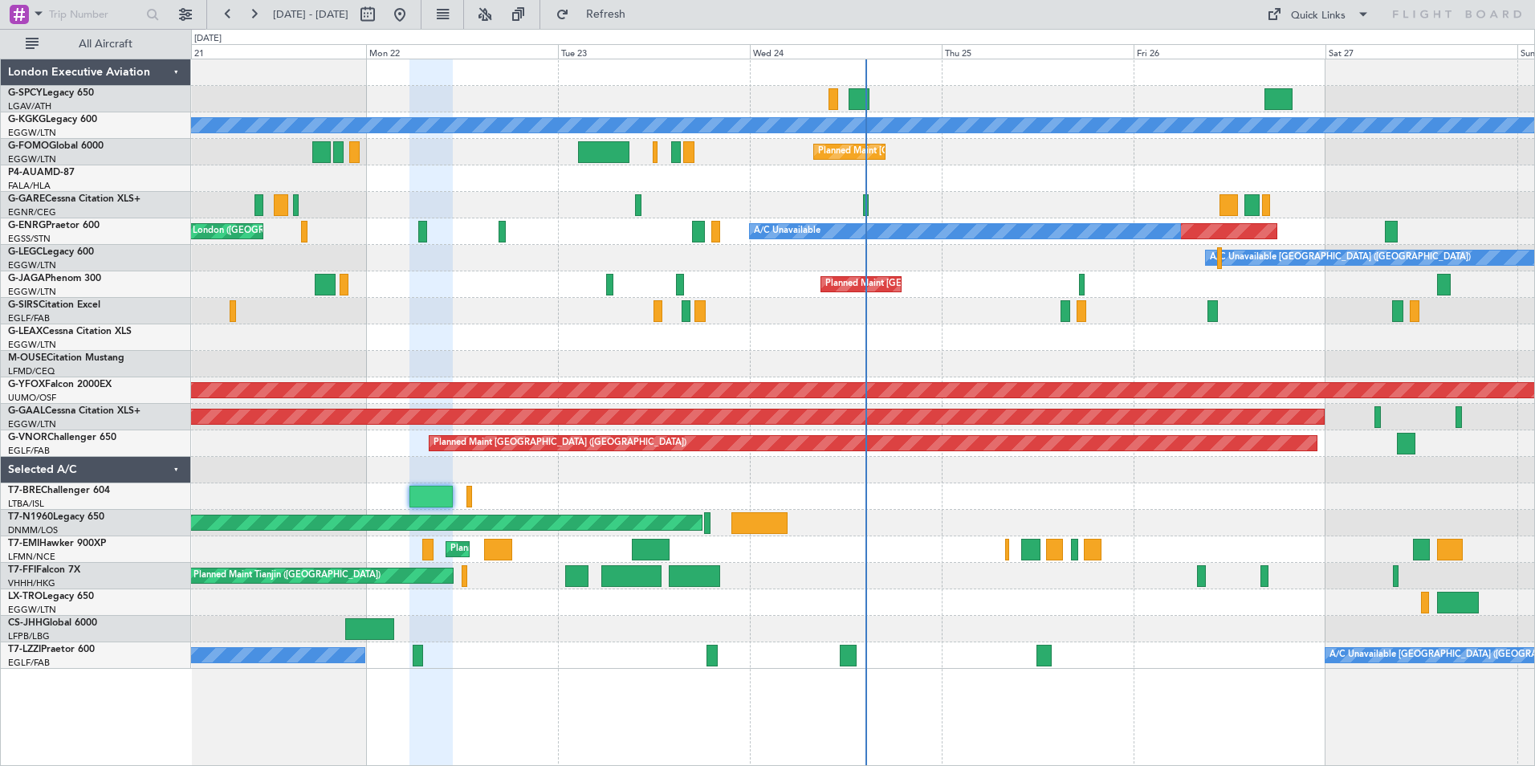
type input "0"
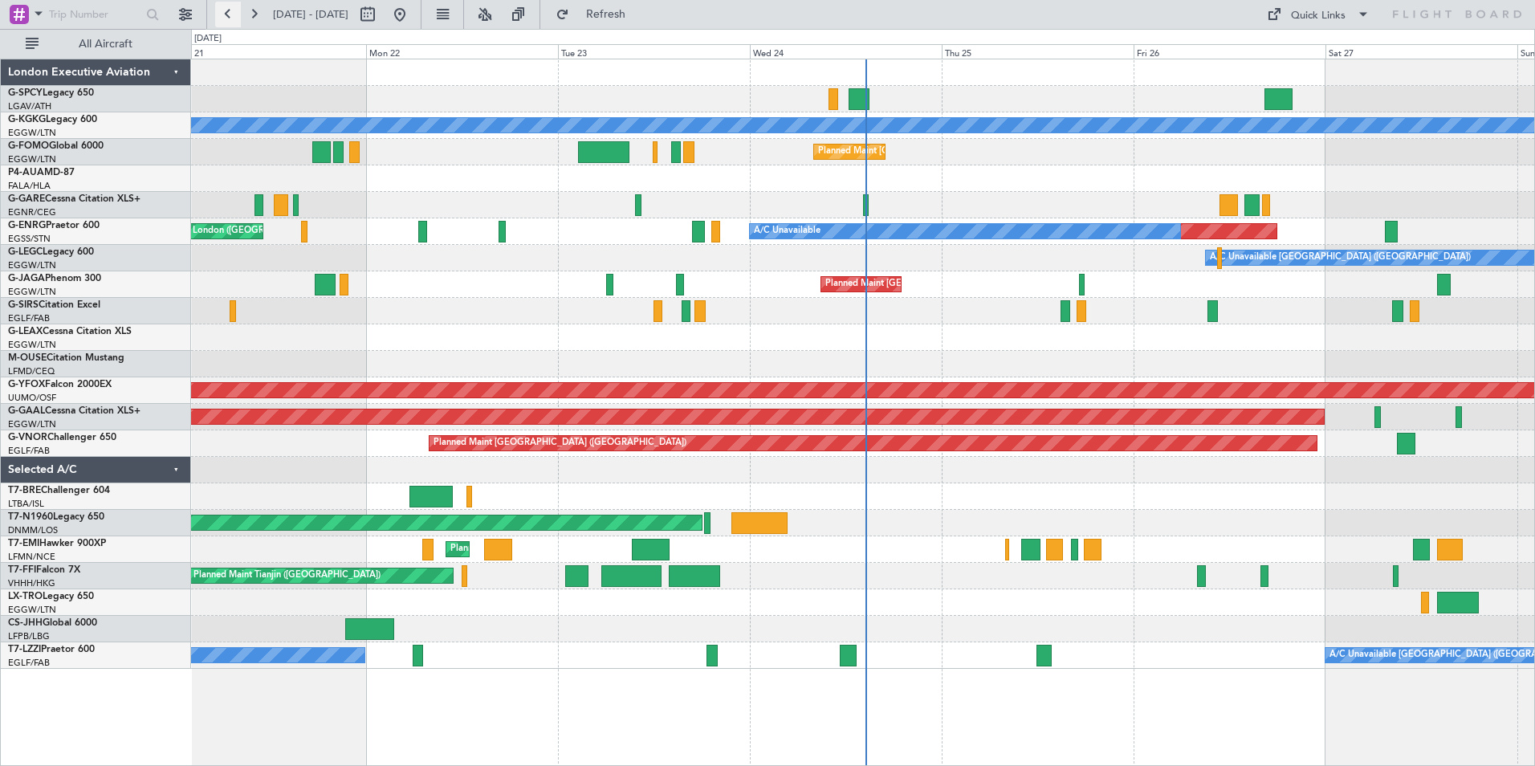
click at [226, 14] on button at bounding box center [228, 15] width 26 height 26
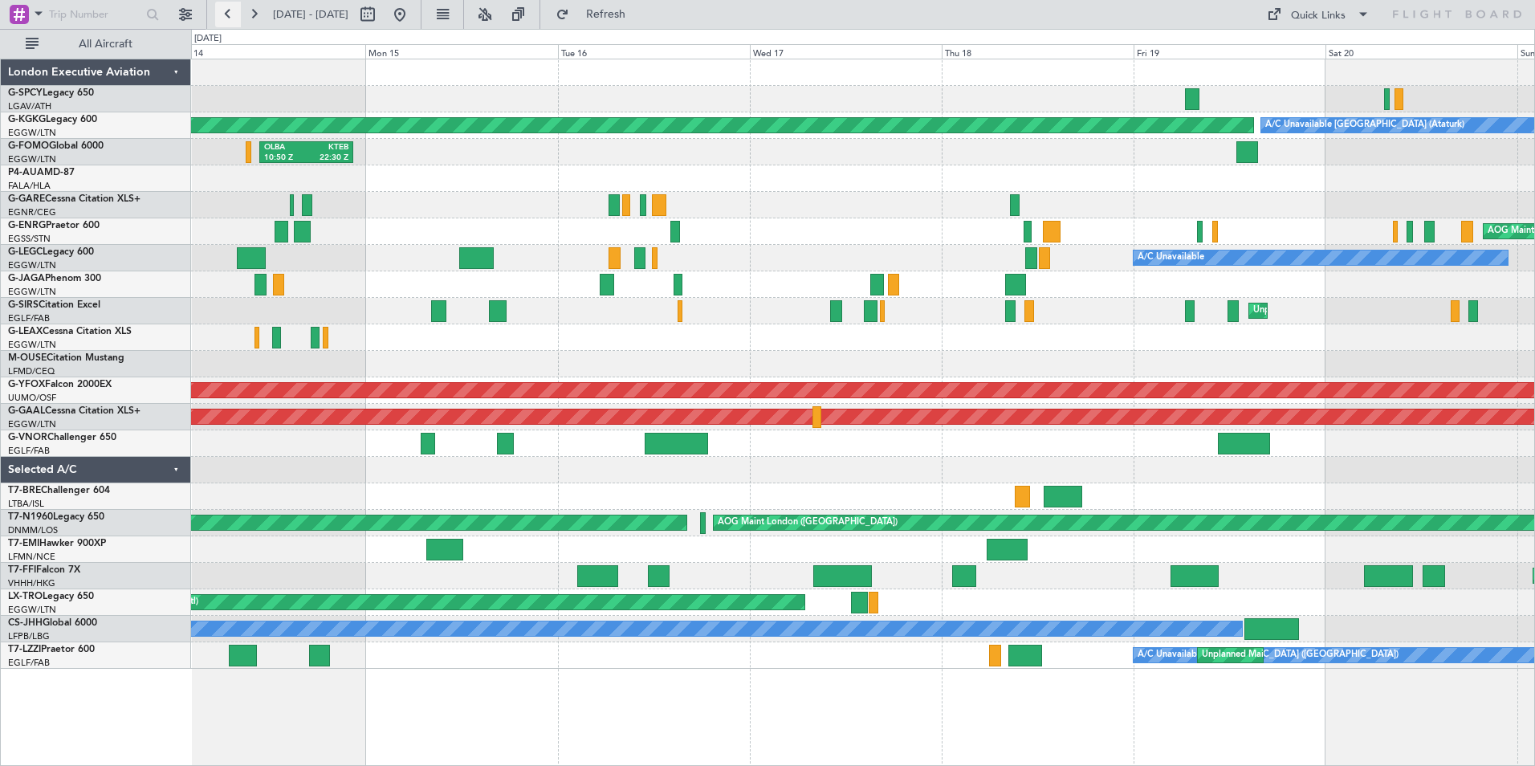
click at [230, 14] on button at bounding box center [228, 15] width 26 height 26
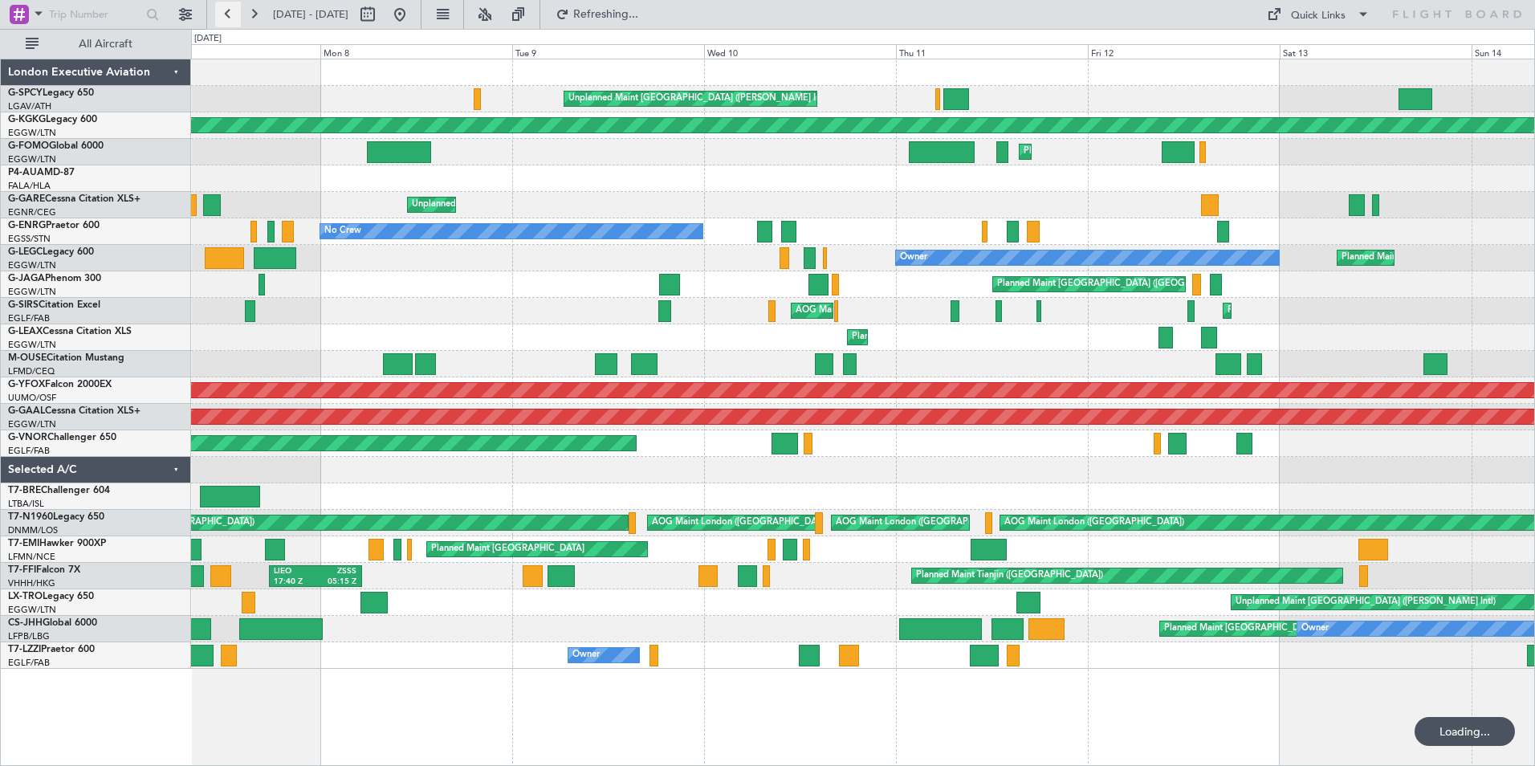
click at [230, 14] on button at bounding box center [228, 15] width 26 height 26
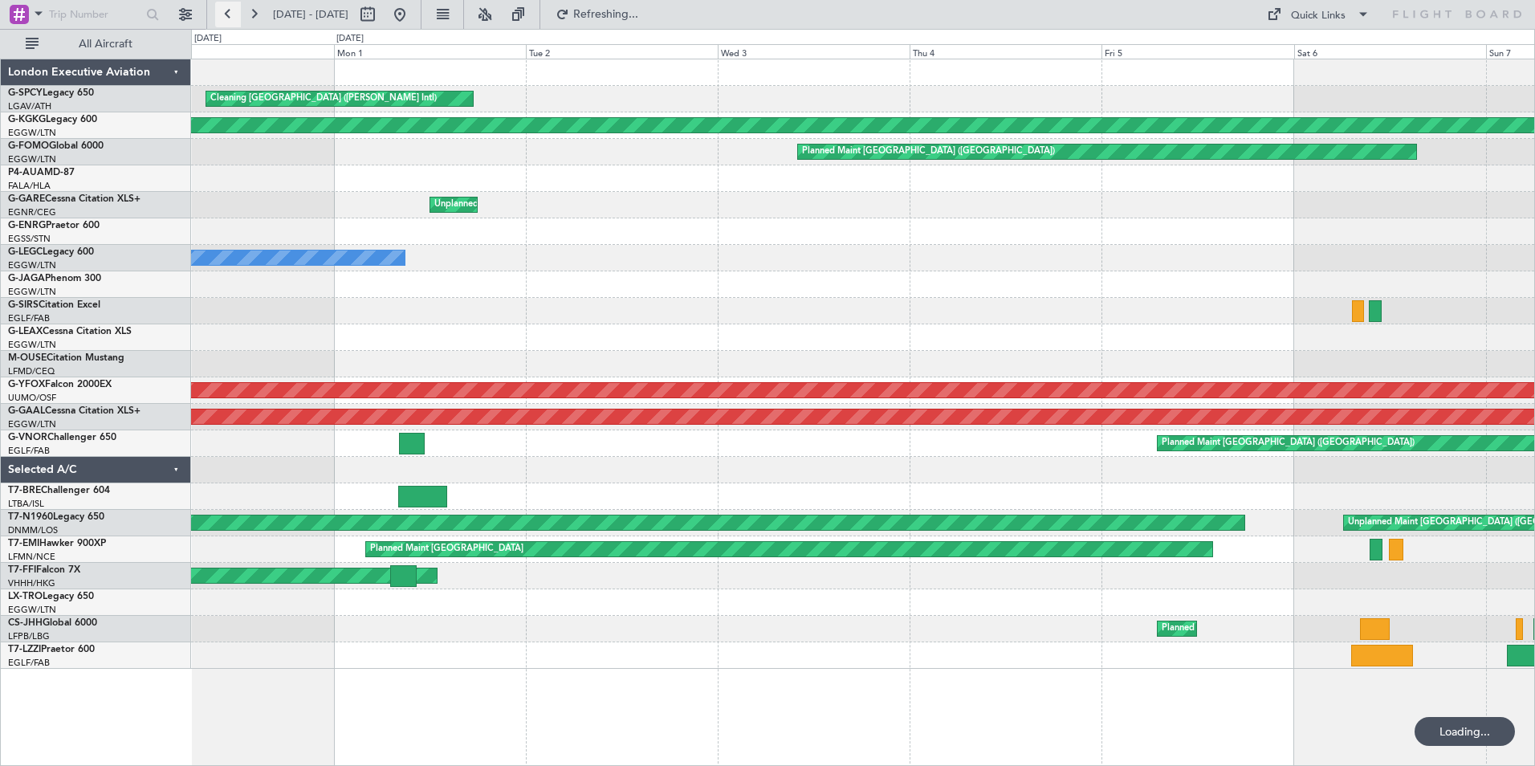
click at [230, 14] on button at bounding box center [228, 15] width 26 height 26
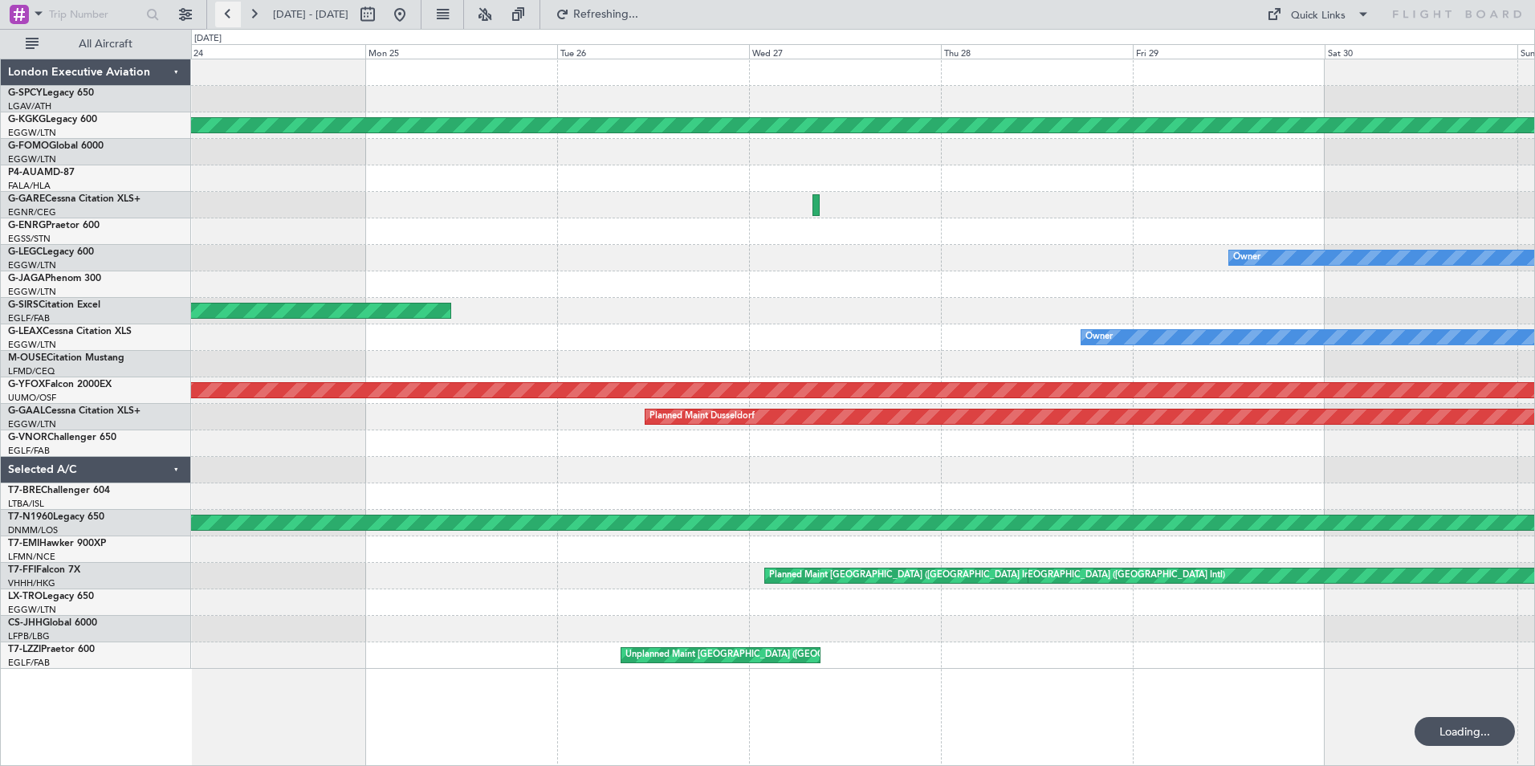
click at [230, 14] on button at bounding box center [228, 15] width 26 height 26
